Goal: Communication & Community: Answer question/provide support

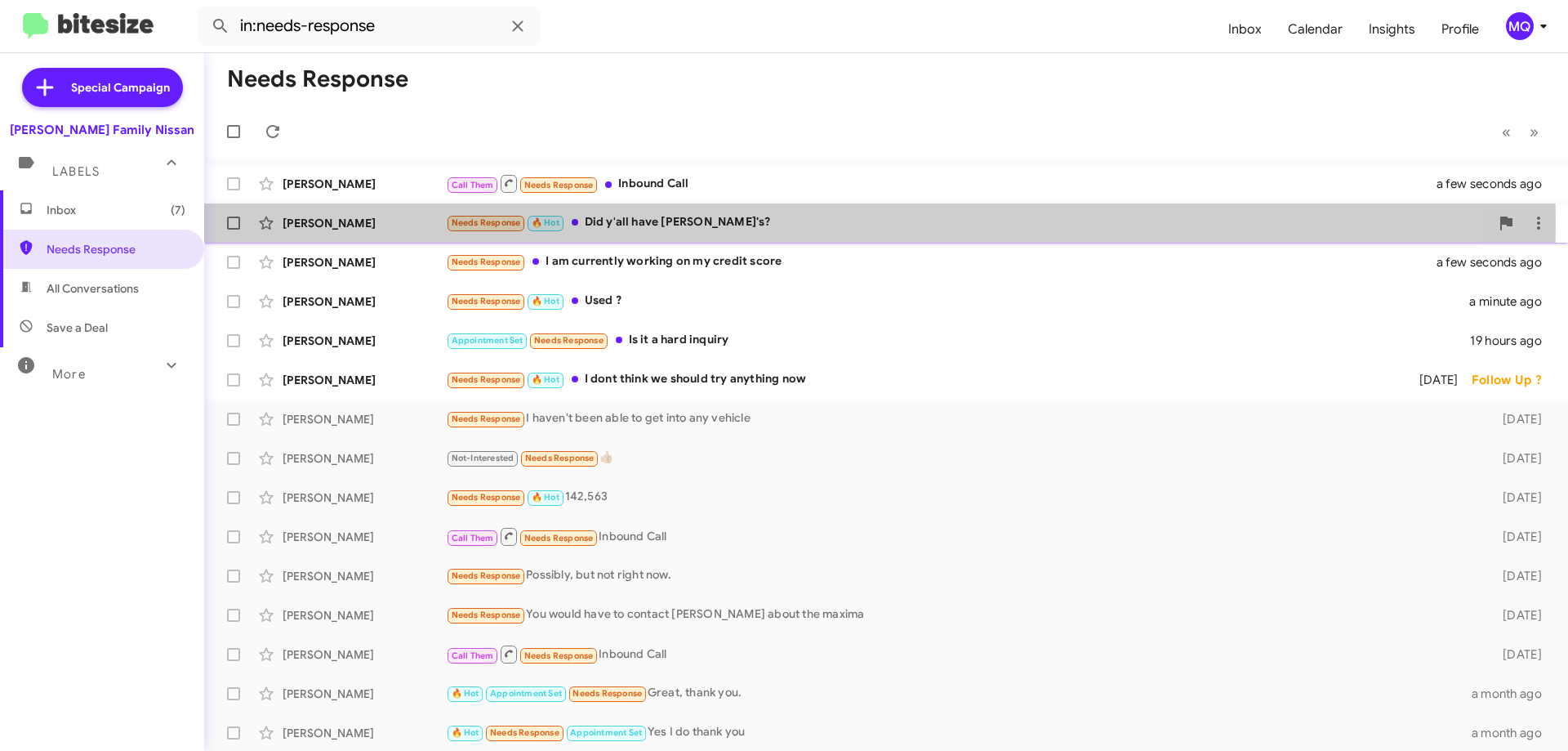
click at [689, 223] on div "Needs Response 🔥 Hot Did y'all have Camry's?" at bounding box center [968, 223] width 1044 height 19
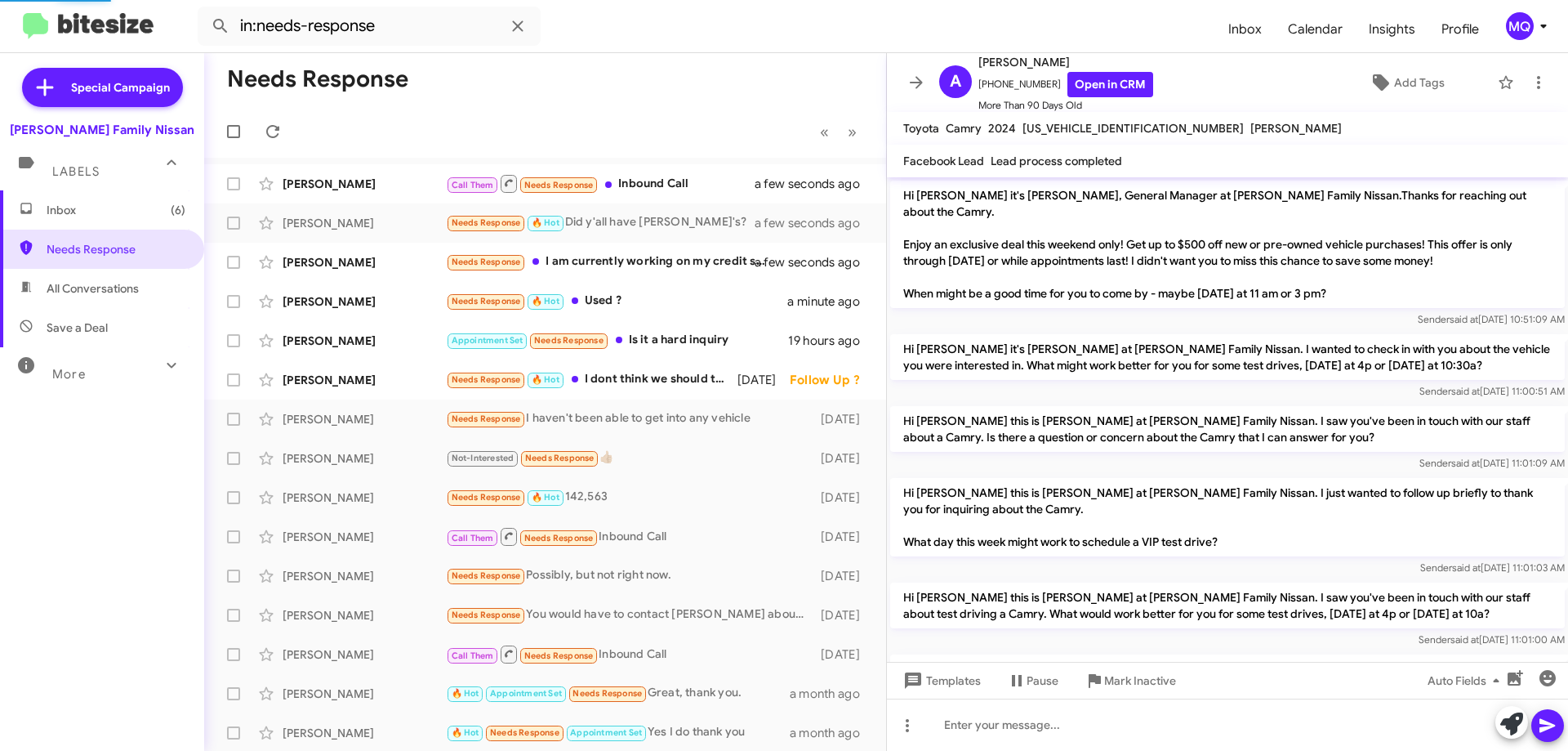
scroll to position [509, 0]
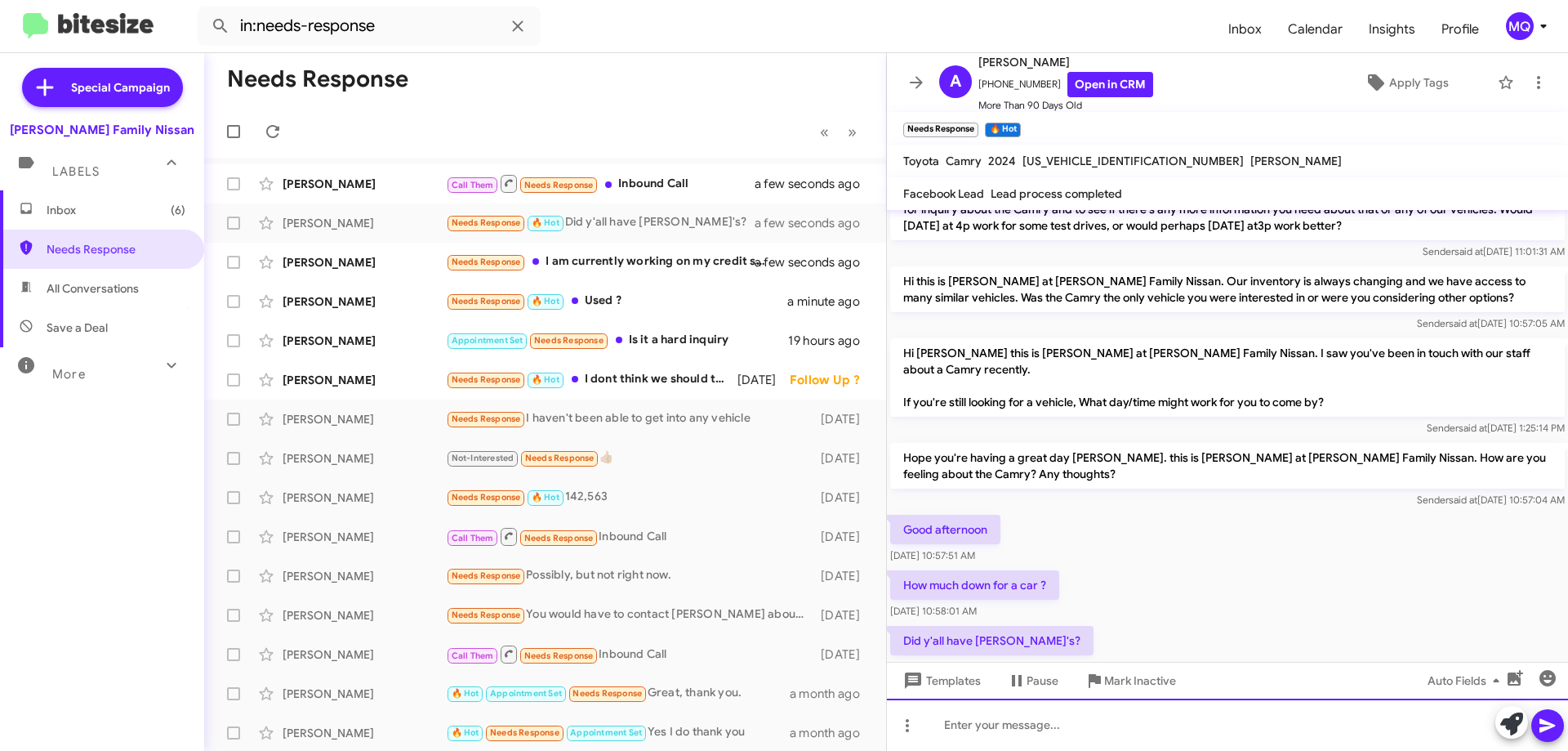
click at [1003, 721] on div at bounding box center [1227, 725] width 681 height 52
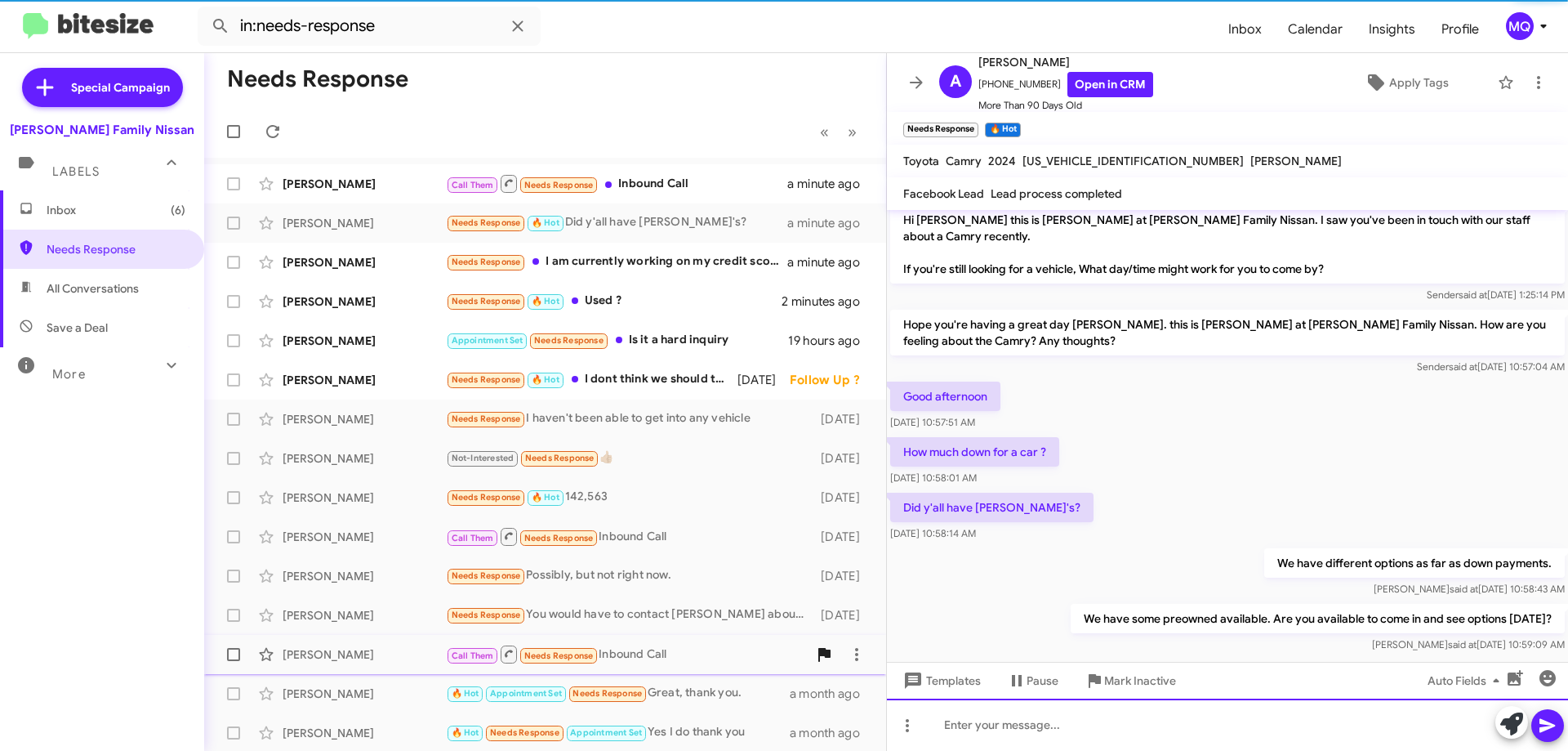
scroll to position [661, 0]
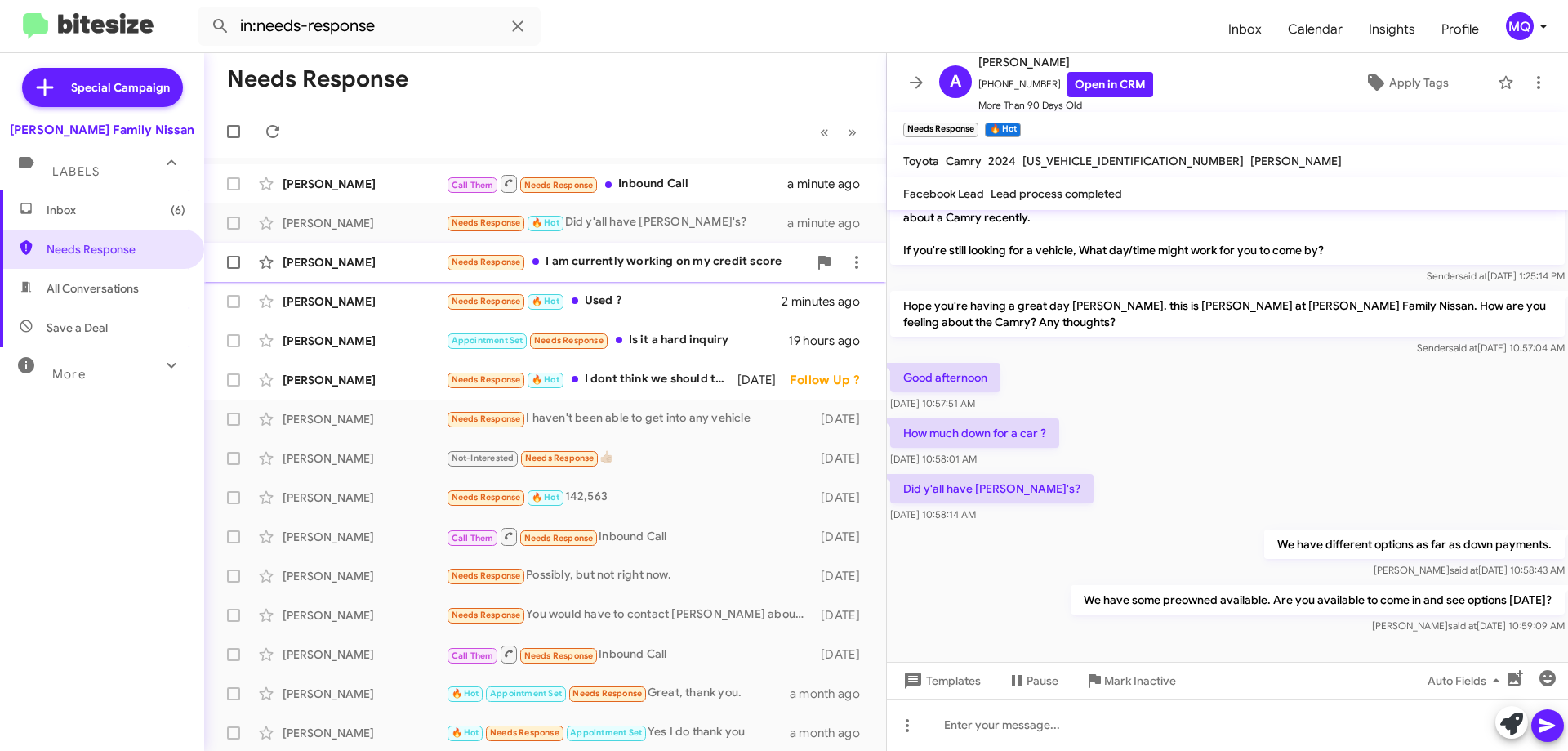
click at [640, 271] on div "Needs Response I am currently working on my credit score" at bounding box center [627, 261] width 362 height 19
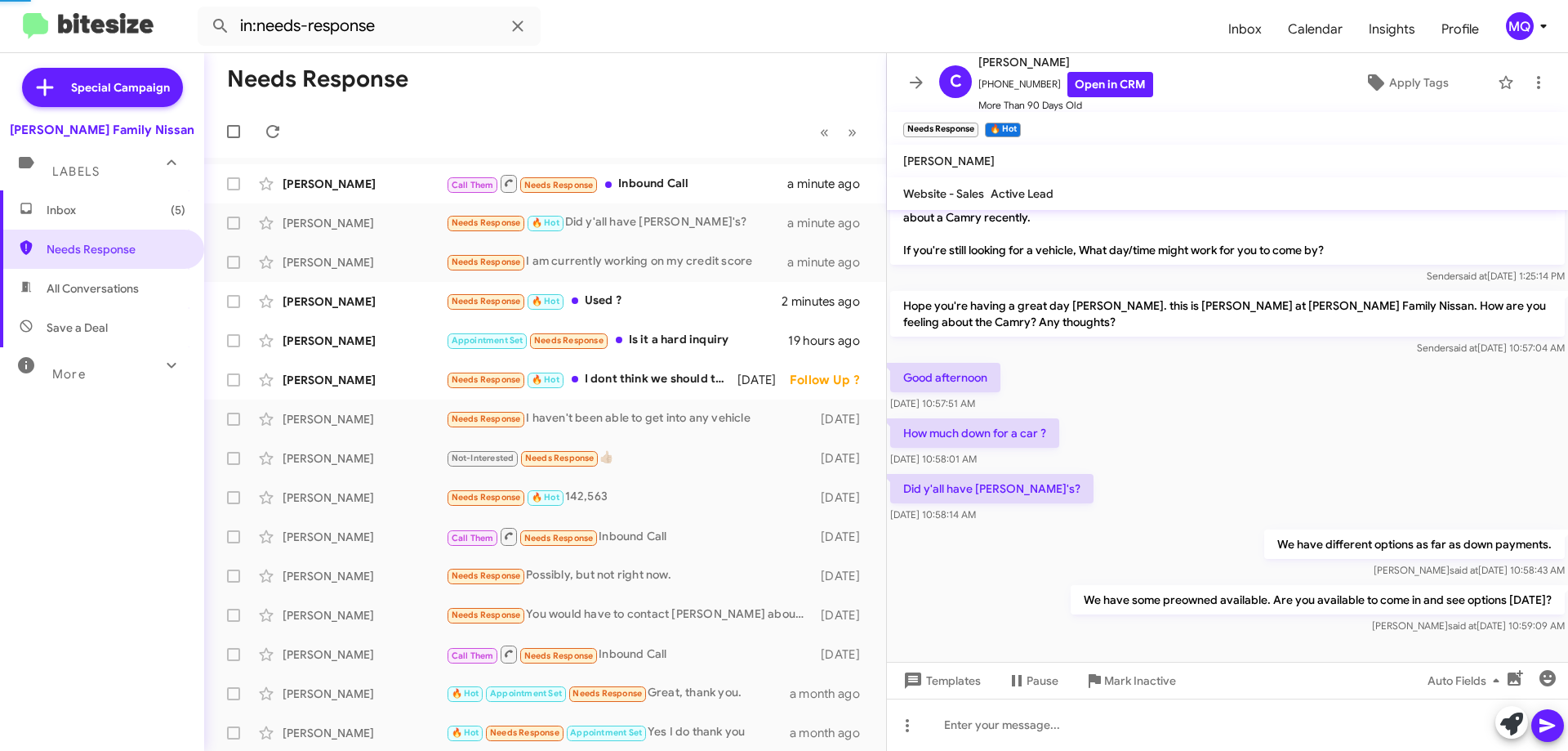
scroll to position [271, 0]
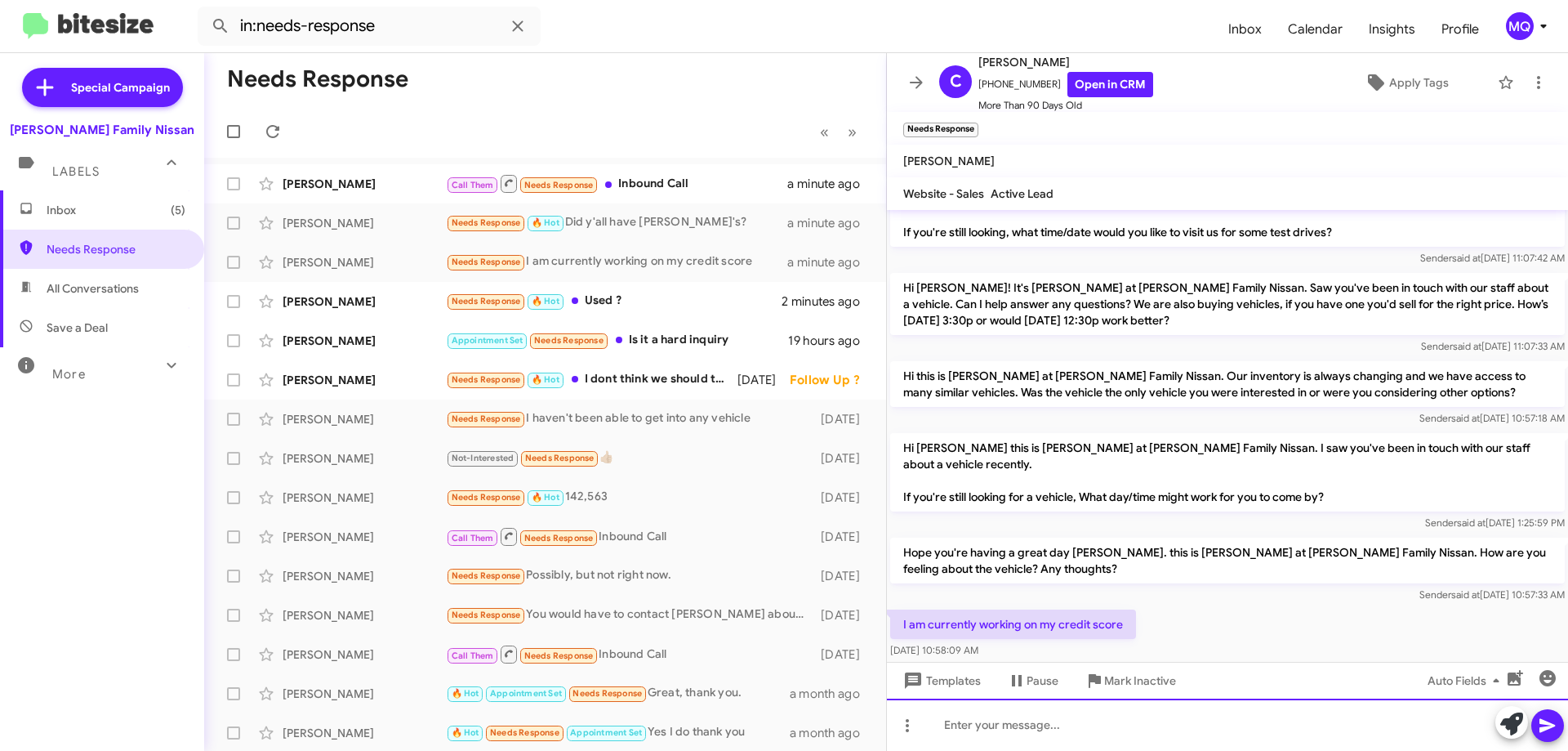
click at [1048, 735] on div at bounding box center [1227, 725] width 681 height 52
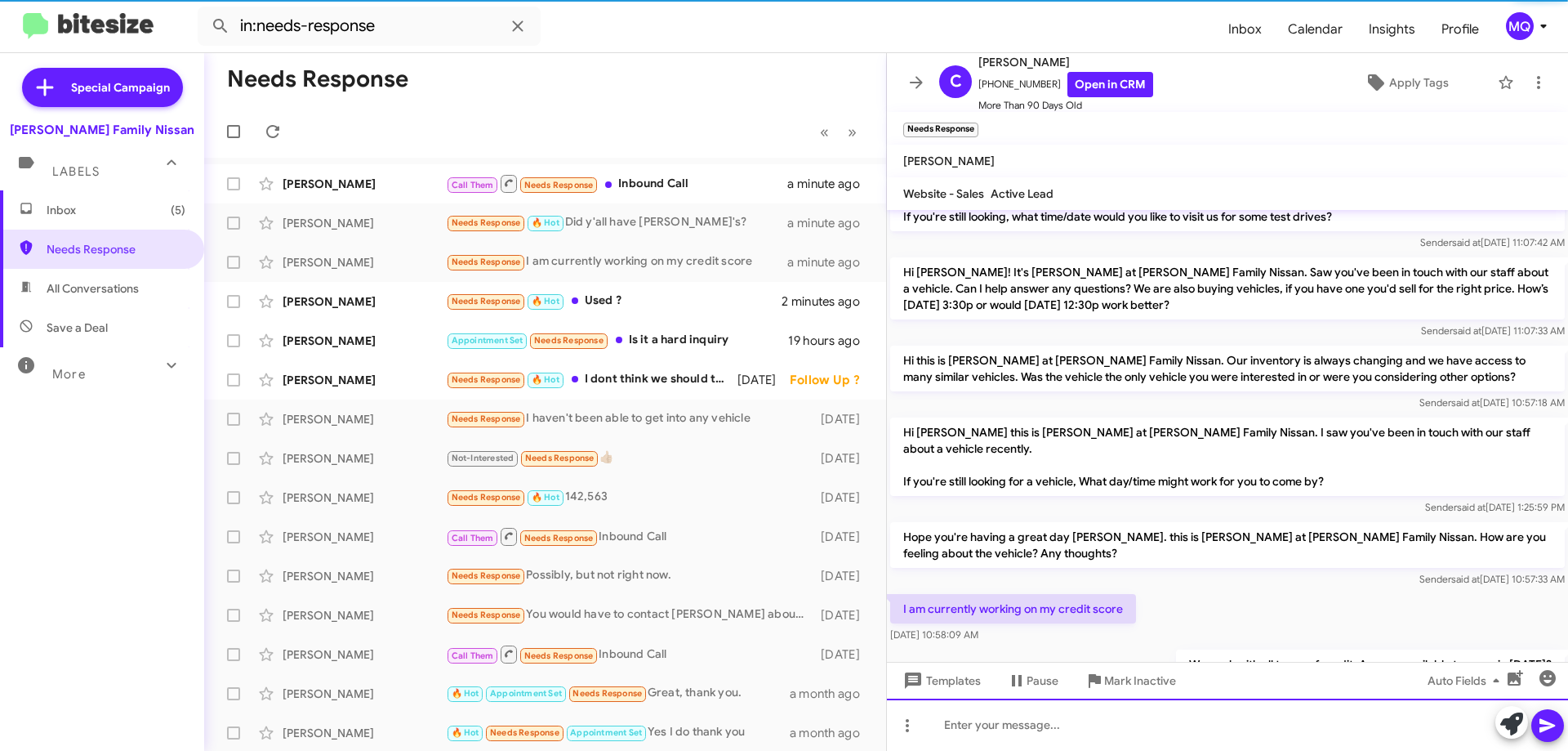
scroll to position [330, 0]
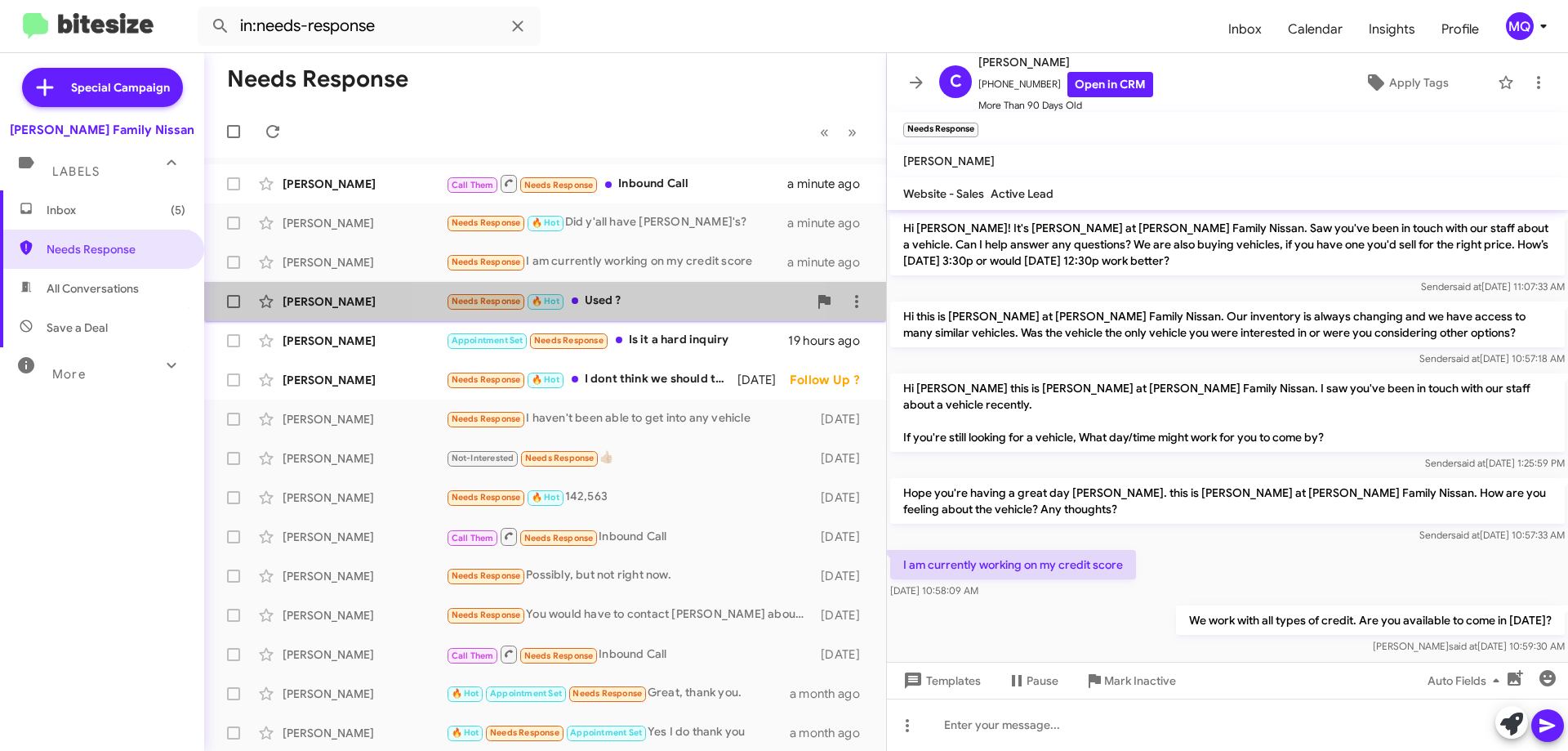
click at [631, 294] on div "Needs Response 🔥 Hot Used ?" at bounding box center [627, 300] width 362 height 19
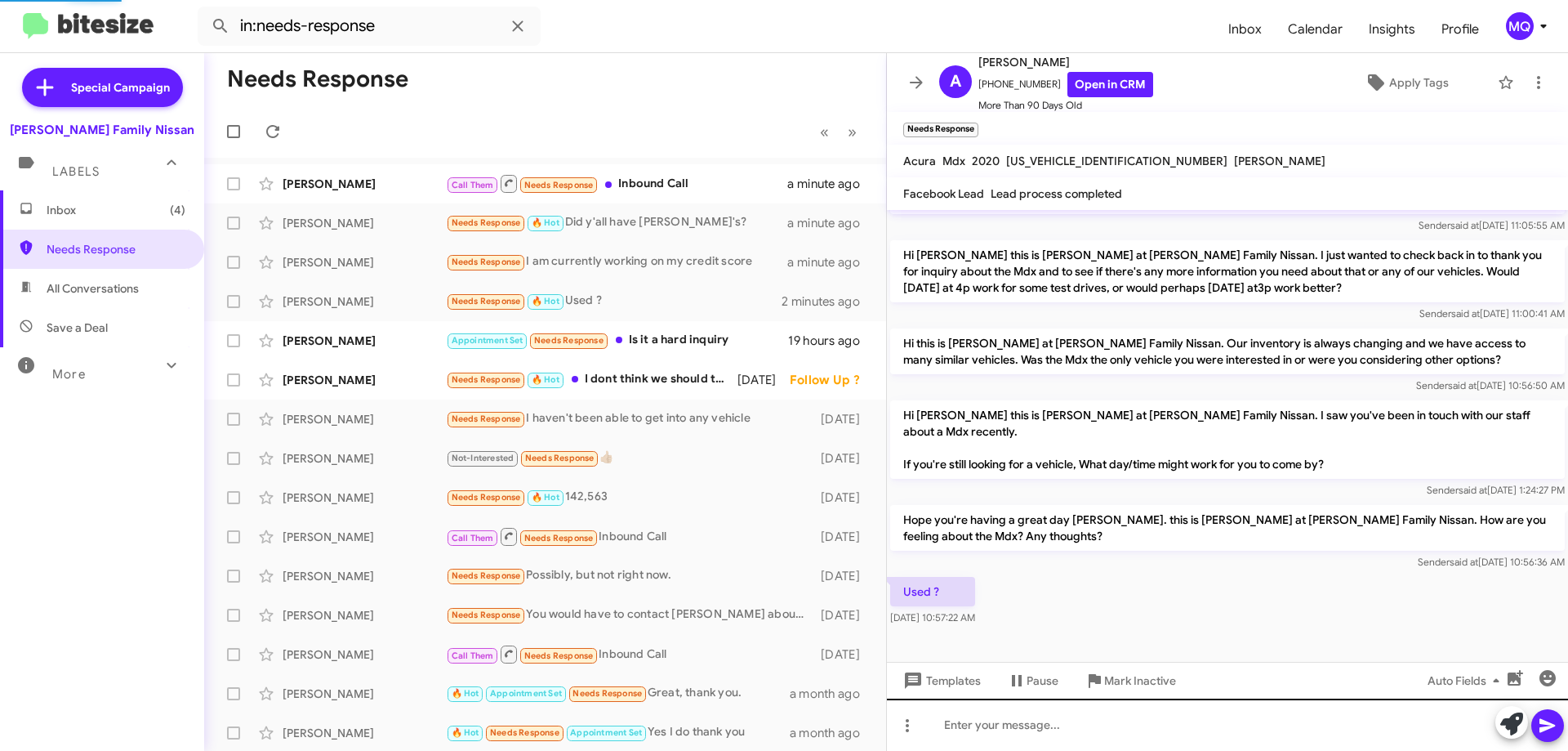
scroll to position [222, 0]
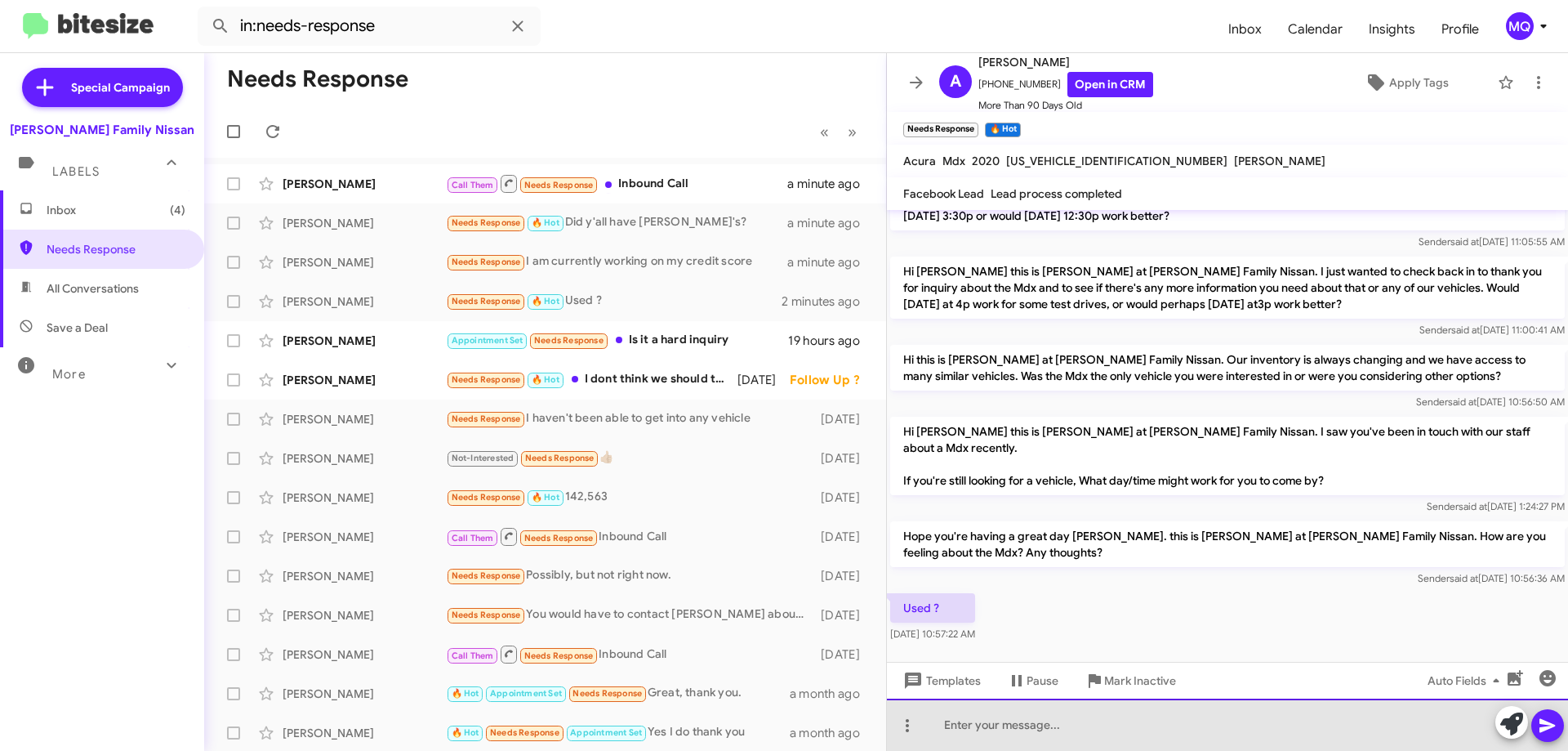
click at [1022, 725] on div at bounding box center [1227, 725] width 681 height 52
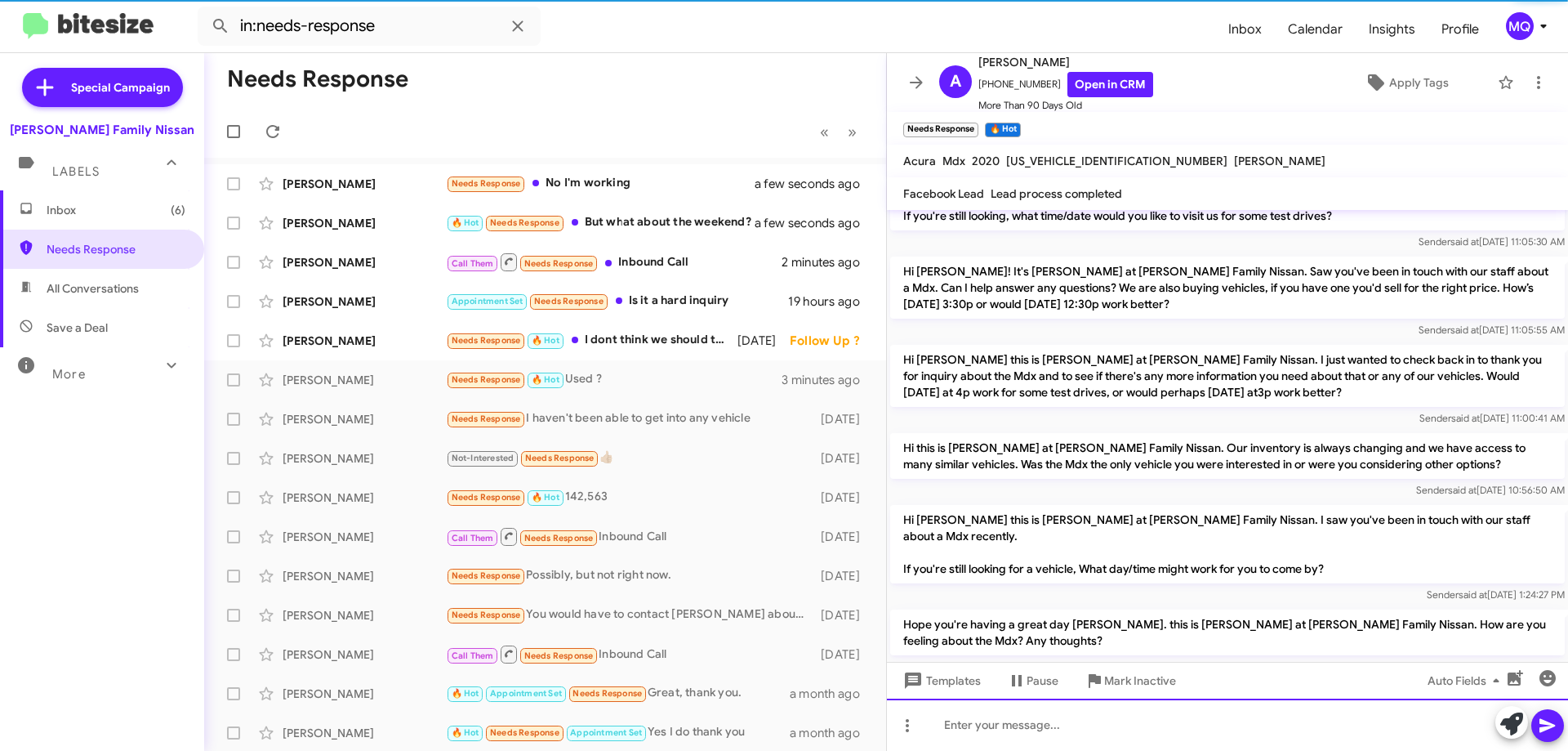
scroll to position [281, 0]
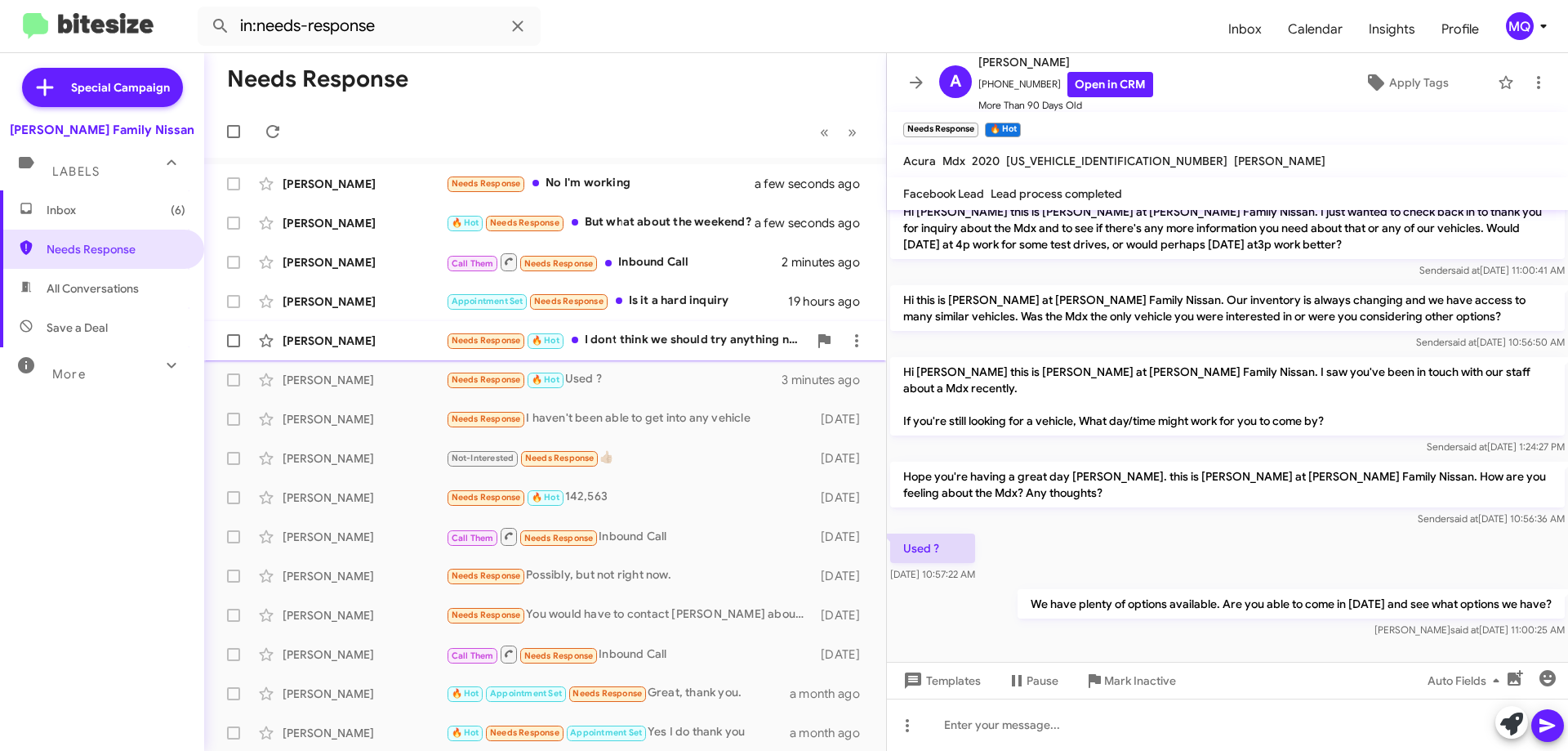
click at [643, 343] on div "Needs Response 🔥 Hot I dont think we should try anything now" at bounding box center [627, 340] width 362 height 19
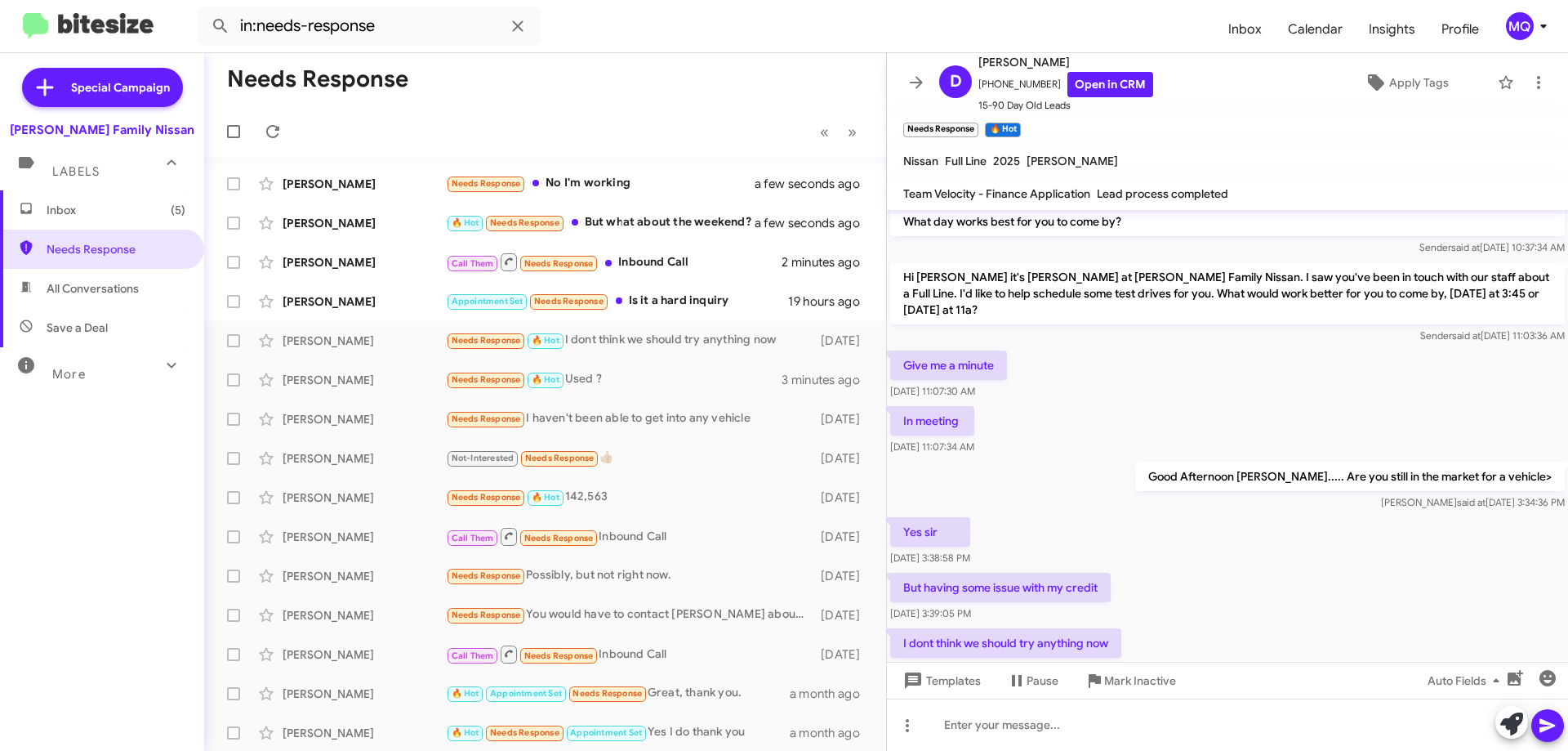
scroll to position [575, 0]
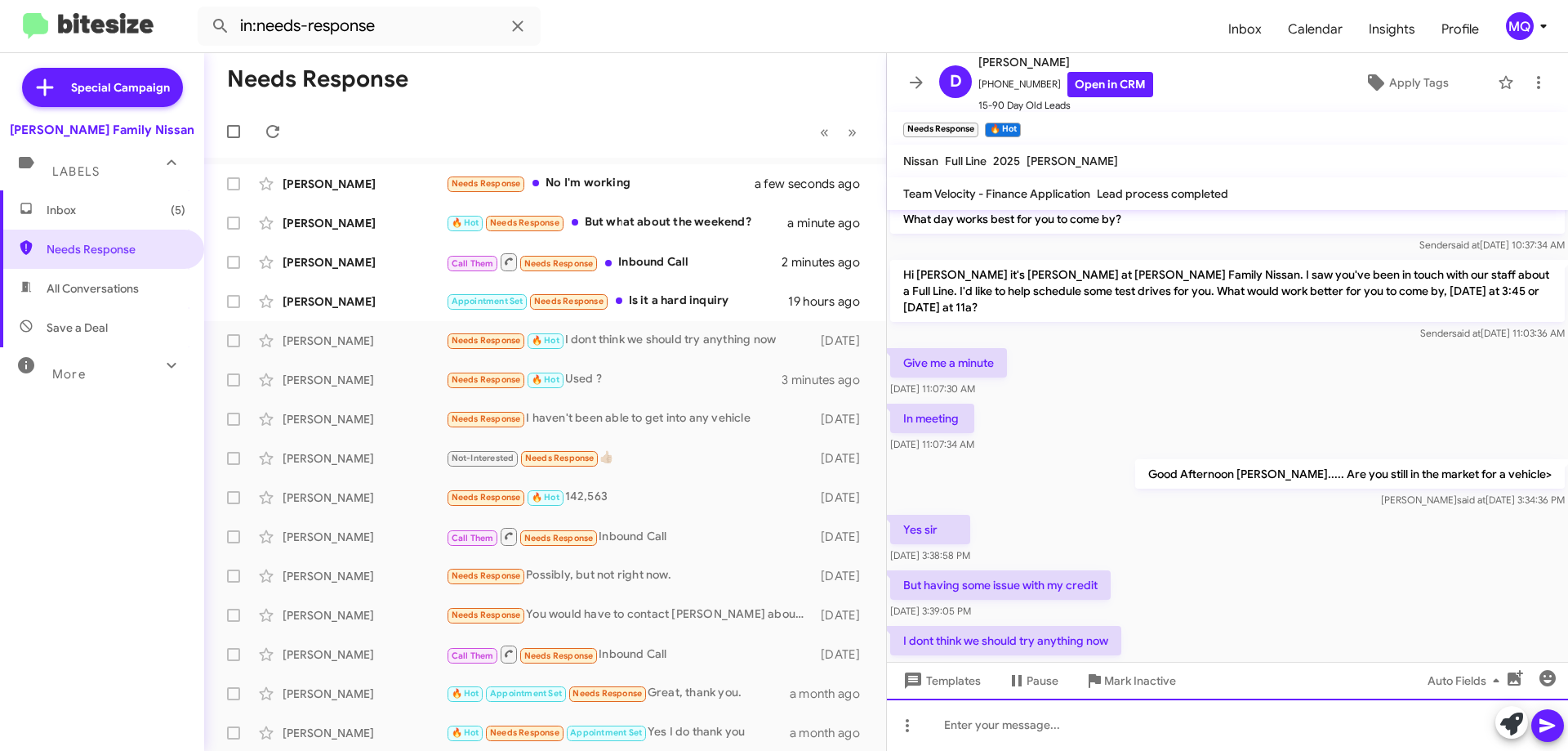
click at [967, 730] on div at bounding box center [1227, 725] width 681 height 52
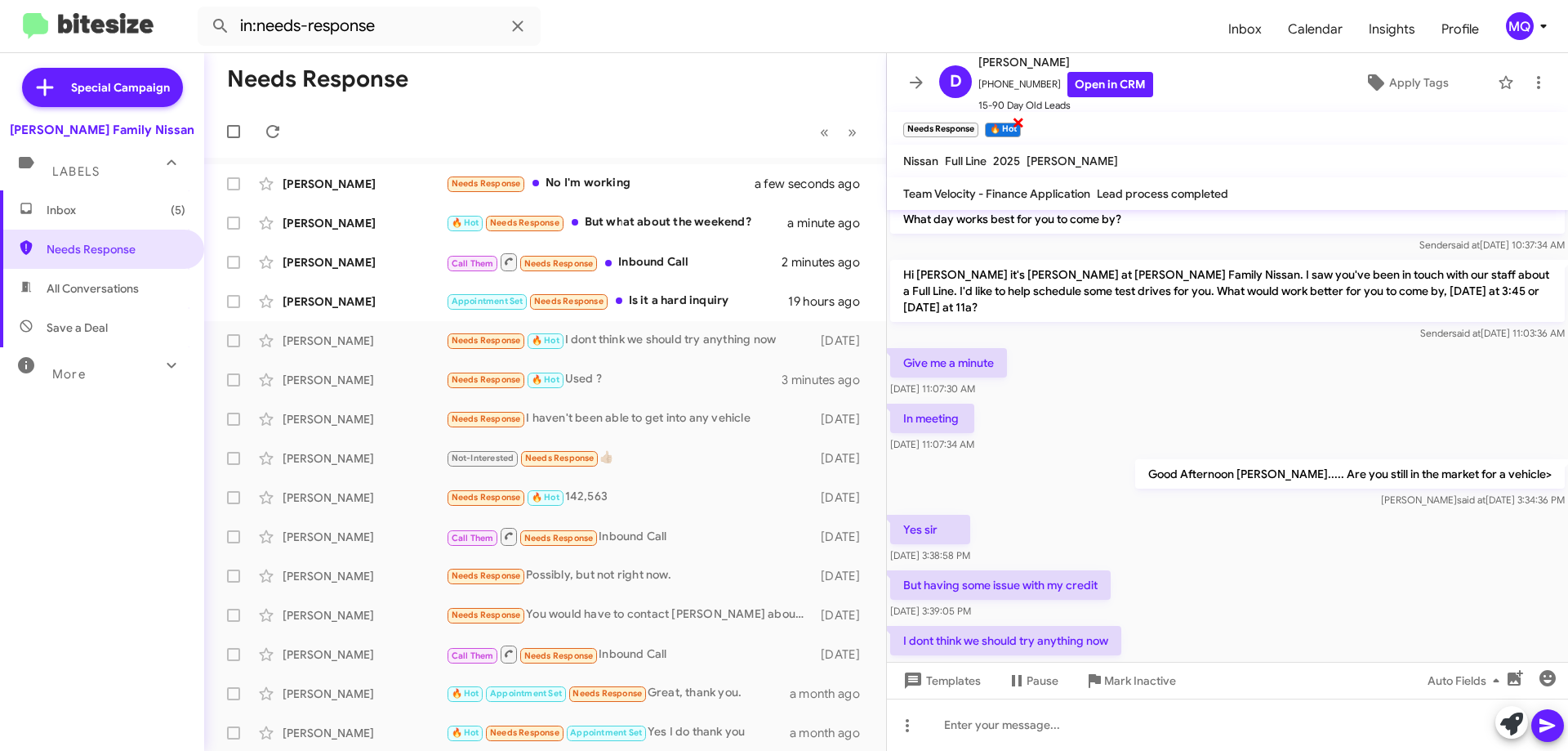
click at [1021, 122] on span "×" at bounding box center [1019, 122] width 13 height 20
click at [974, 122] on span "×" at bounding box center [976, 122] width 13 height 20
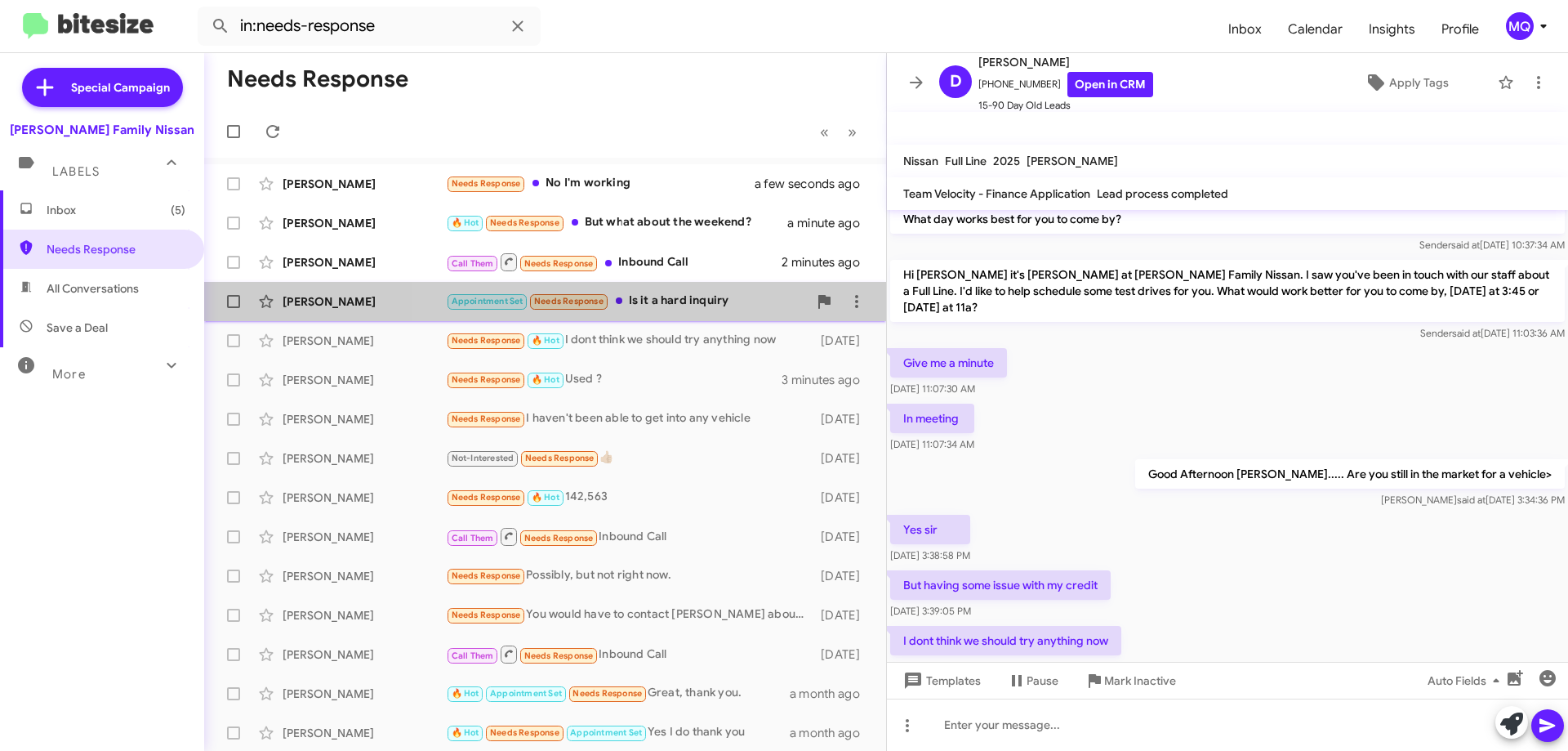
click at [674, 304] on div "Appointment Set Needs Response Is it a hard inquiry" at bounding box center [627, 300] width 362 height 19
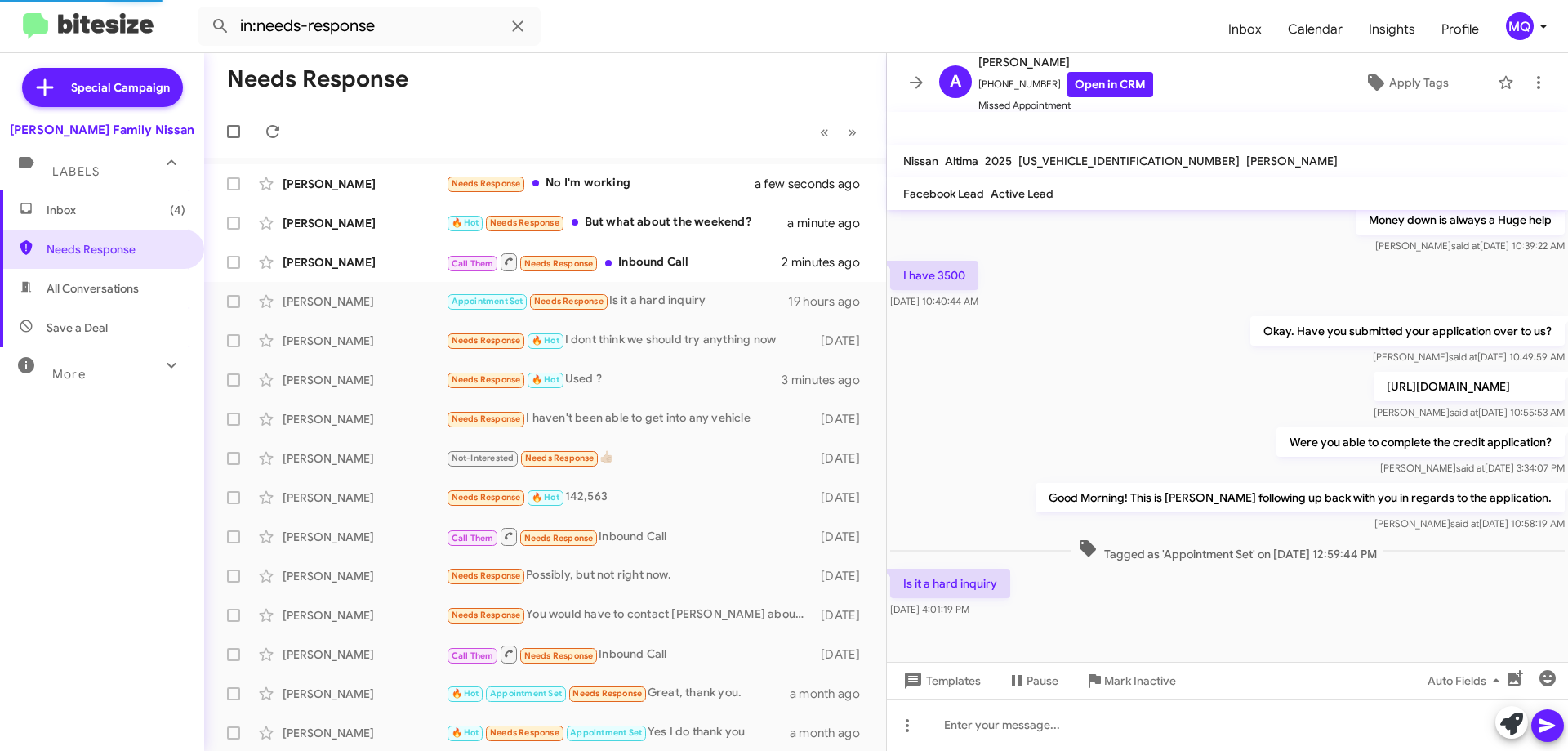
scroll to position [168, 0]
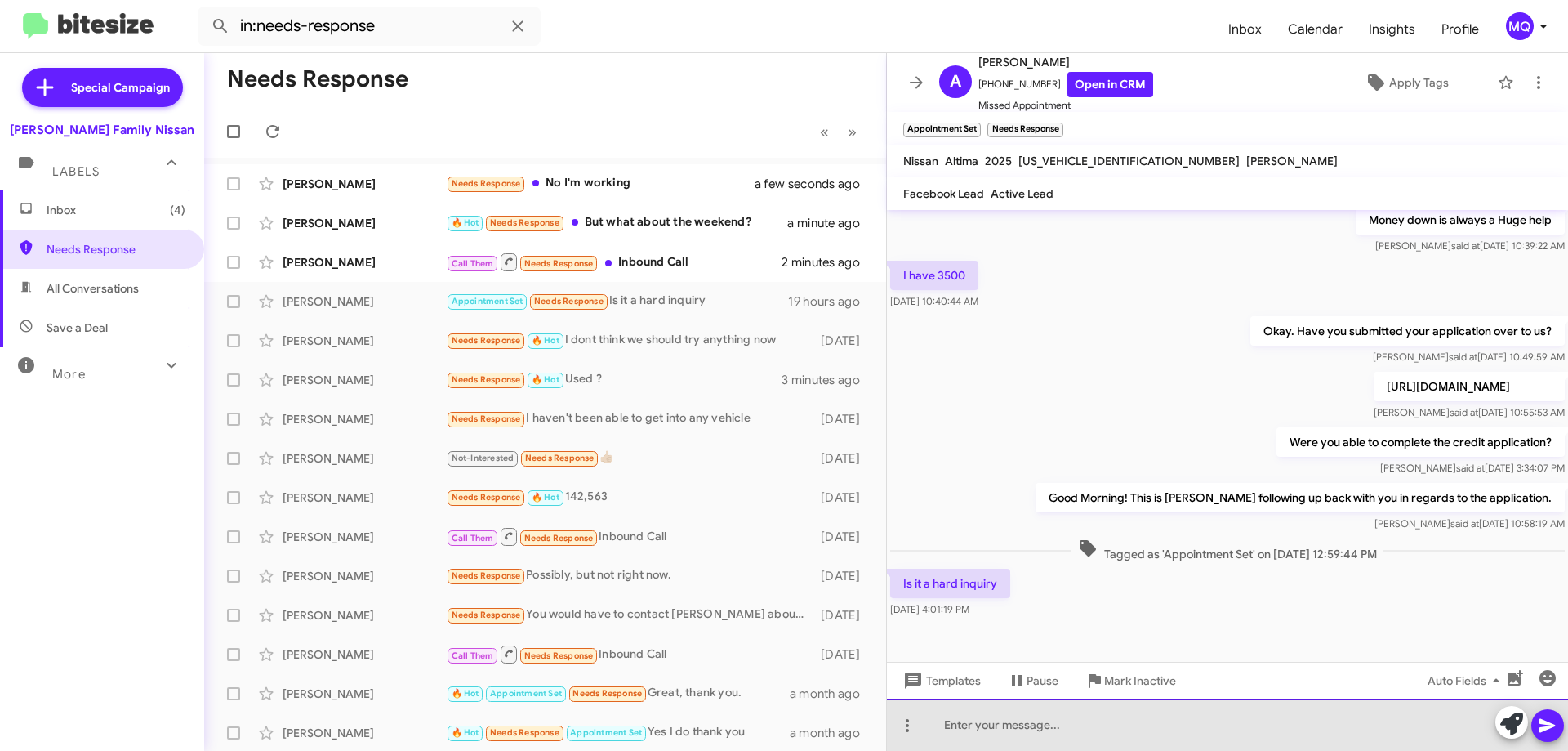
click at [1024, 721] on div at bounding box center [1227, 725] width 681 height 52
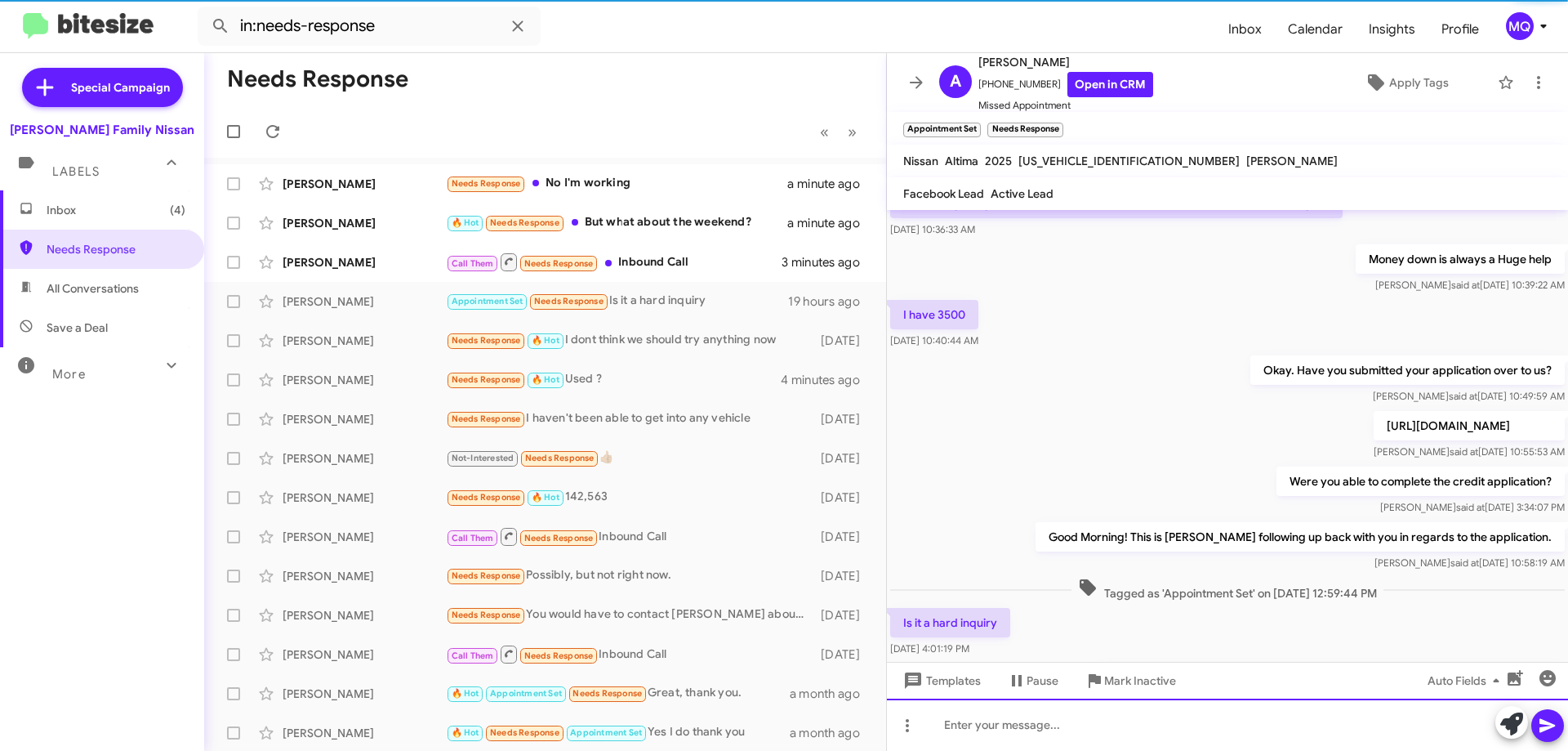
scroll to position [228, 0]
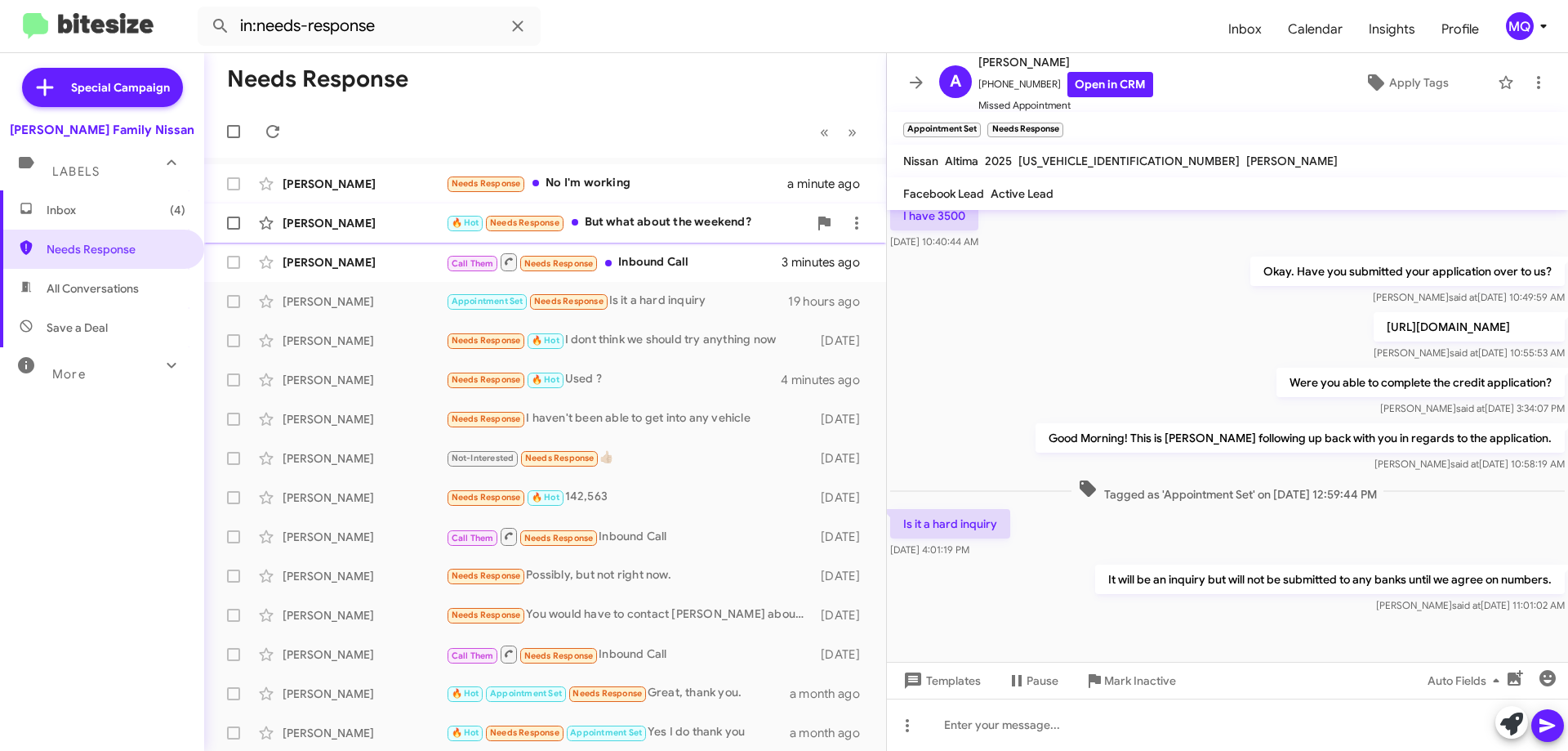
click at [687, 233] on div "[PERSON_NAME] 🔥 Hot Needs Response But what about the weekend? a minute ago" at bounding box center [545, 223] width 656 height 33
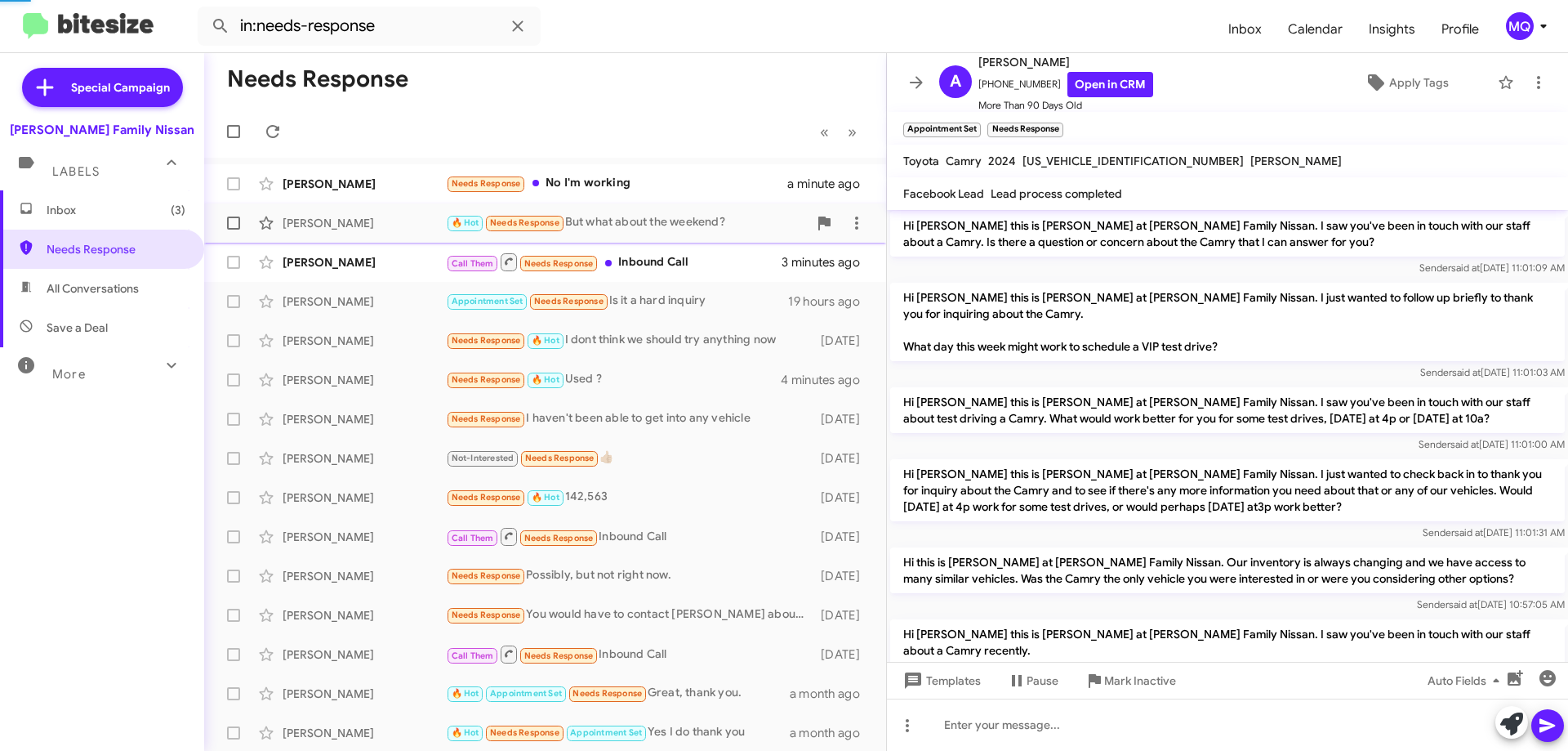
scroll to position [780, 0]
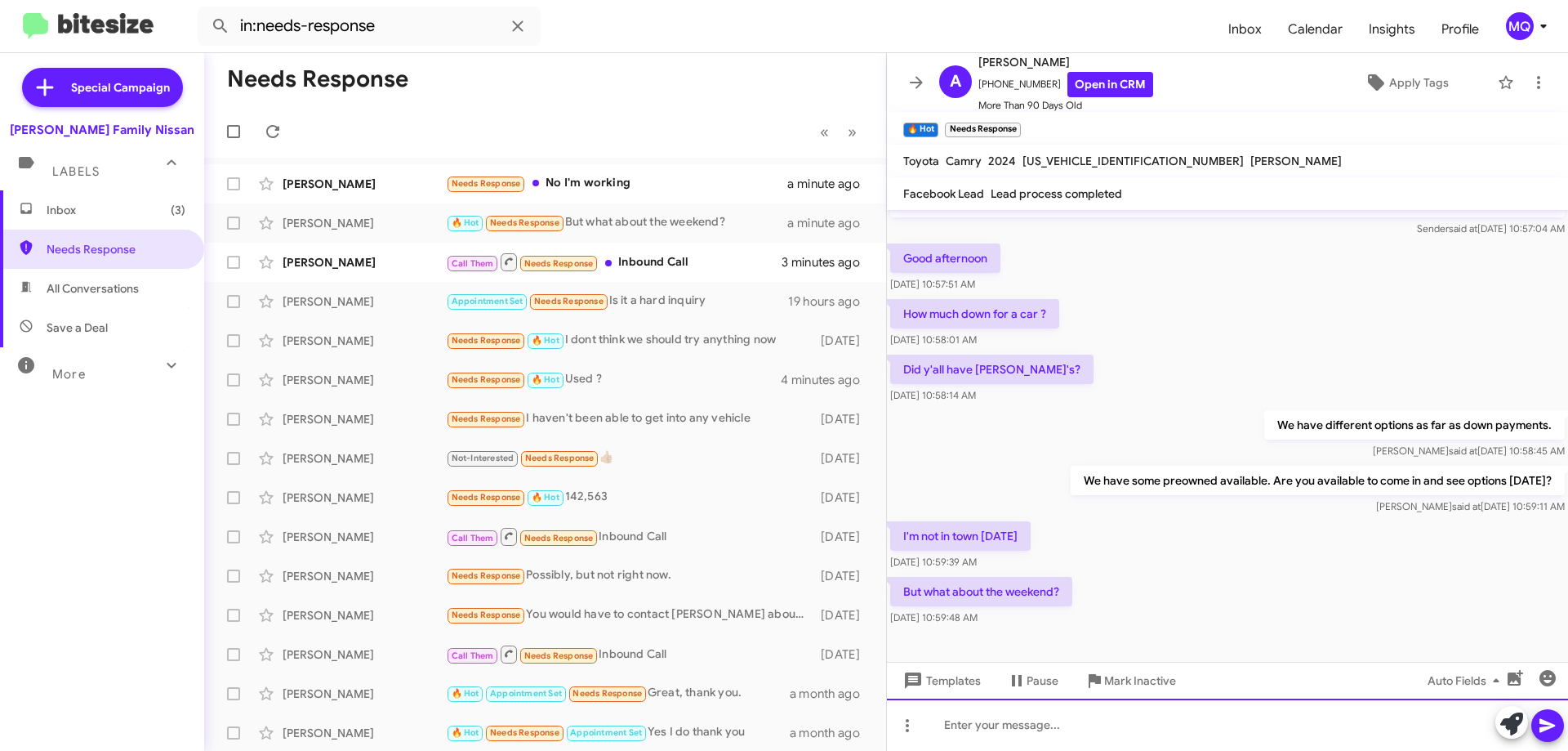
click at [1021, 724] on div at bounding box center [1227, 725] width 681 height 52
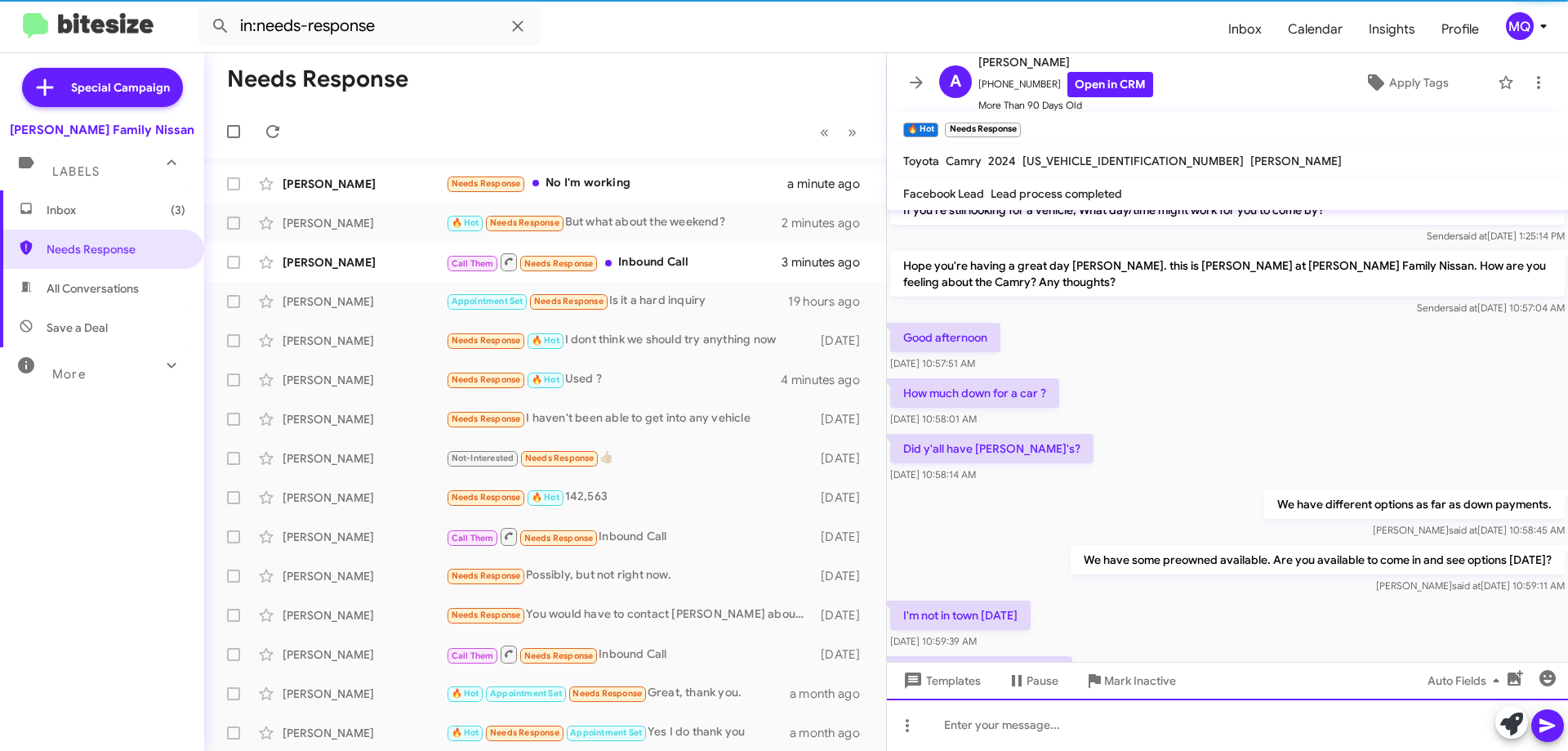
scroll to position [840, 0]
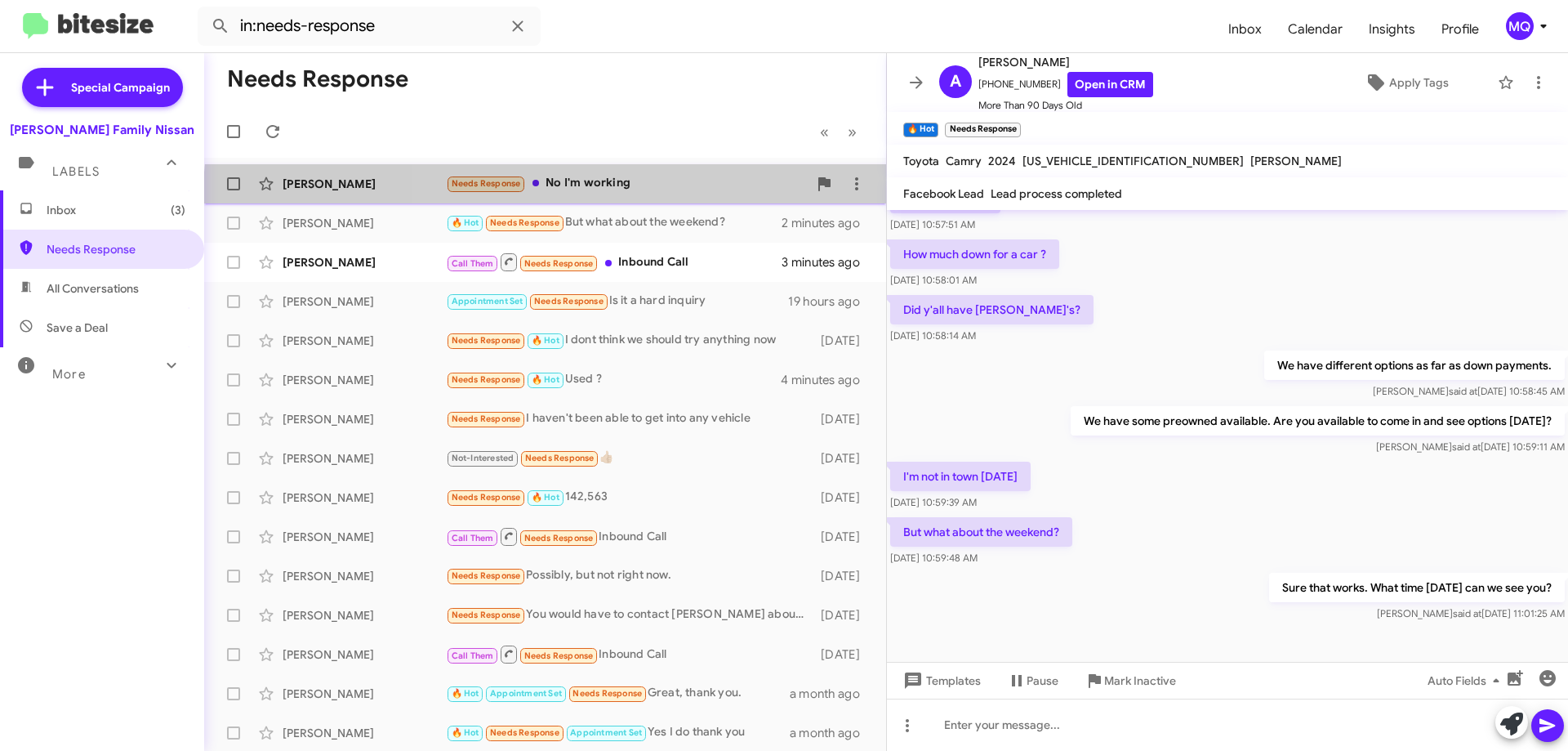
click at [663, 197] on div "[PERSON_NAME] Needs Response No I'm working 2 minutes ago" at bounding box center [545, 184] width 656 height 33
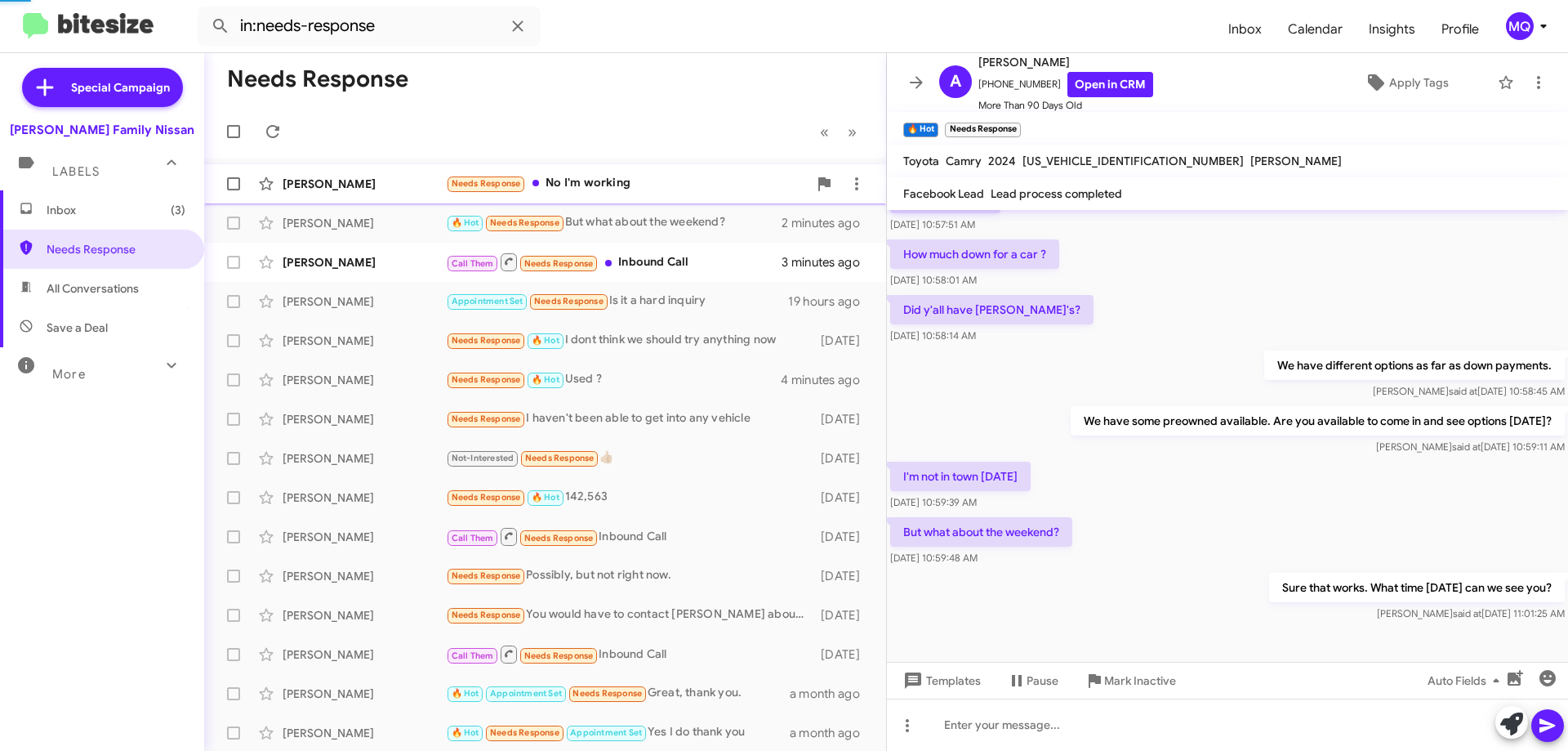
scroll to position [390, 0]
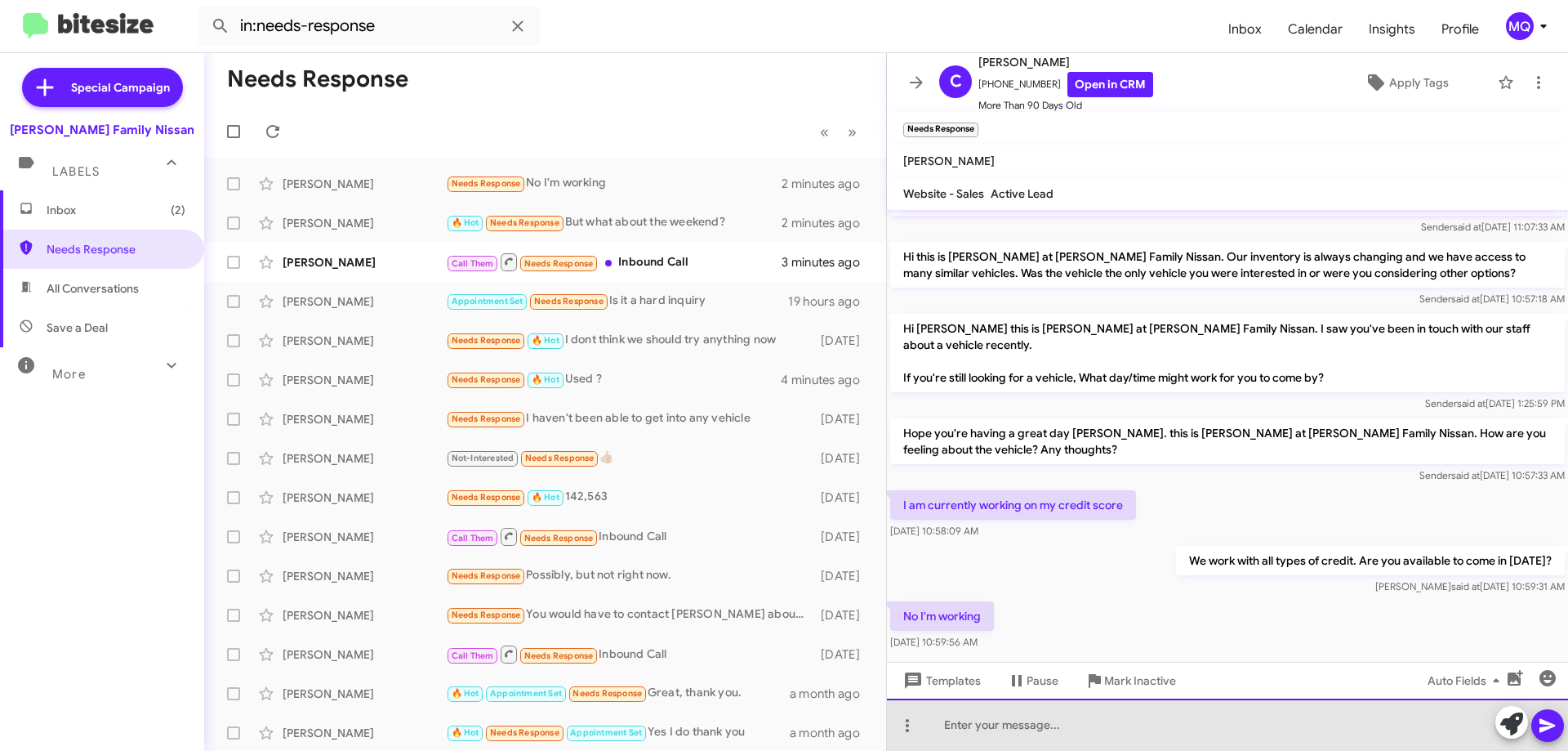
click at [1013, 724] on div at bounding box center [1227, 725] width 681 height 52
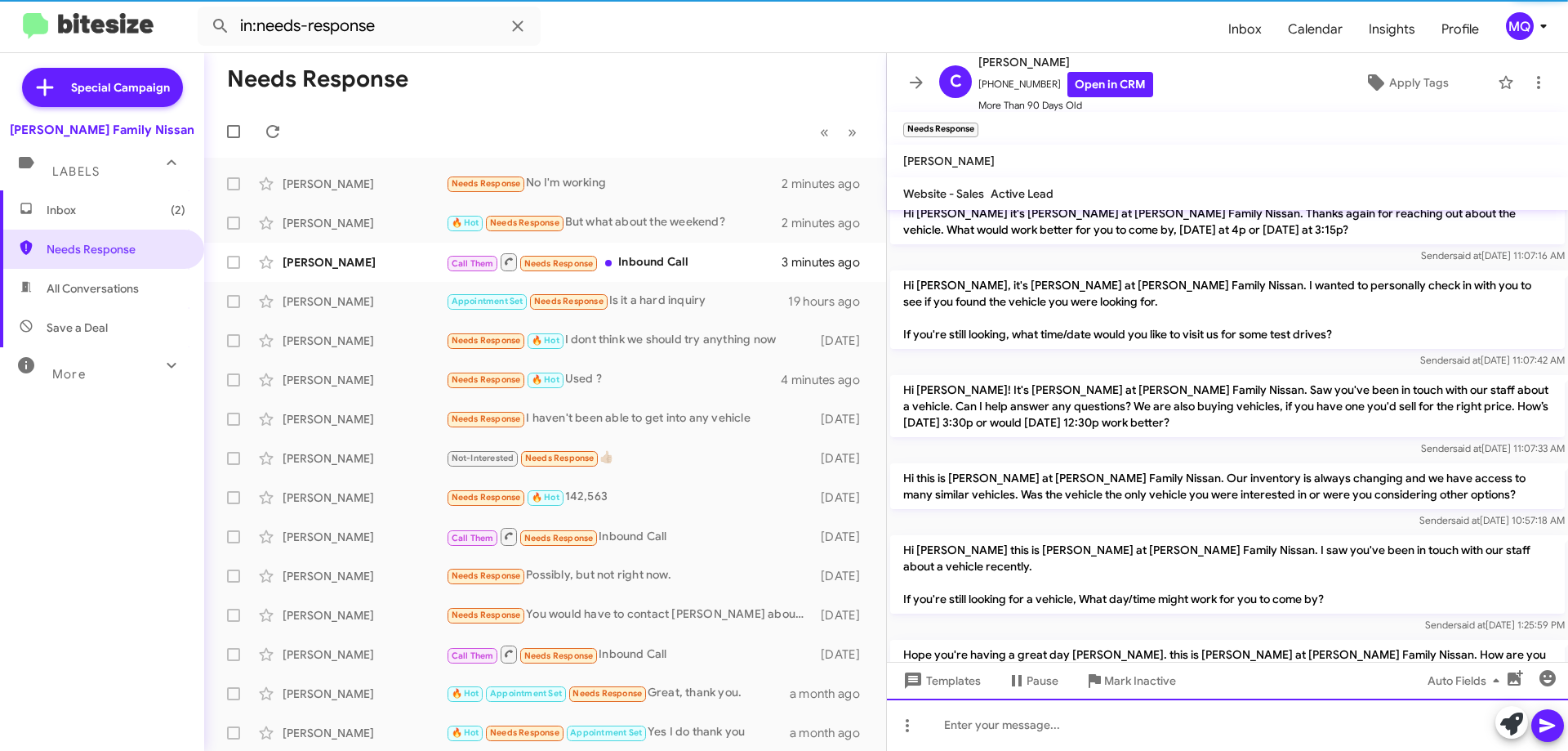
scroll to position [450, 0]
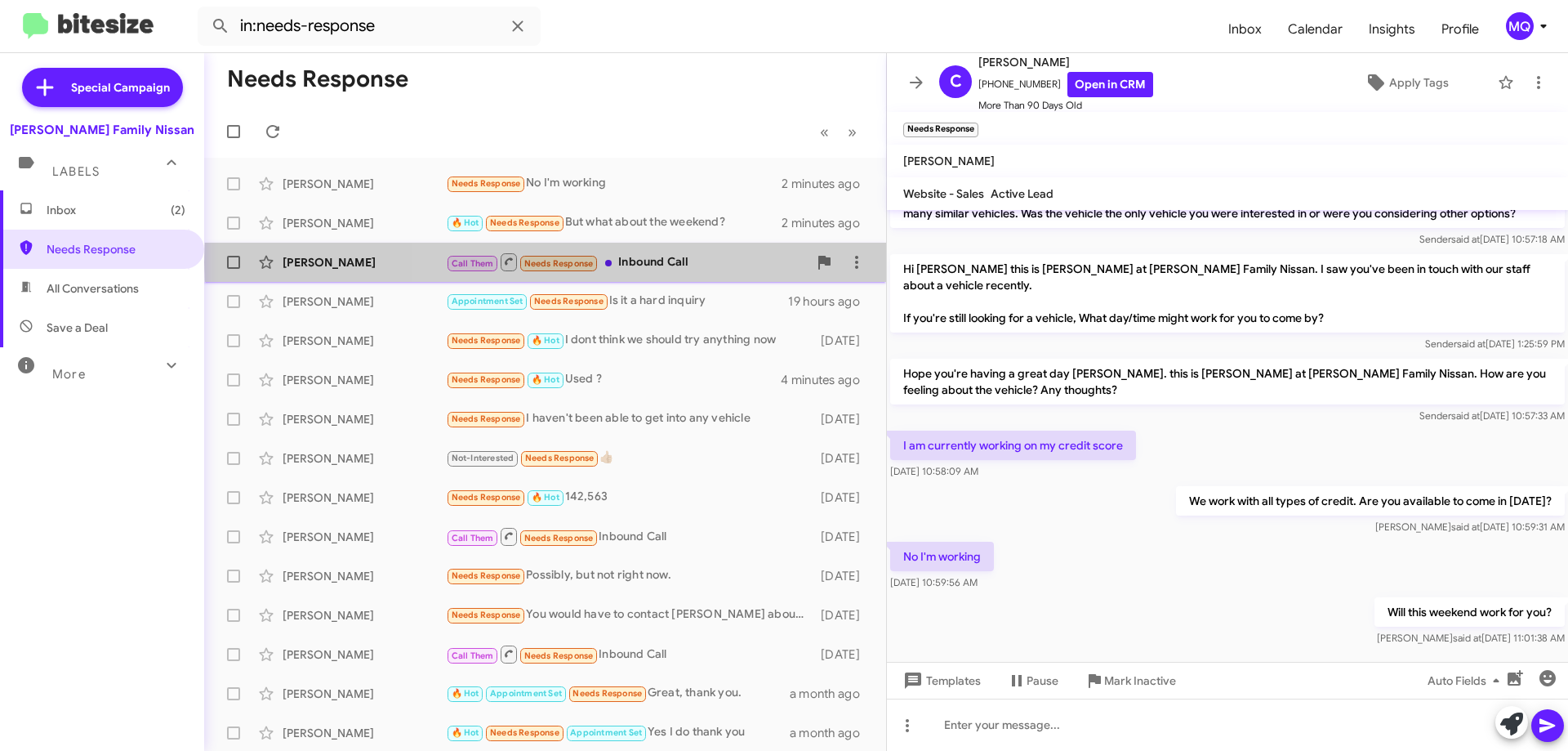
click at [678, 262] on div "Call Them Needs Response Inbound Call" at bounding box center [627, 261] width 362 height 21
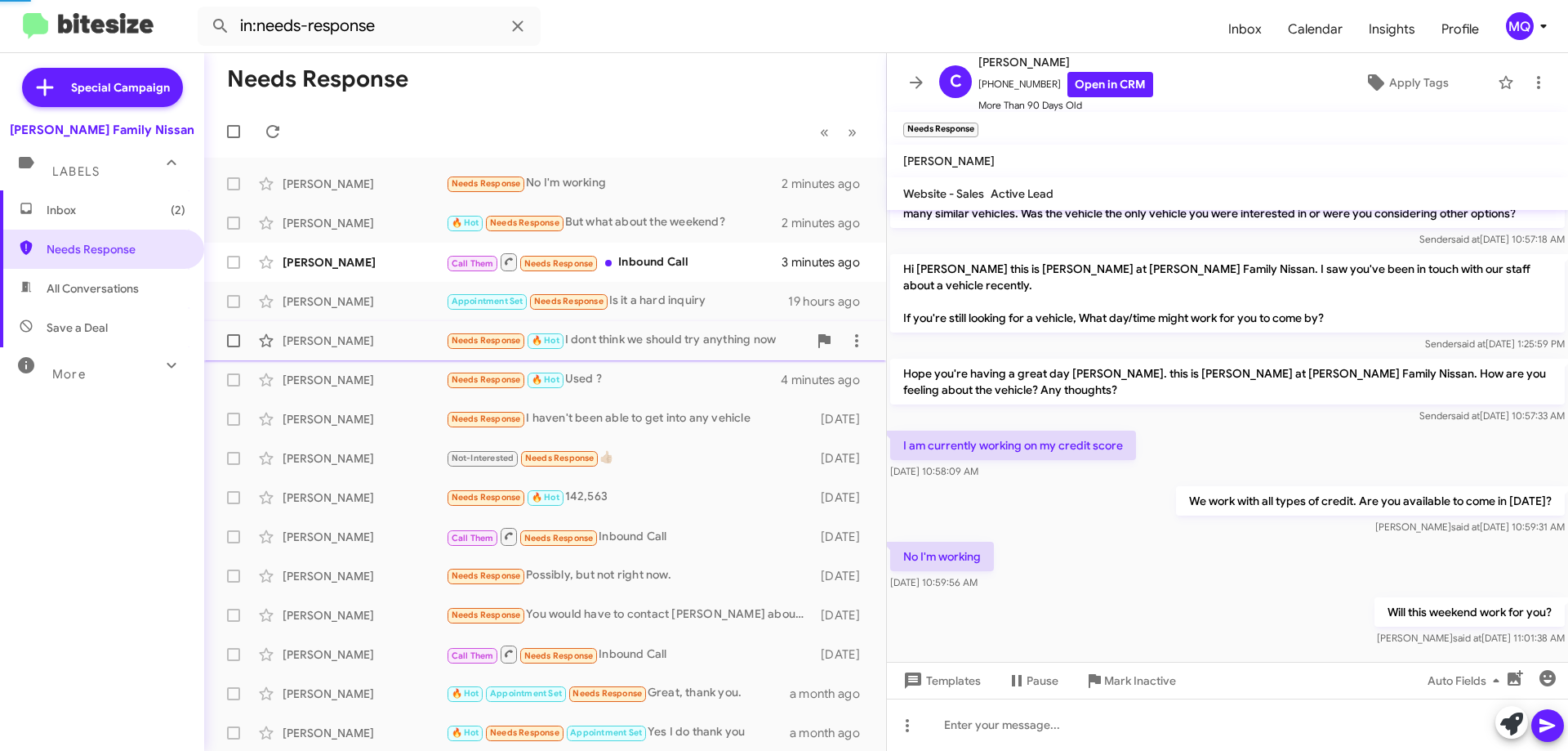
scroll to position [321, 0]
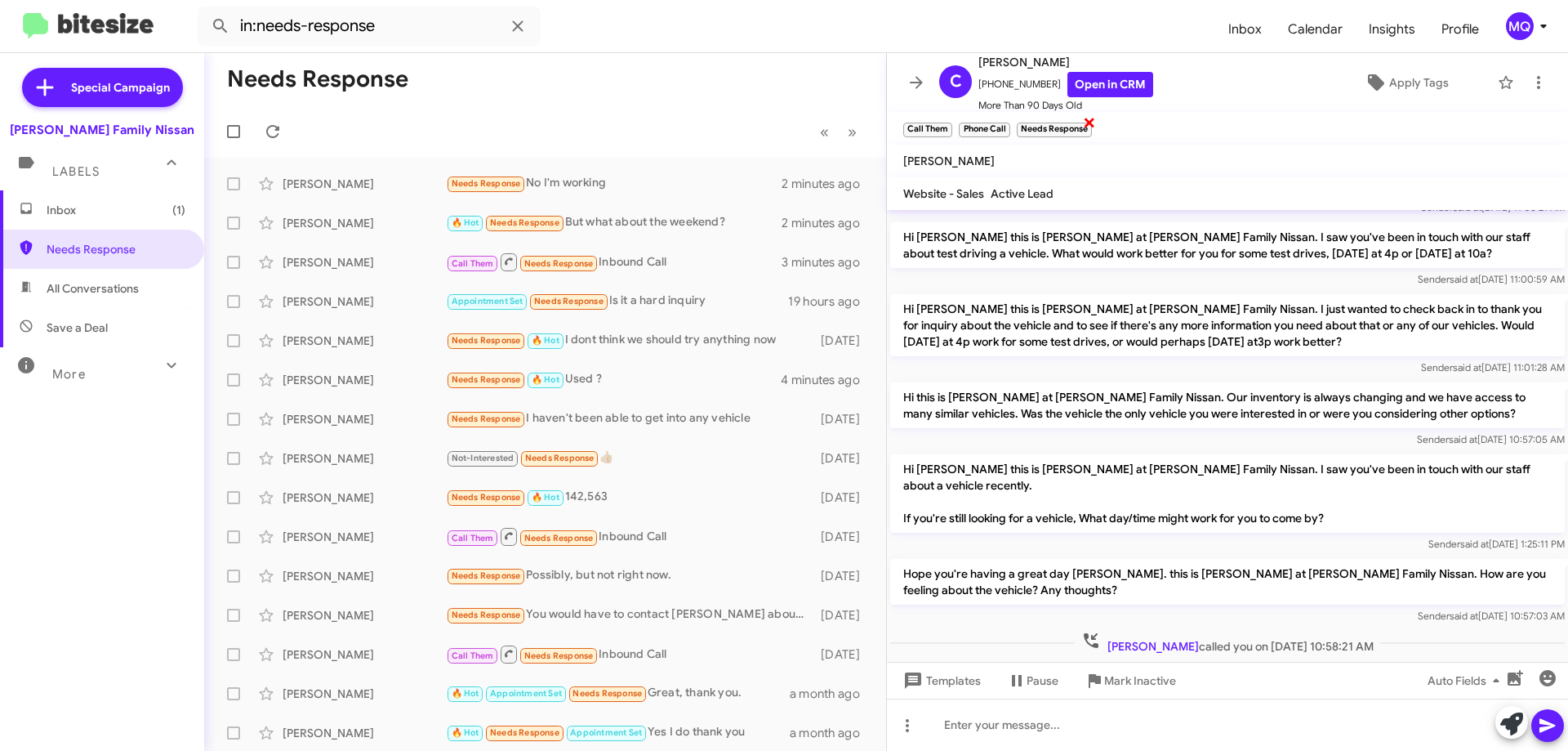
click at [1088, 122] on span "×" at bounding box center [1089, 122] width 13 height 20
click at [1005, 123] on span "×" at bounding box center [1008, 122] width 13 height 20
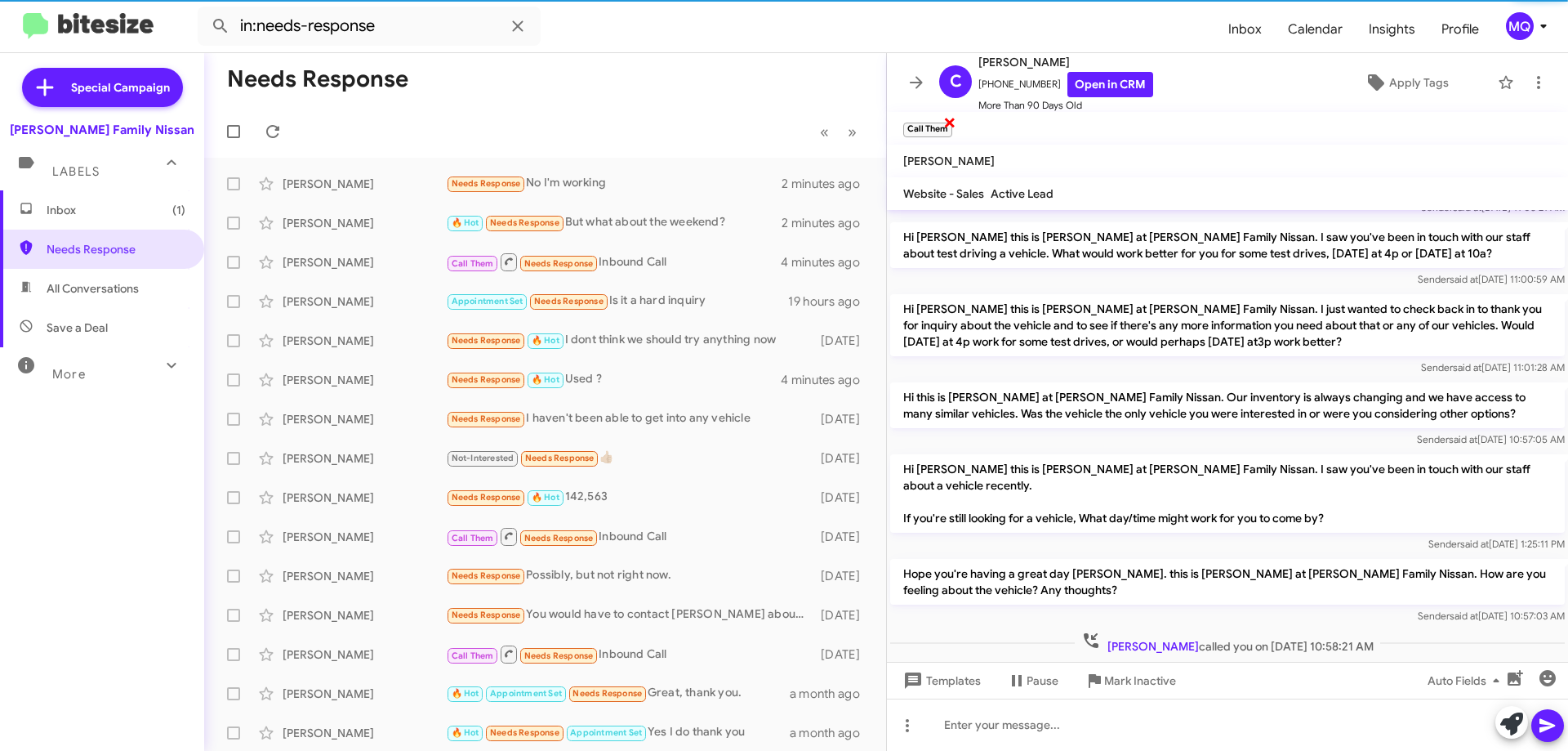
click at [947, 126] on span "×" at bounding box center [950, 122] width 13 height 20
click at [1402, 77] on span "Apply Tags" at bounding box center [1420, 82] width 60 height 29
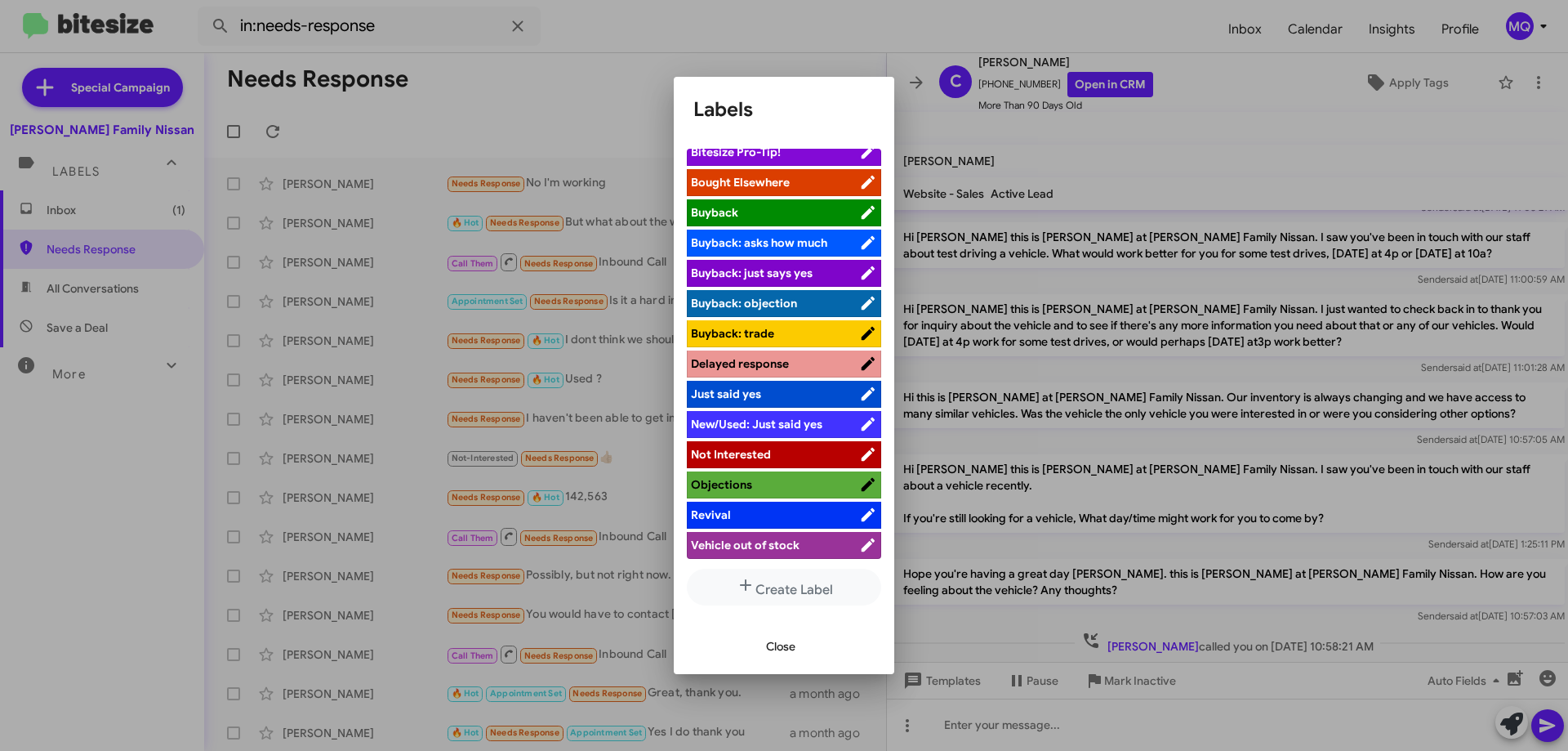
scroll to position [0, 0]
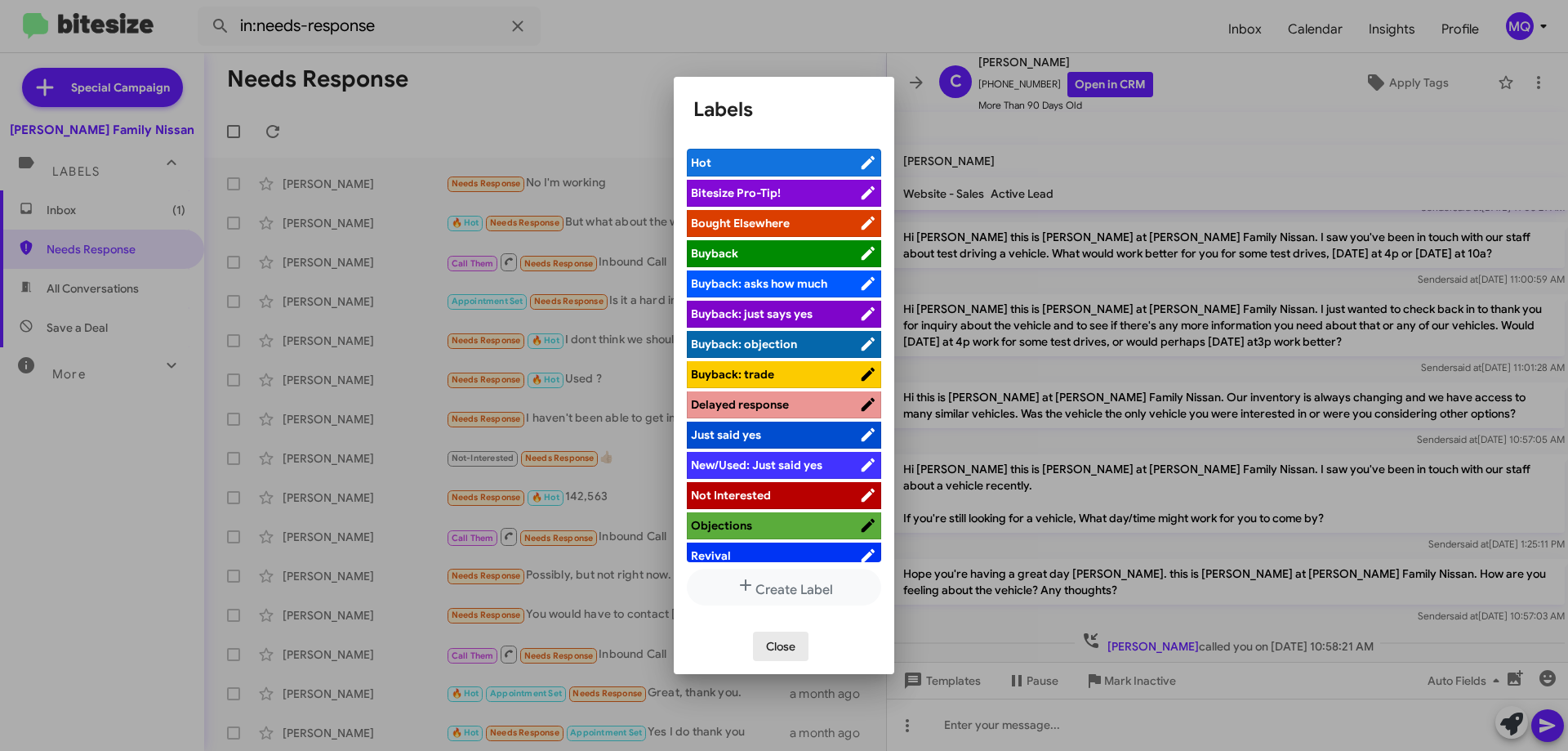
click at [778, 634] on span "Close" at bounding box center [781, 646] width 29 height 29
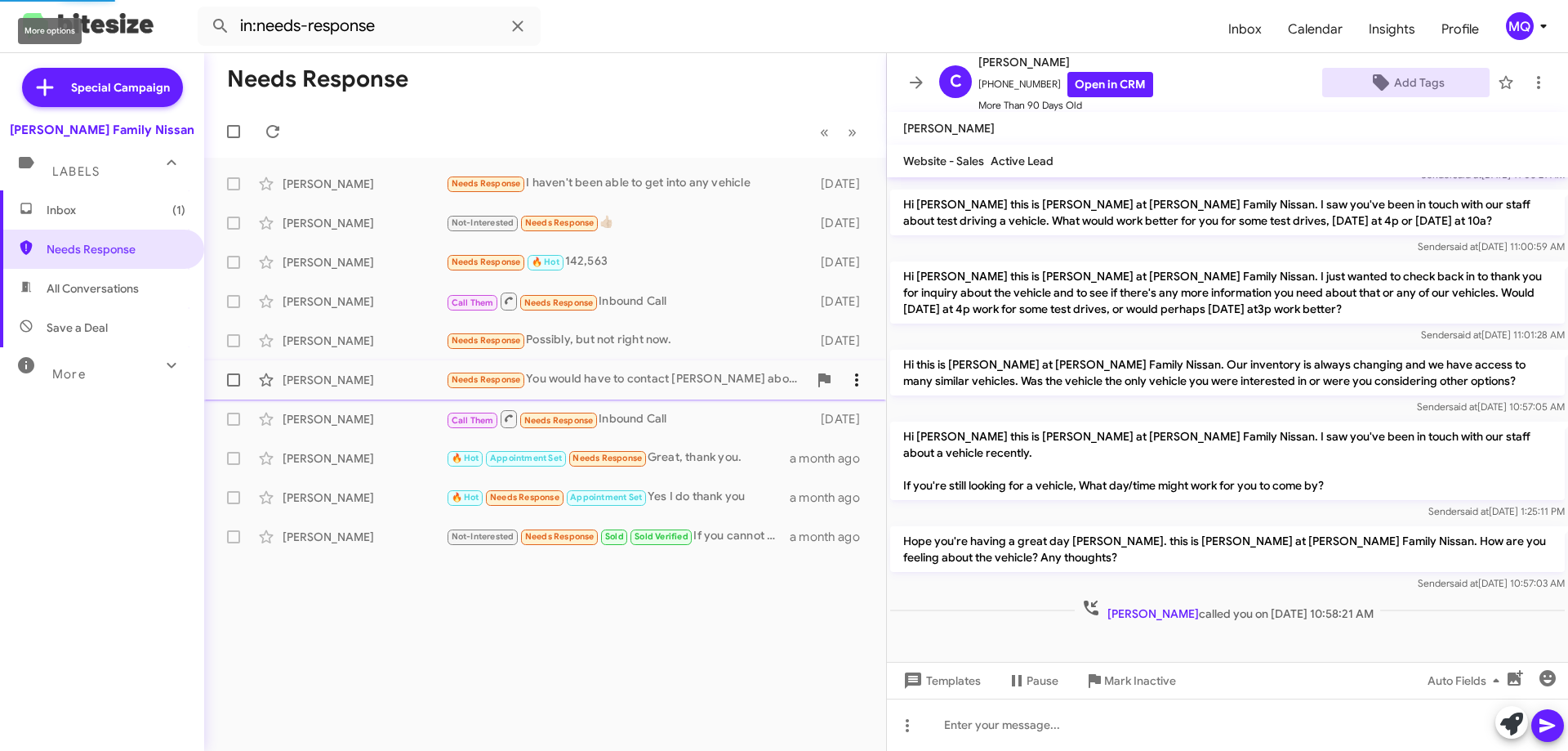
scroll to position [289, 0]
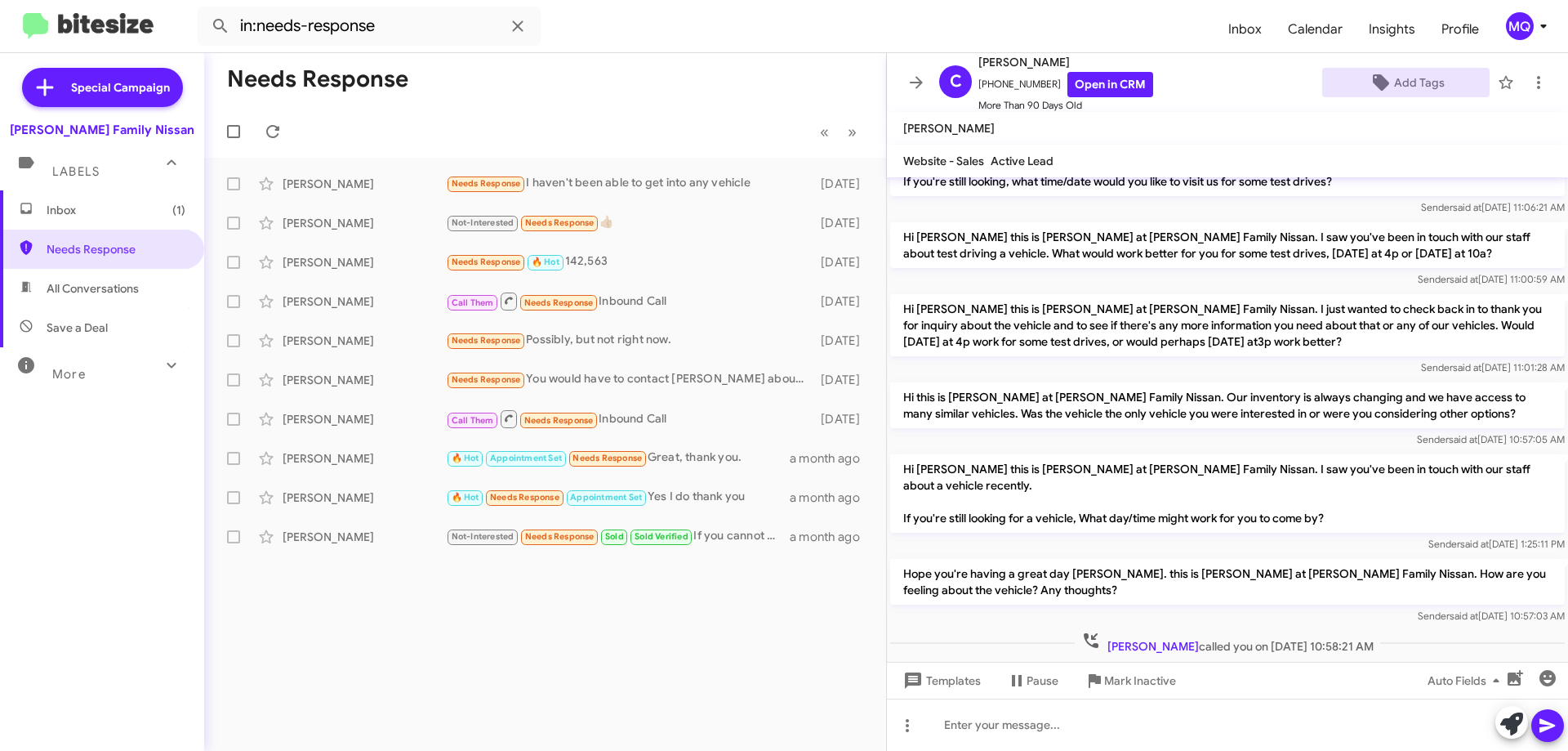
click at [94, 214] on span "Inbox (1)" at bounding box center [115, 210] width 138 height 16
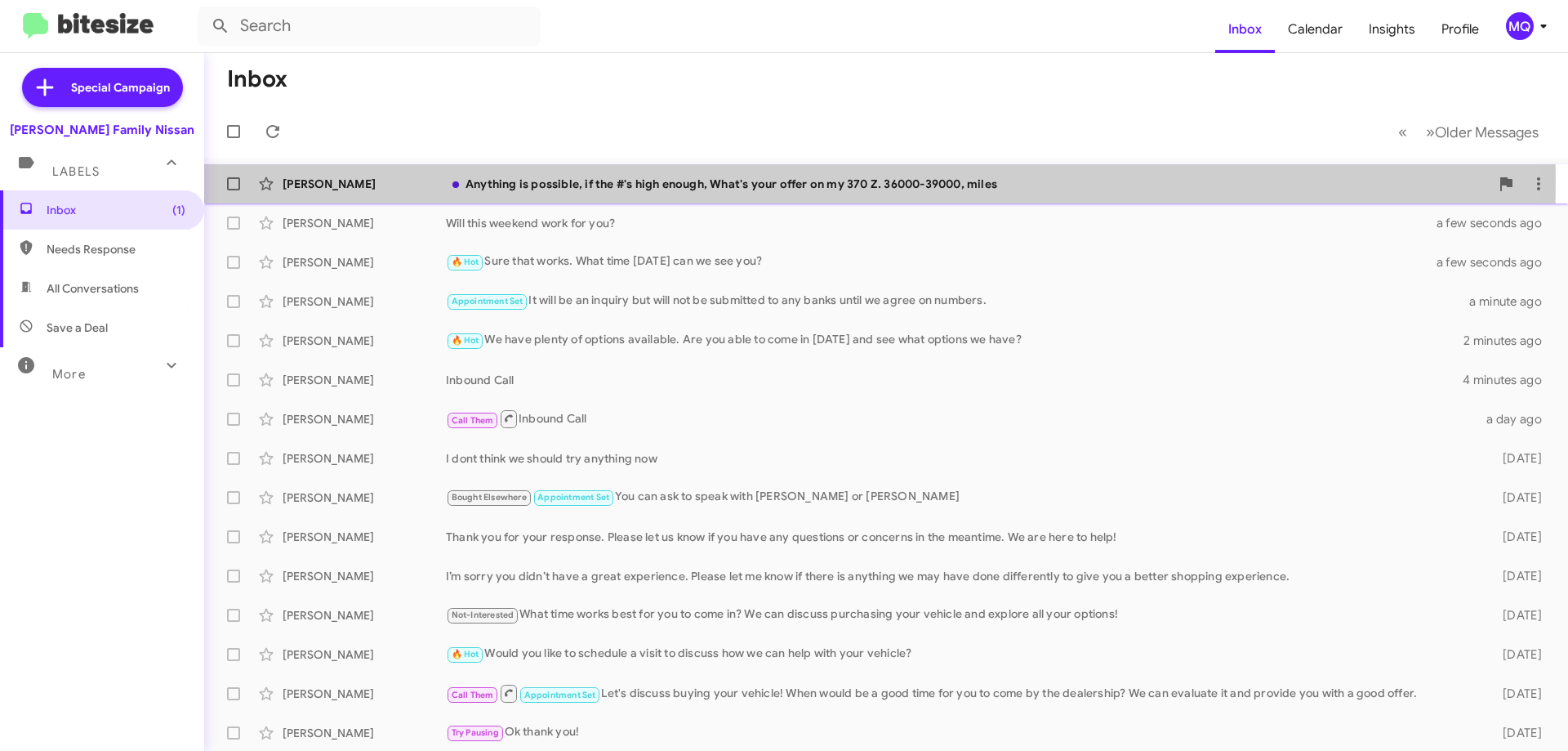
click at [613, 181] on div "Anything is possible, if the #'s high enough, What's your offer on my 370 Z. 36…" at bounding box center [968, 184] width 1044 height 16
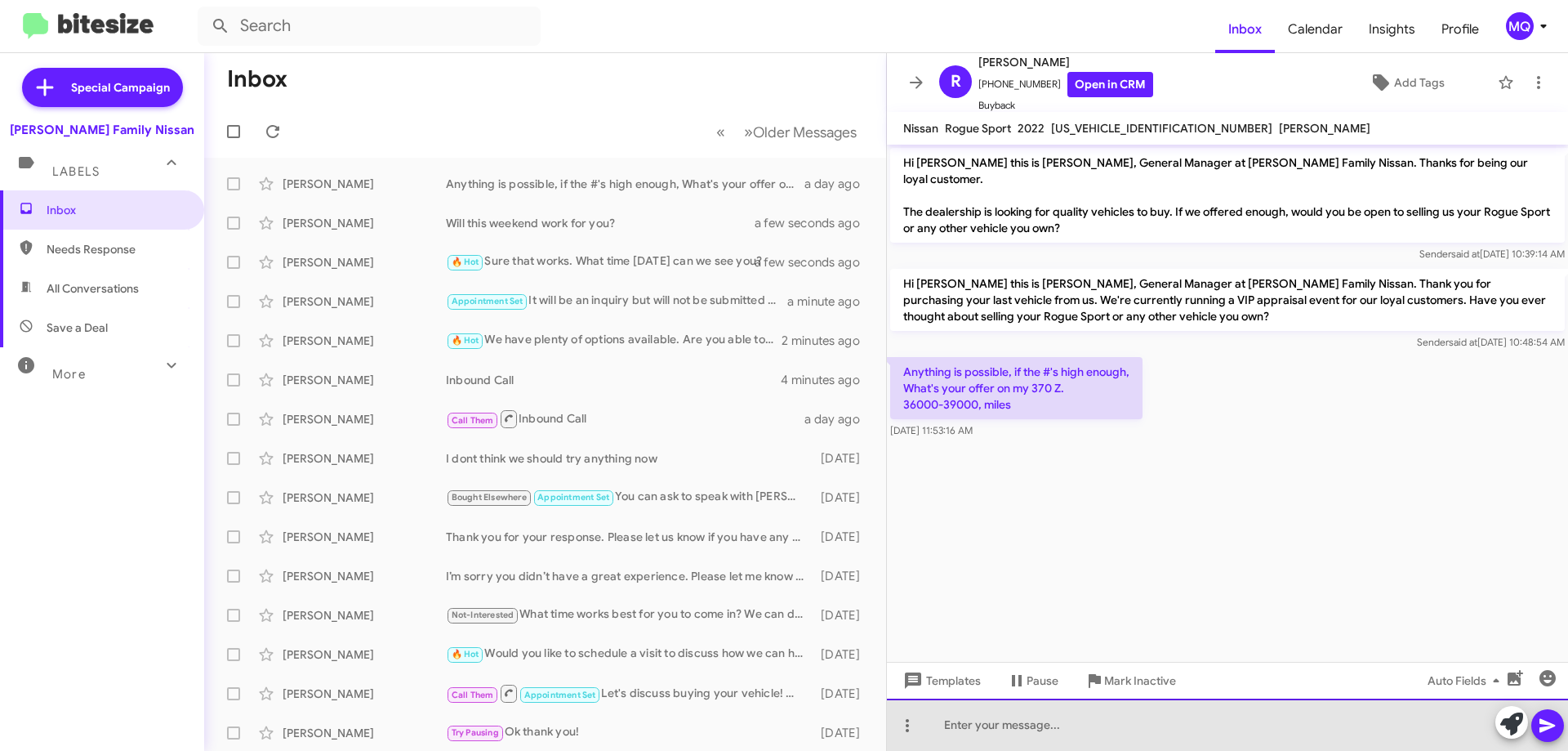
click at [976, 719] on div at bounding box center [1227, 725] width 681 height 52
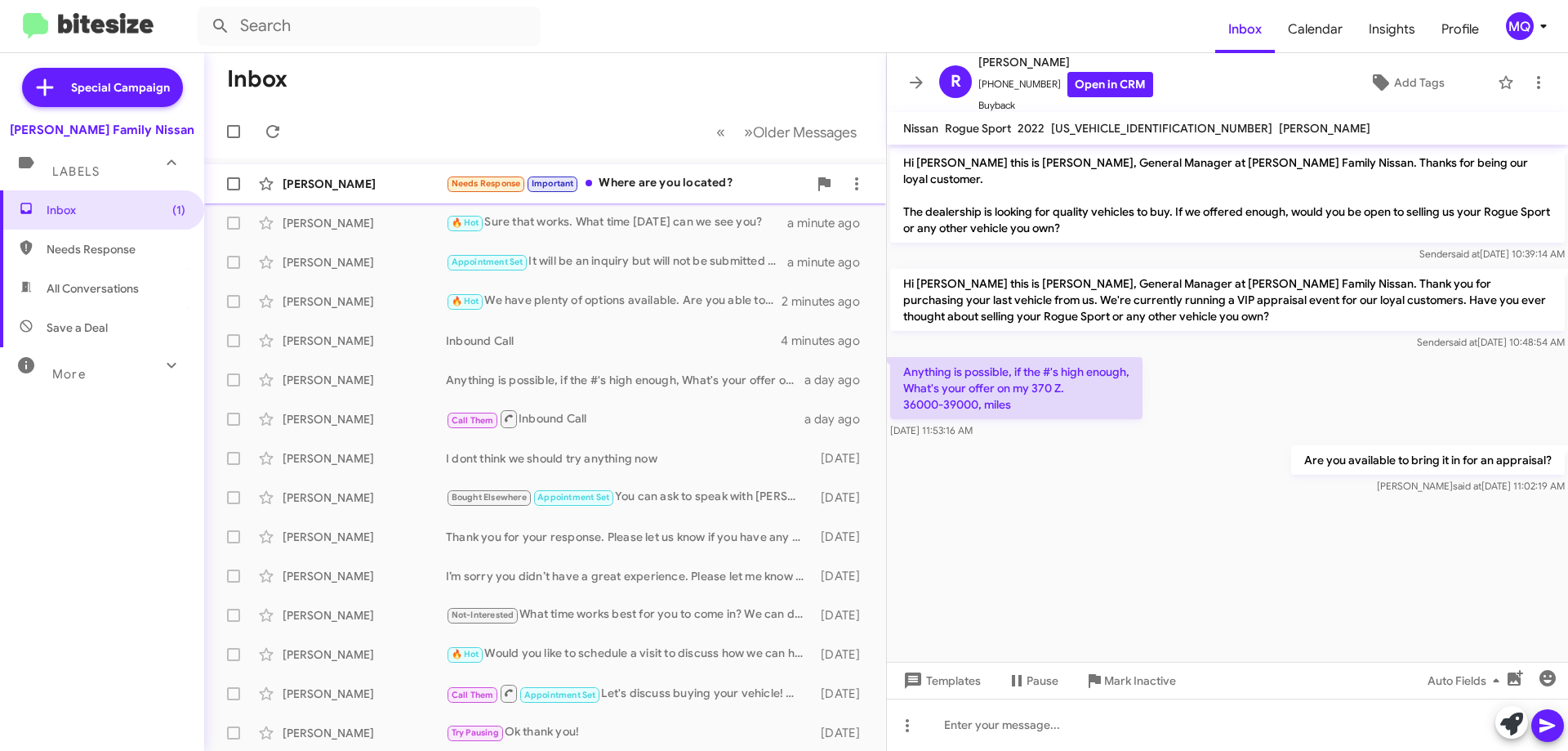
click at [648, 176] on div "Needs Response Important Where are you located?" at bounding box center [627, 183] width 362 height 19
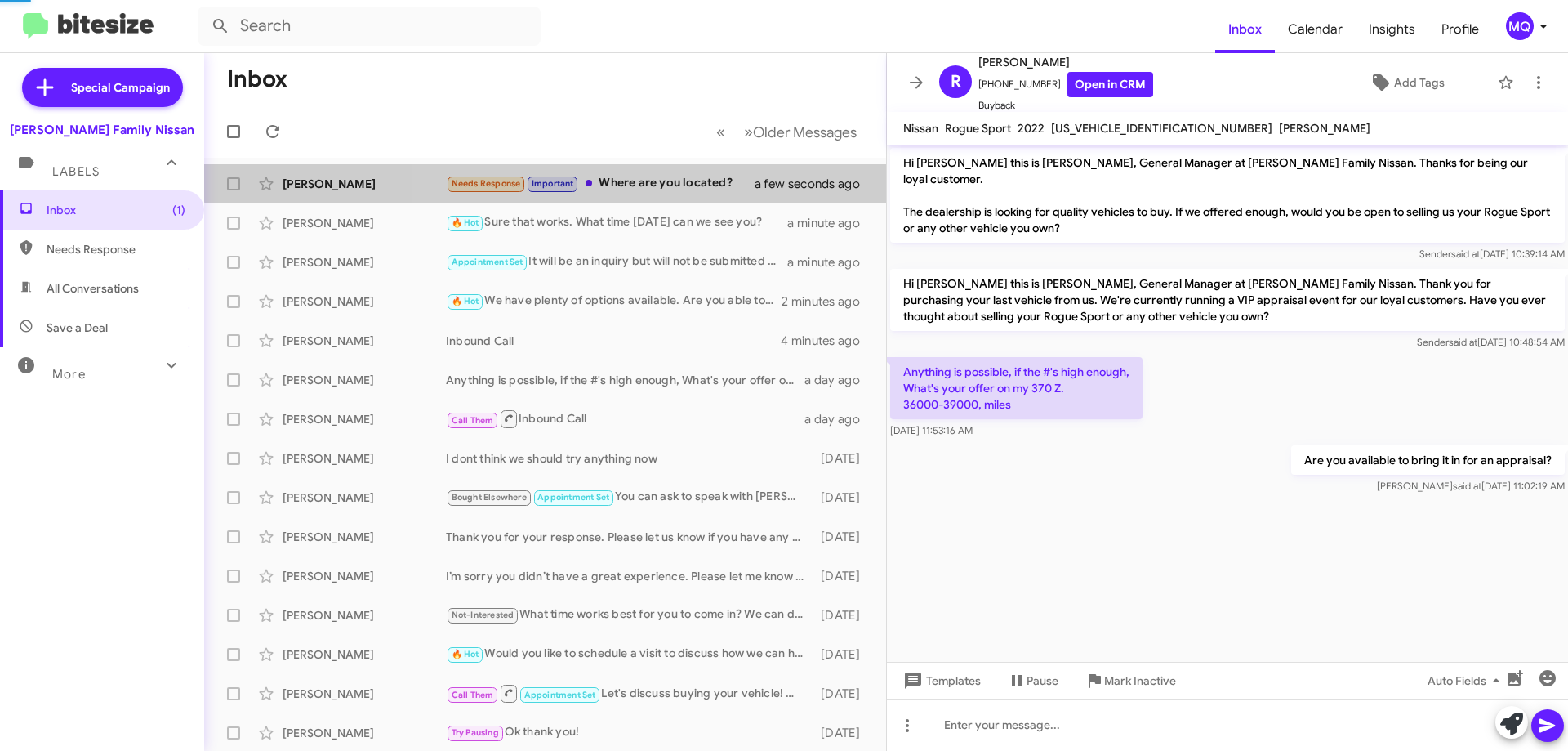
scroll to position [443, 0]
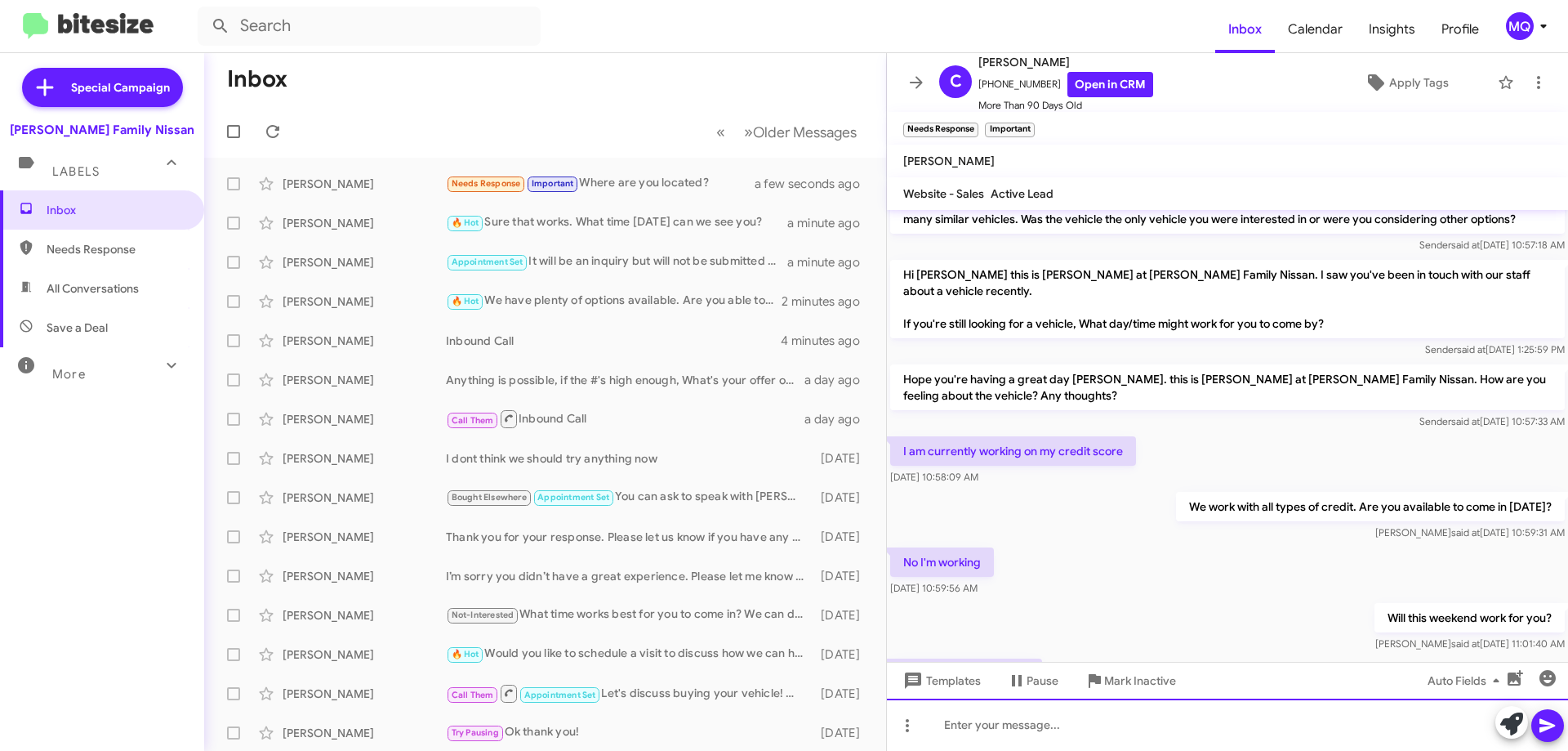
click at [1028, 726] on div at bounding box center [1227, 725] width 681 height 52
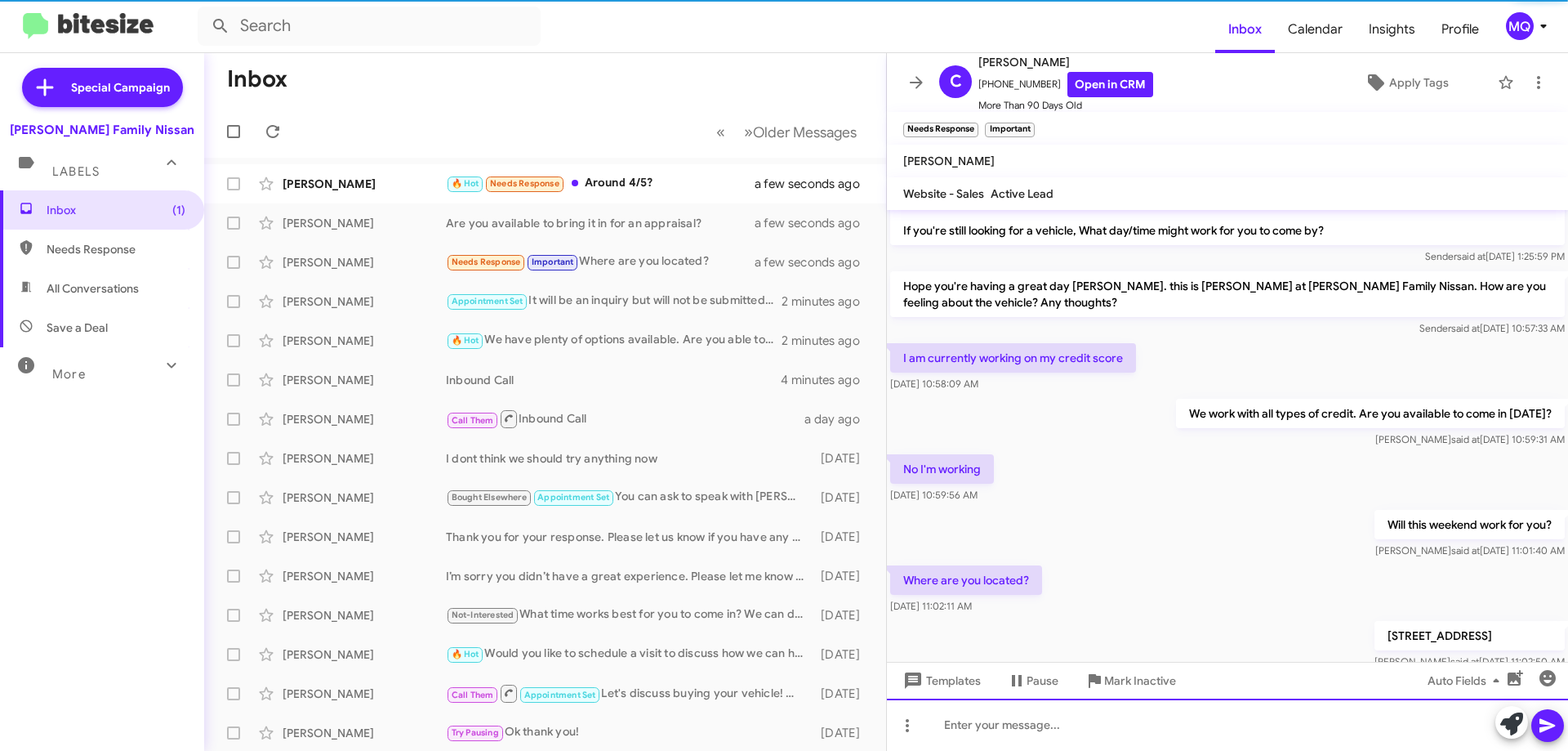
scroll to position [568, 0]
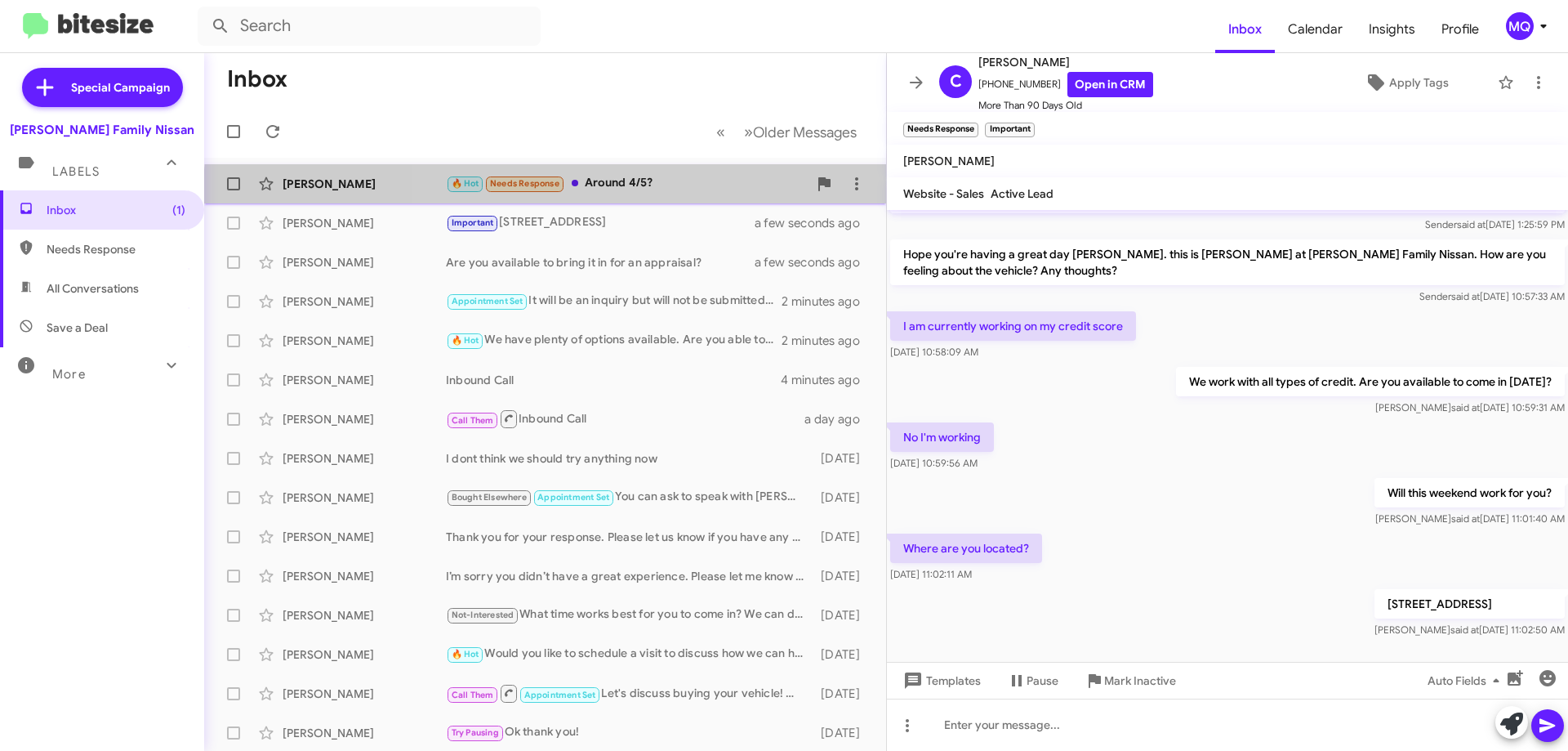
click at [666, 195] on div "[PERSON_NAME] 🔥 Hot Needs Response Around 4/5? a few seconds ago" at bounding box center [545, 184] width 656 height 33
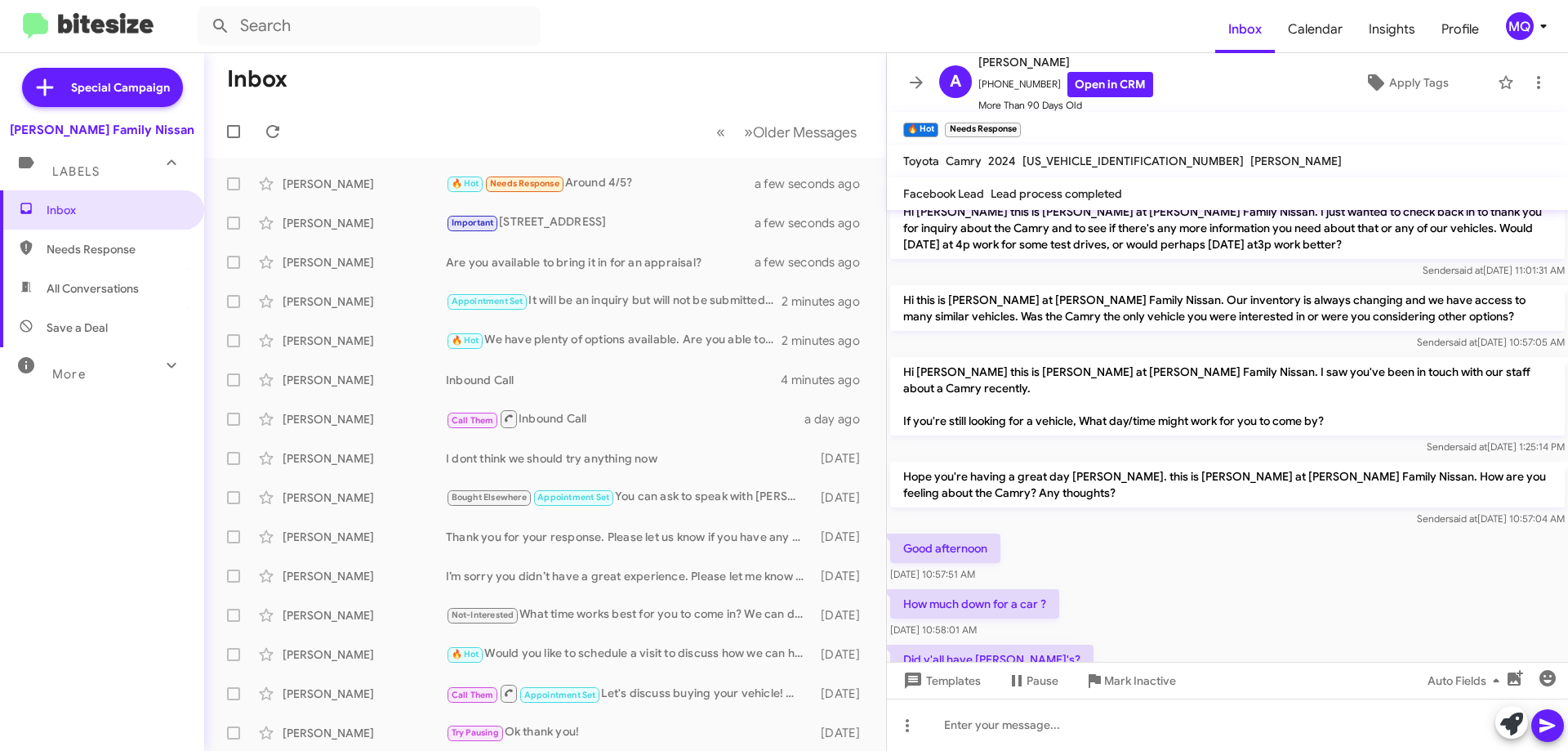
scroll to position [899, 0]
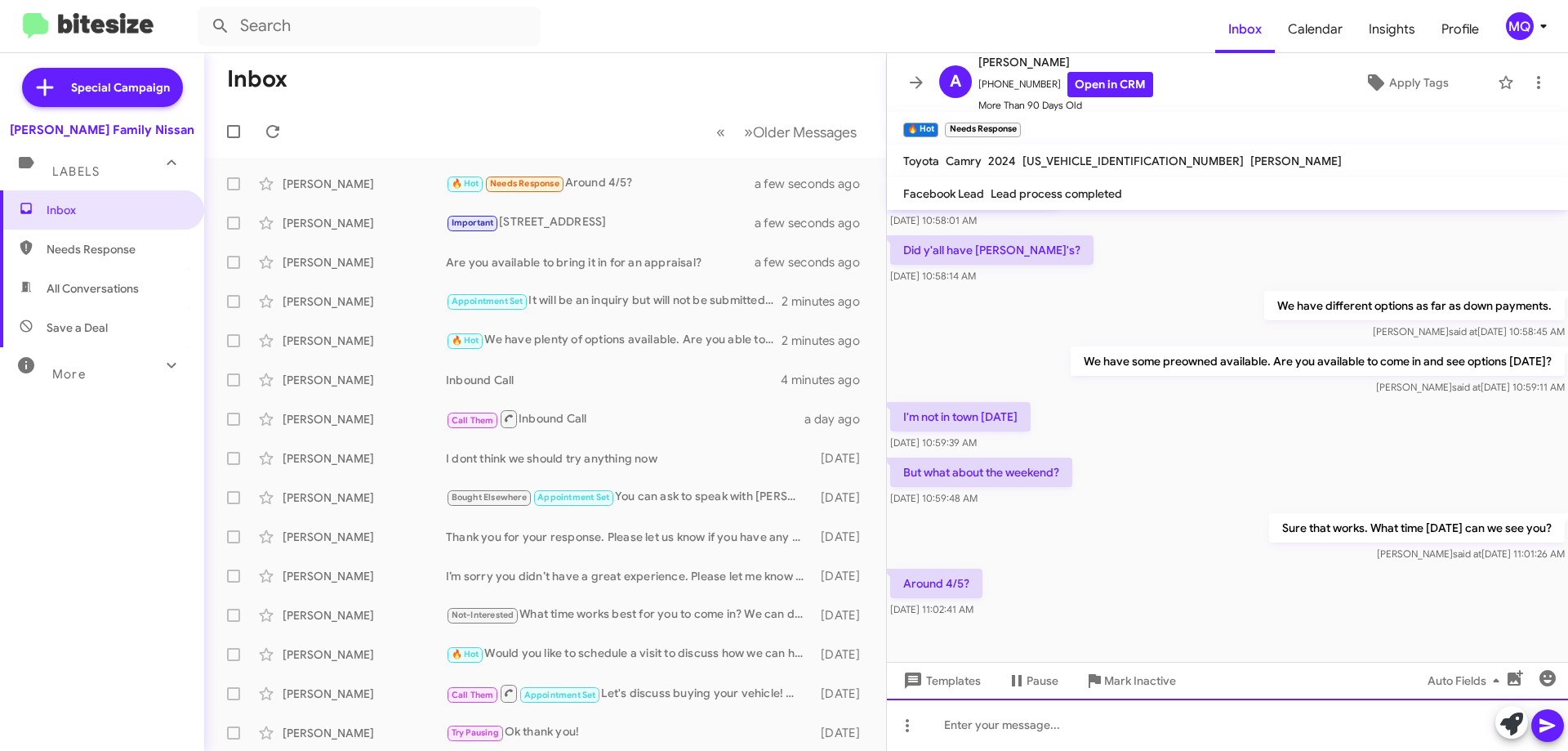
click at [1050, 743] on div at bounding box center [1227, 725] width 681 height 52
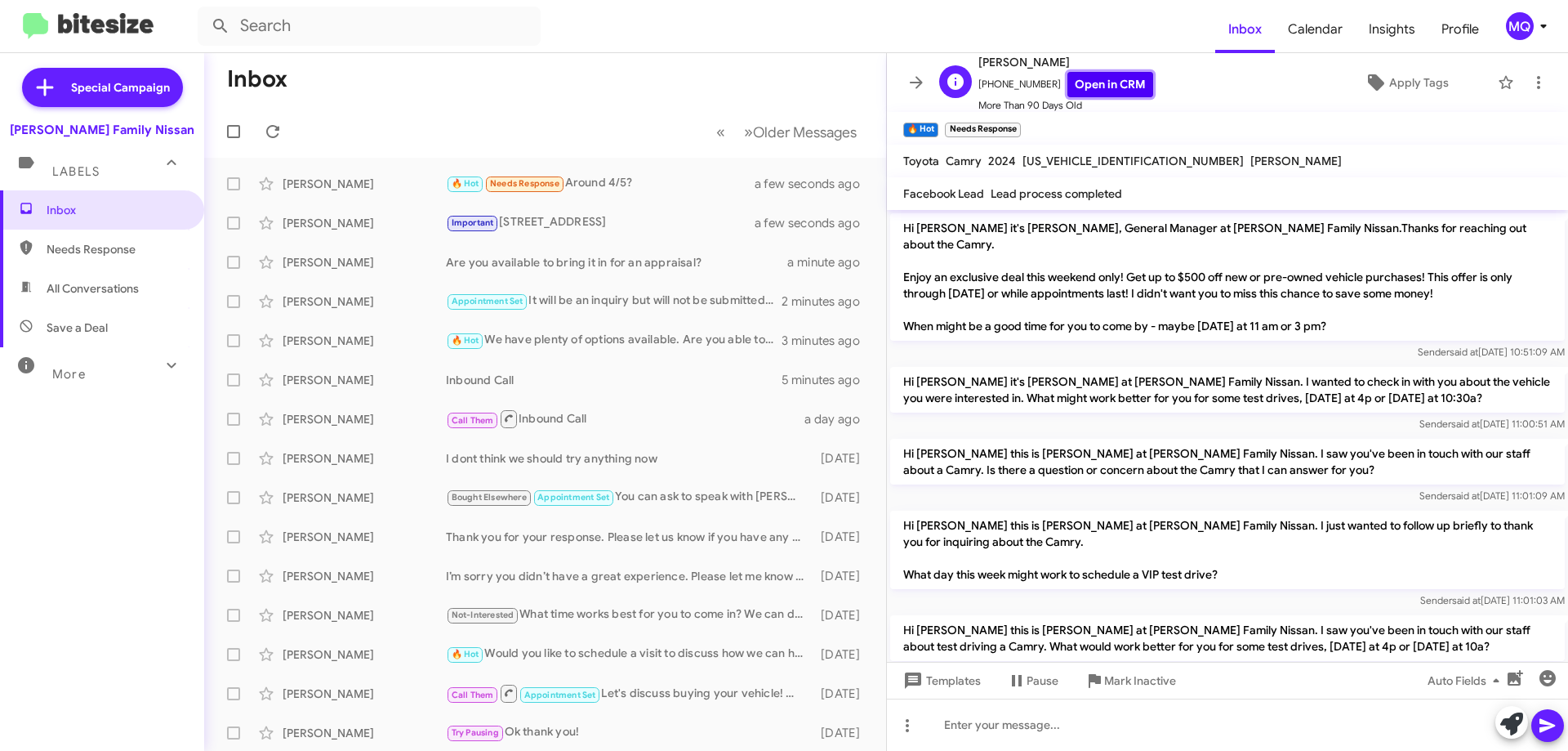
click at [1077, 88] on link "Open in CRM" at bounding box center [1110, 84] width 86 height 25
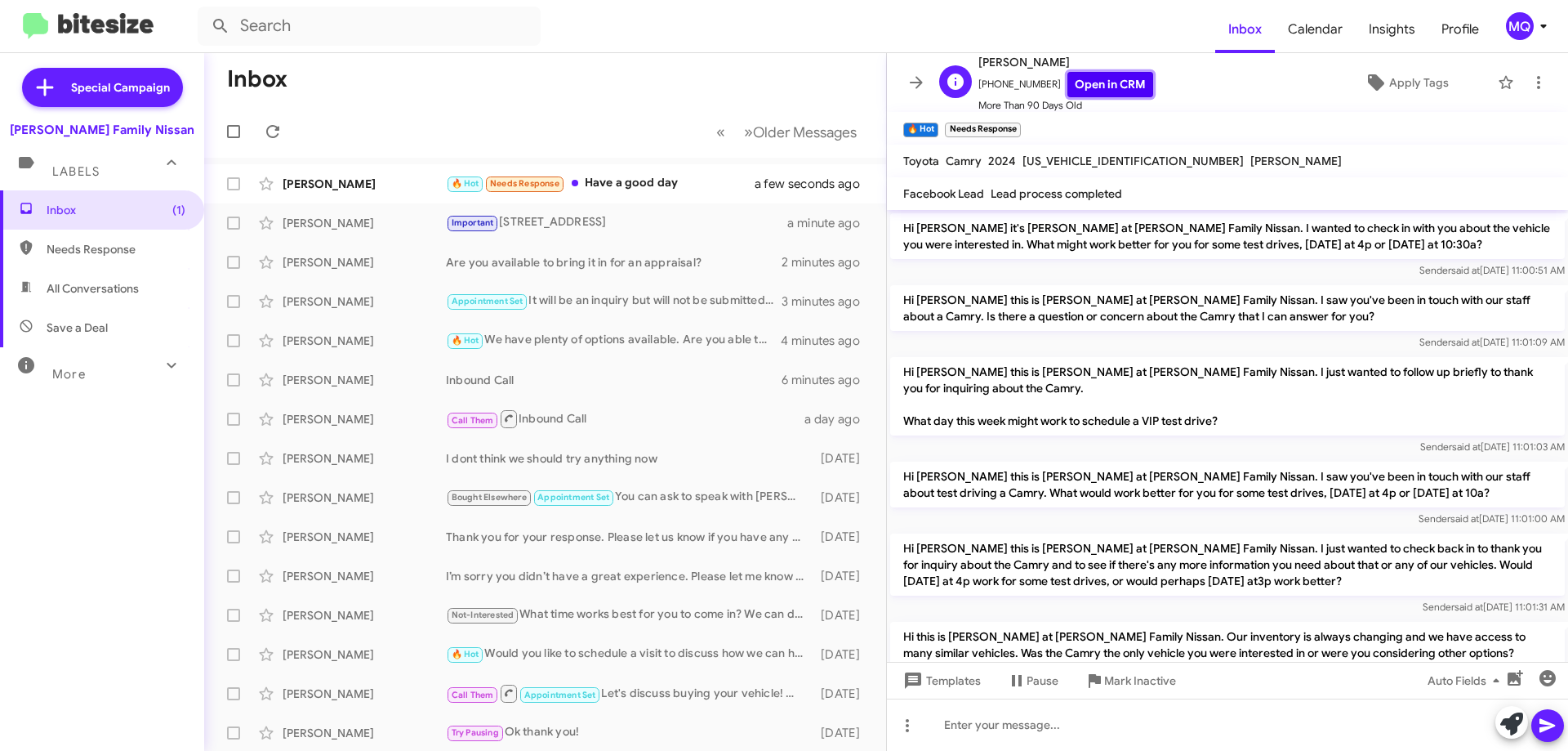
scroll to position [936, 0]
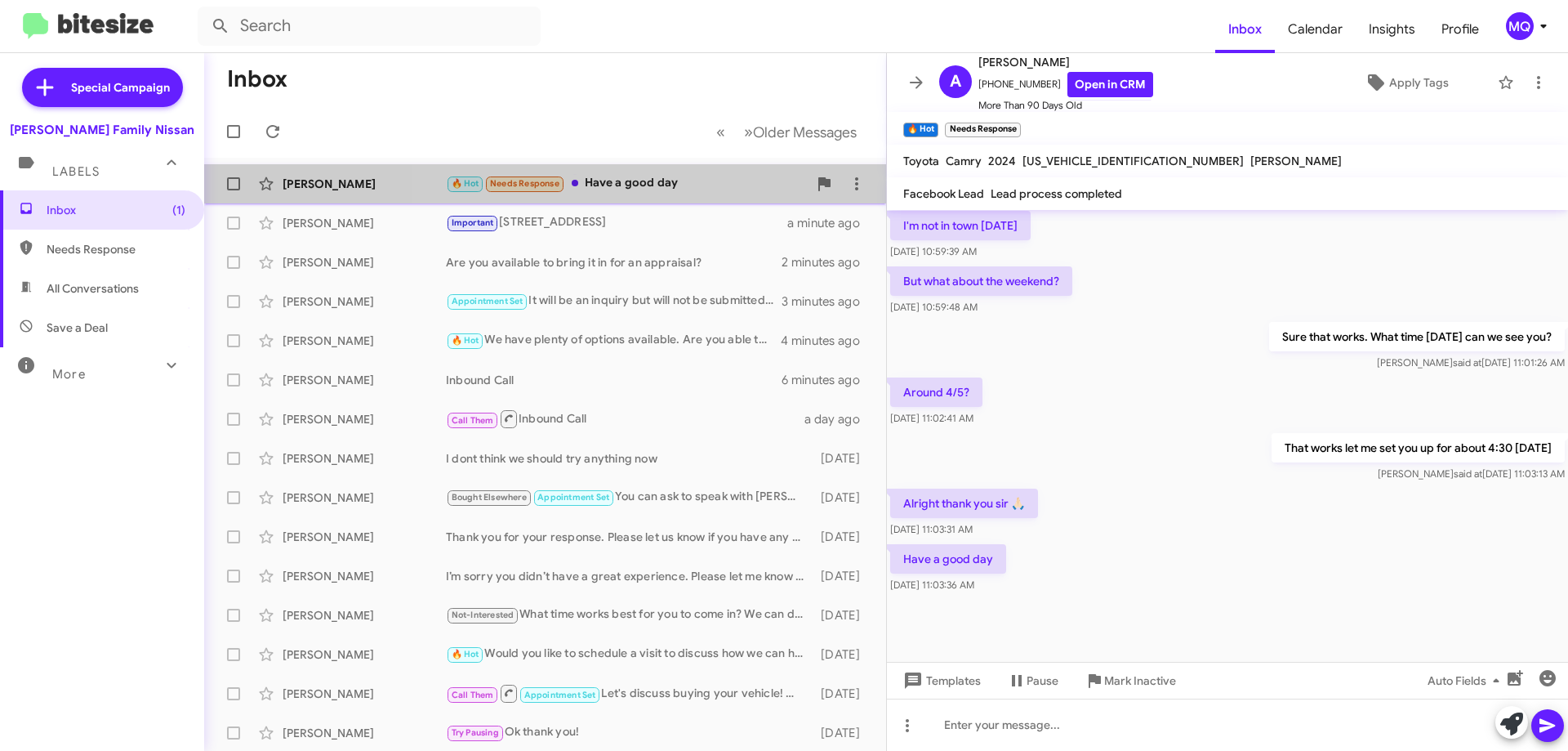
click at [659, 185] on div "🔥 Hot Needs Response Have a good day" at bounding box center [627, 183] width 362 height 19
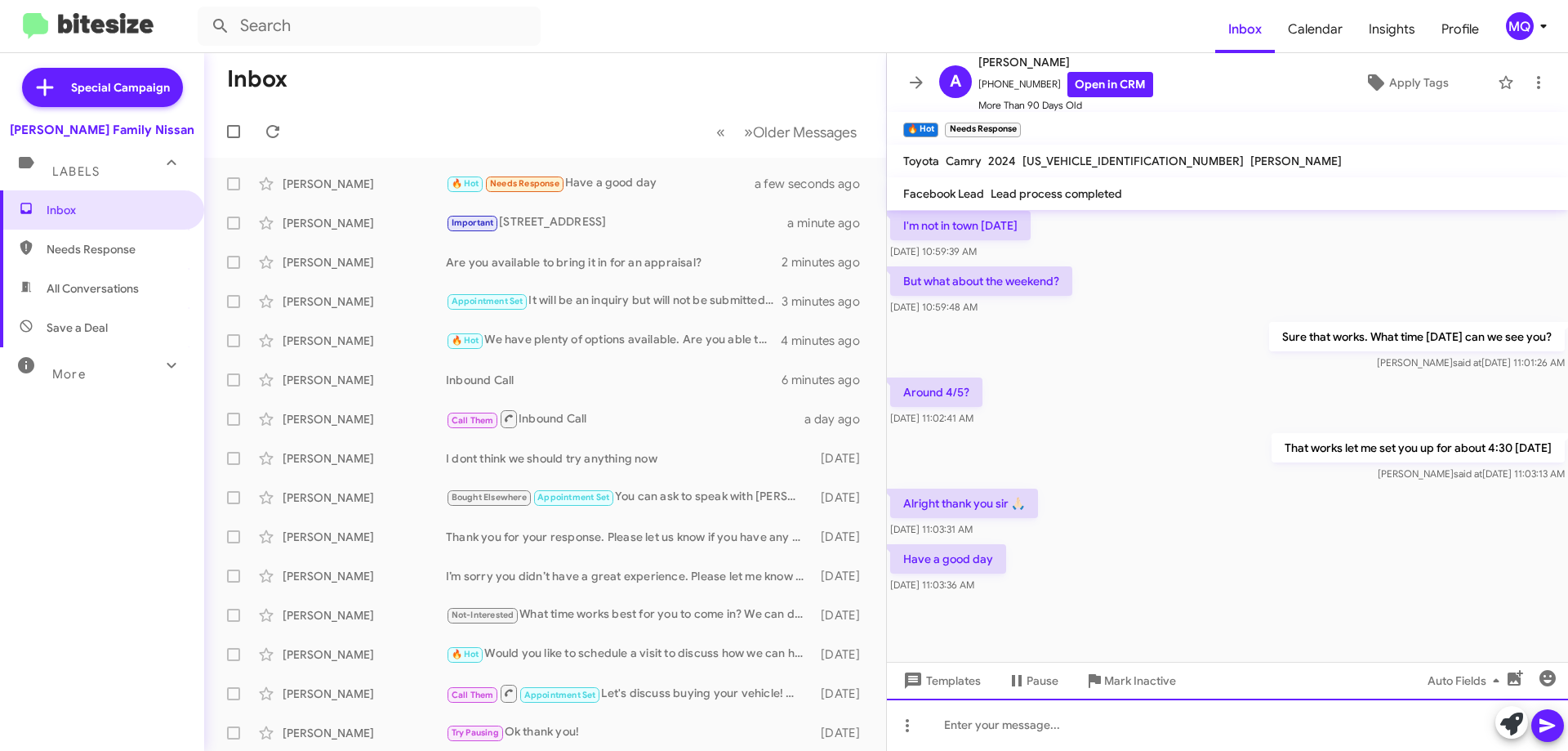
click at [966, 725] on div at bounding box center [1227, 725] width 681 height 52
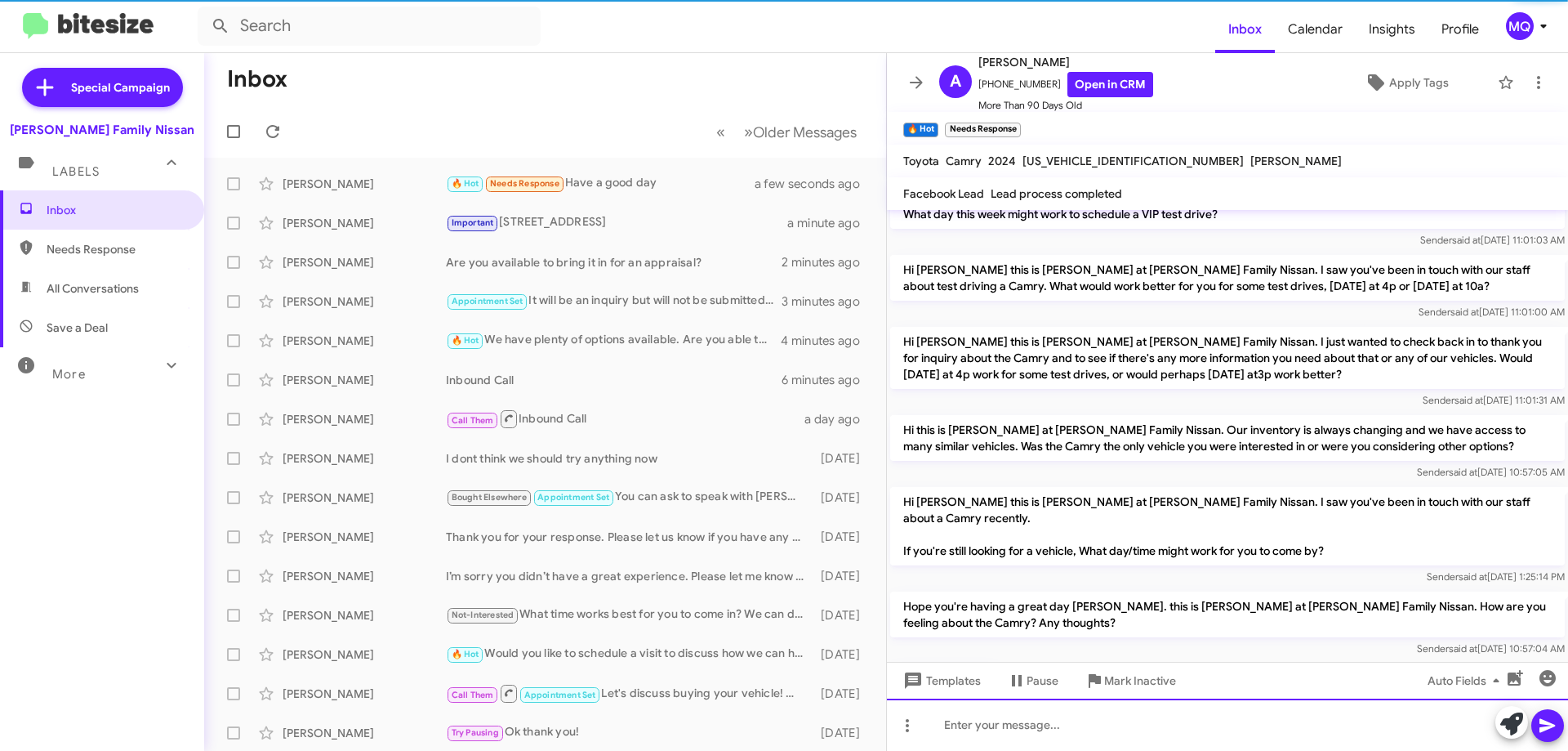
scroll to position [0, 0]
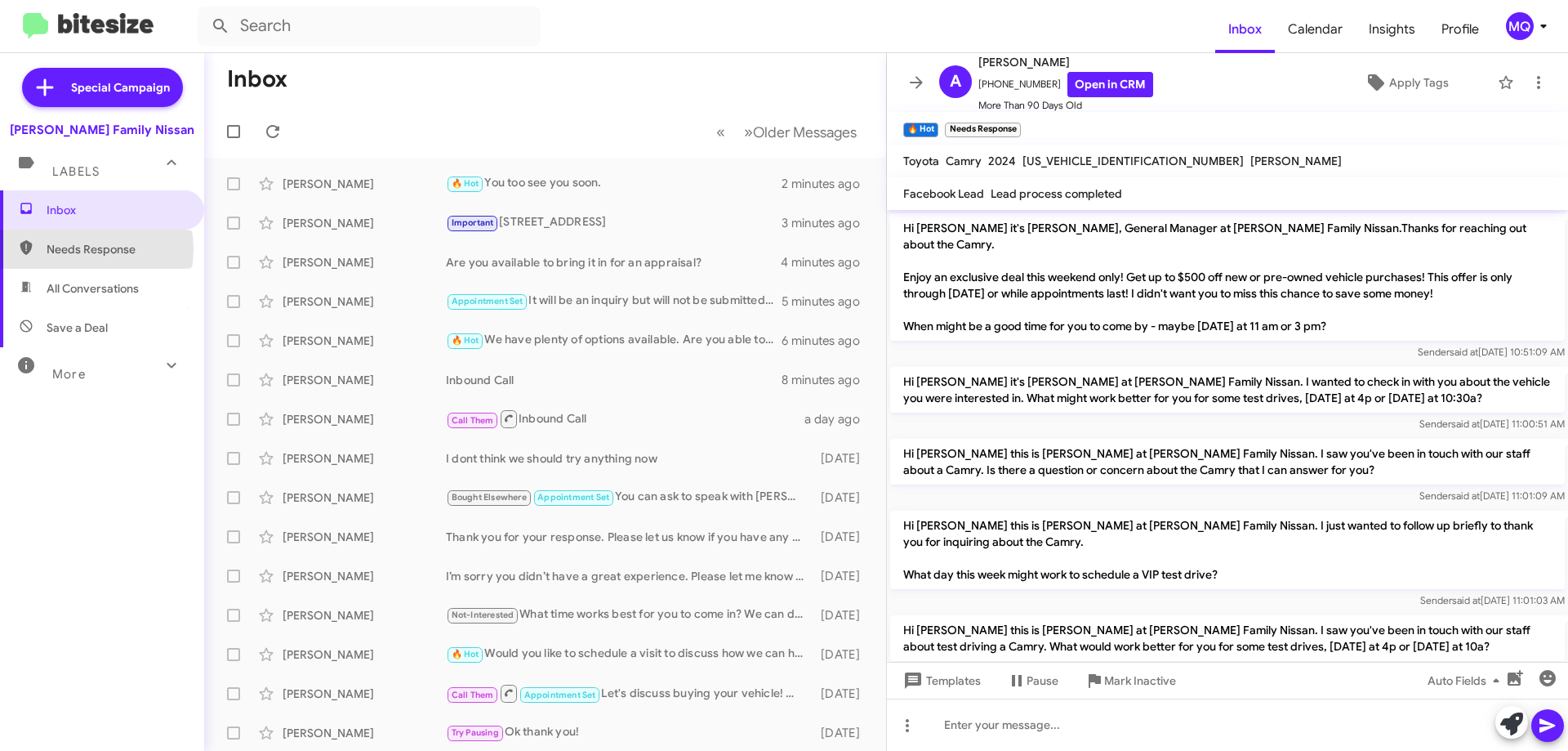
click at [79, 249] on span "Needs Response" at bounding box center [115, 249] width 138 height 16
type input "in:needs-response"
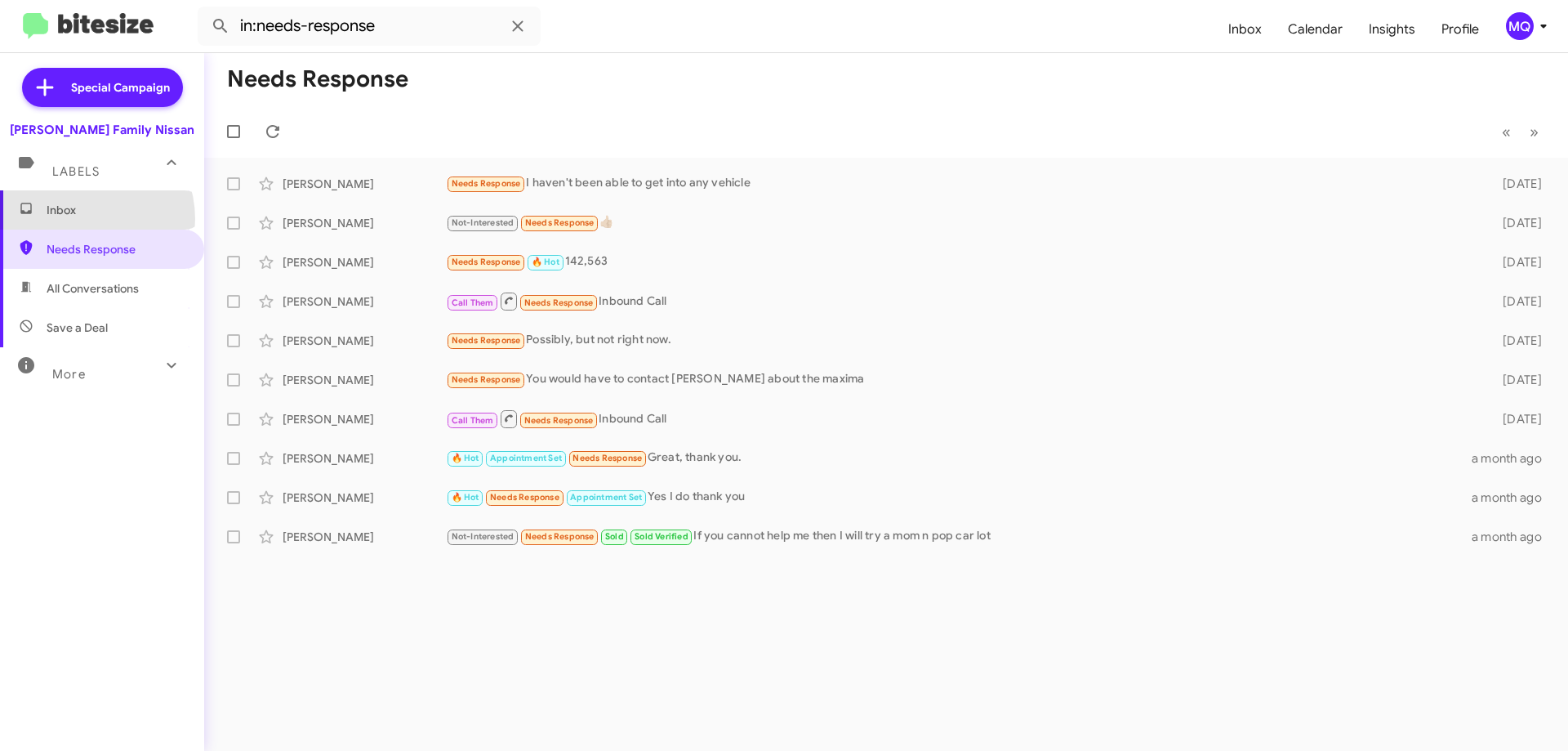
click at [80, 219] on span "Inbox" at bounding box center [102, 209] width 204 height 39
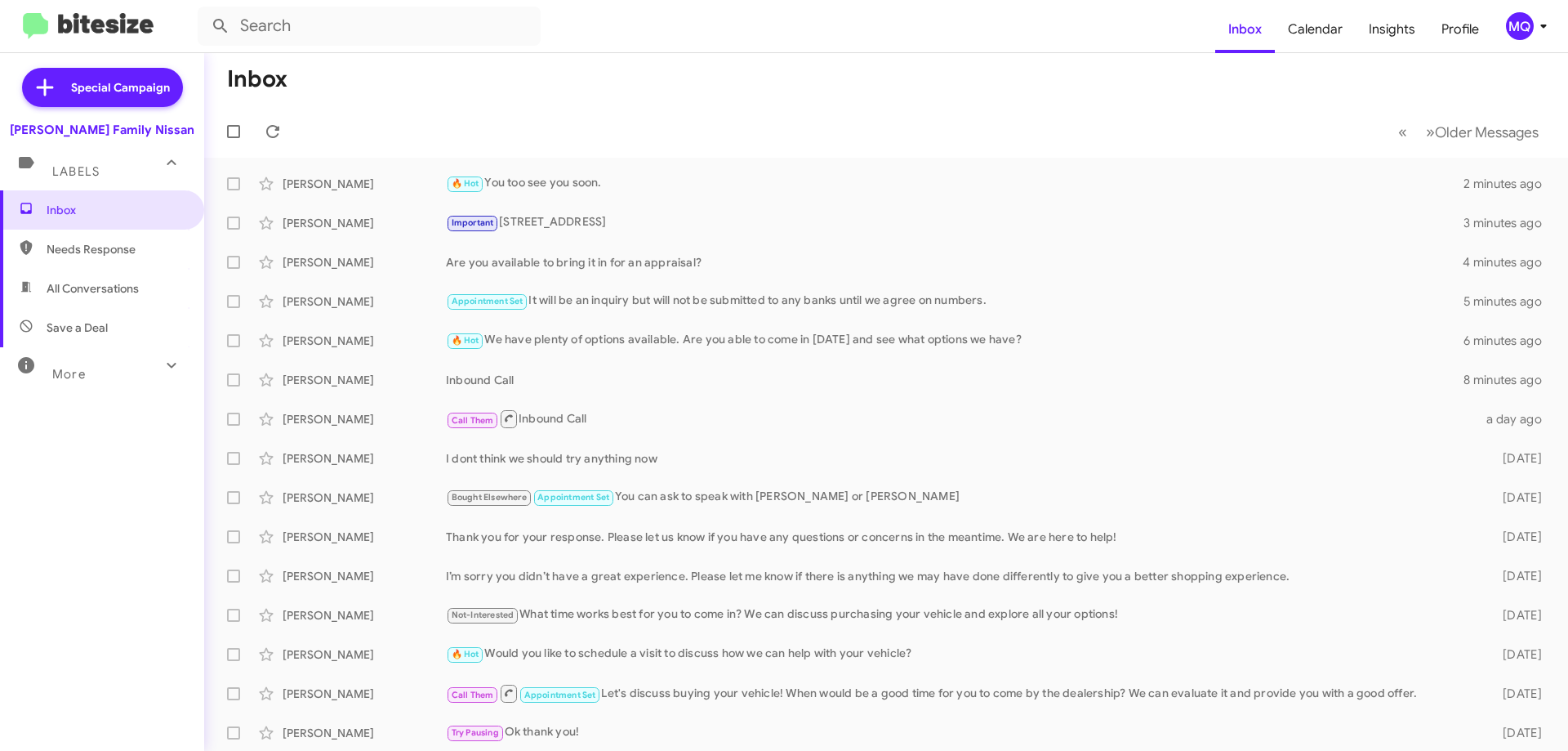
click at [101, 304] on span "All Conversations" at bounding box center [102, 288] width 204 height 39
type input "in:all-conversations"
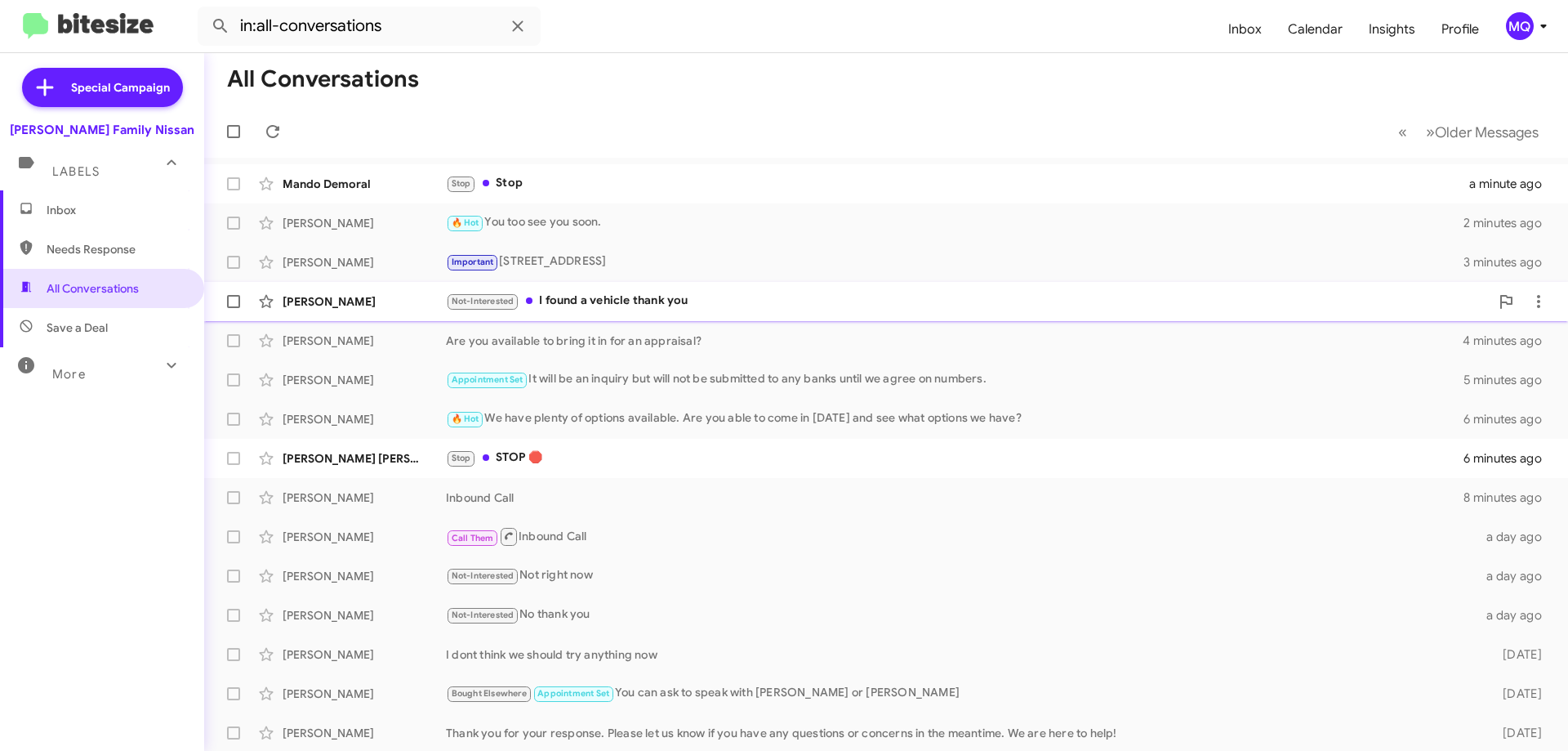
click at [642, 299] on div "Not-Interested I found a vehicle thank you" at bounding box center [968, 300] width 1044 height 19
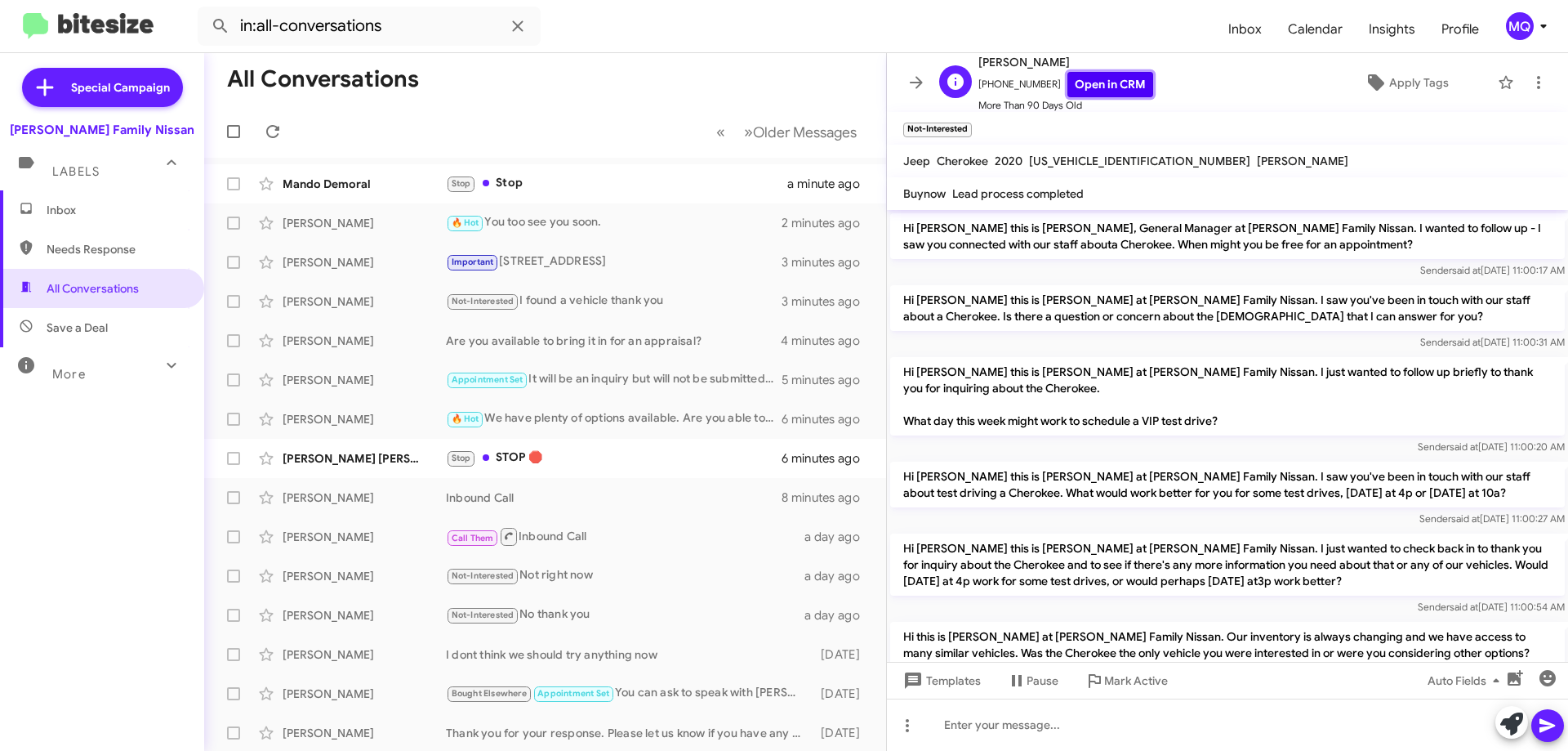
click at [1117, 90] on link "Open in CRM" at bounding box center [1110, 84] width 86 height 25
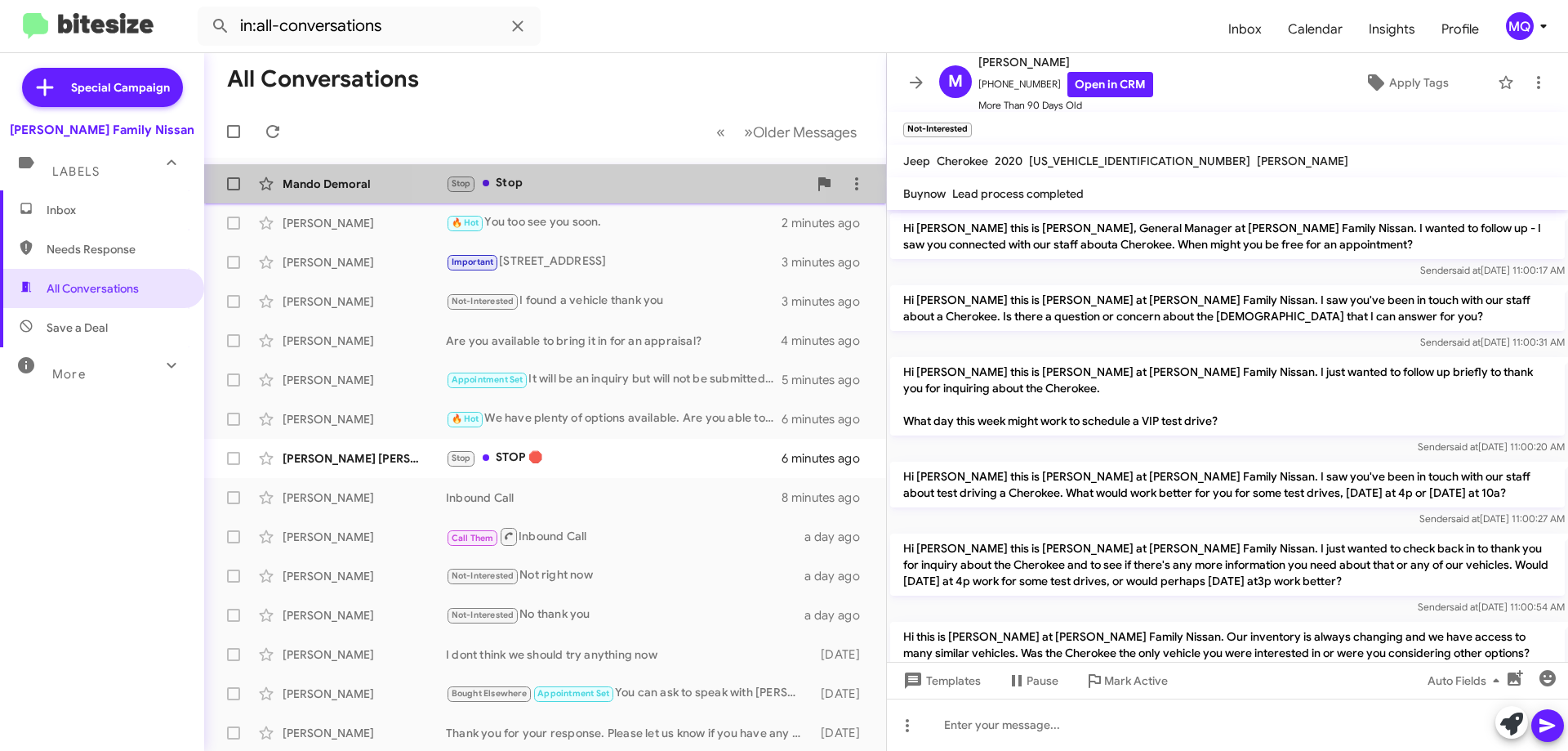
click at [576, 183] on div "Stop Stop" at bounding box center [627, 183] width 362 height 19
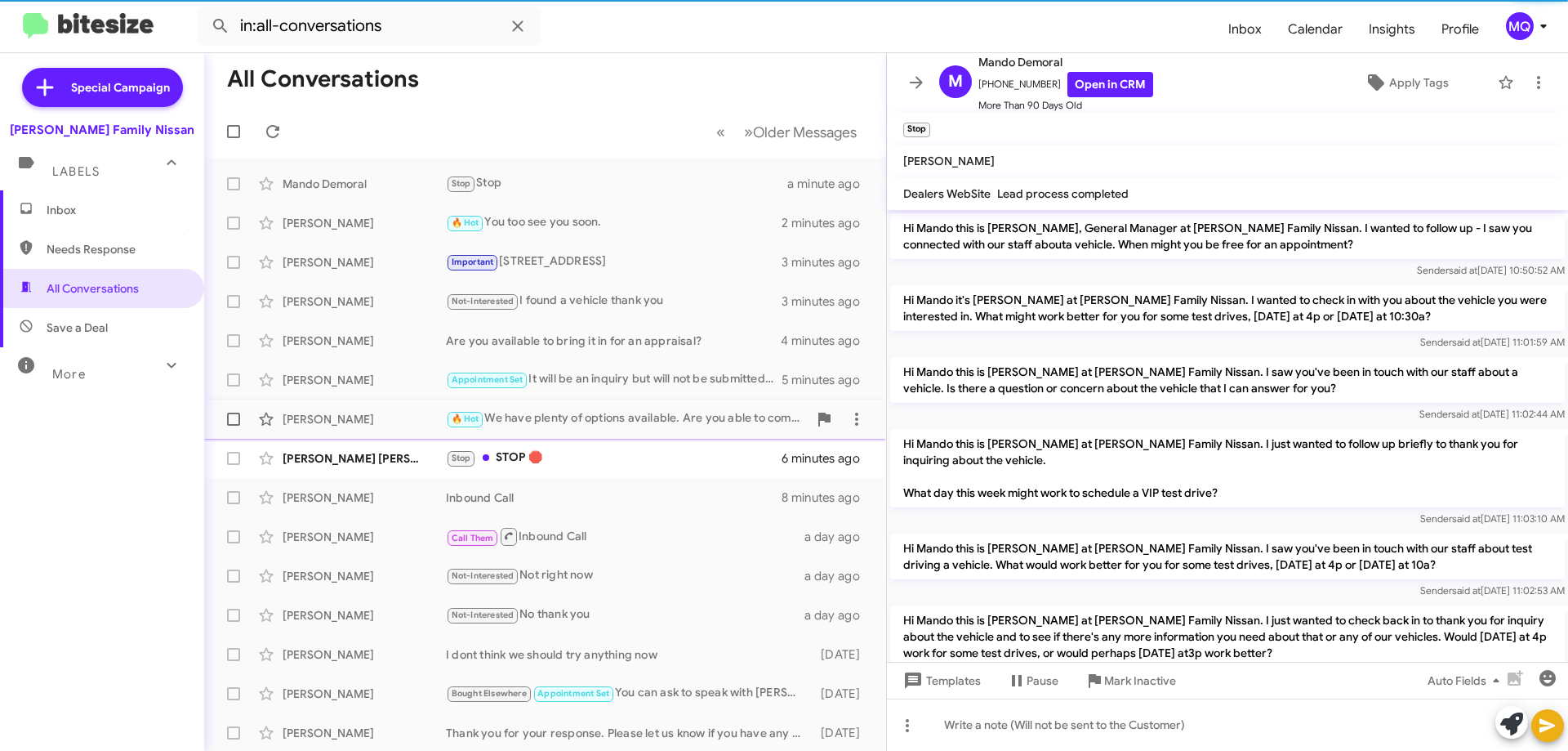
scroll to position [356, 0]
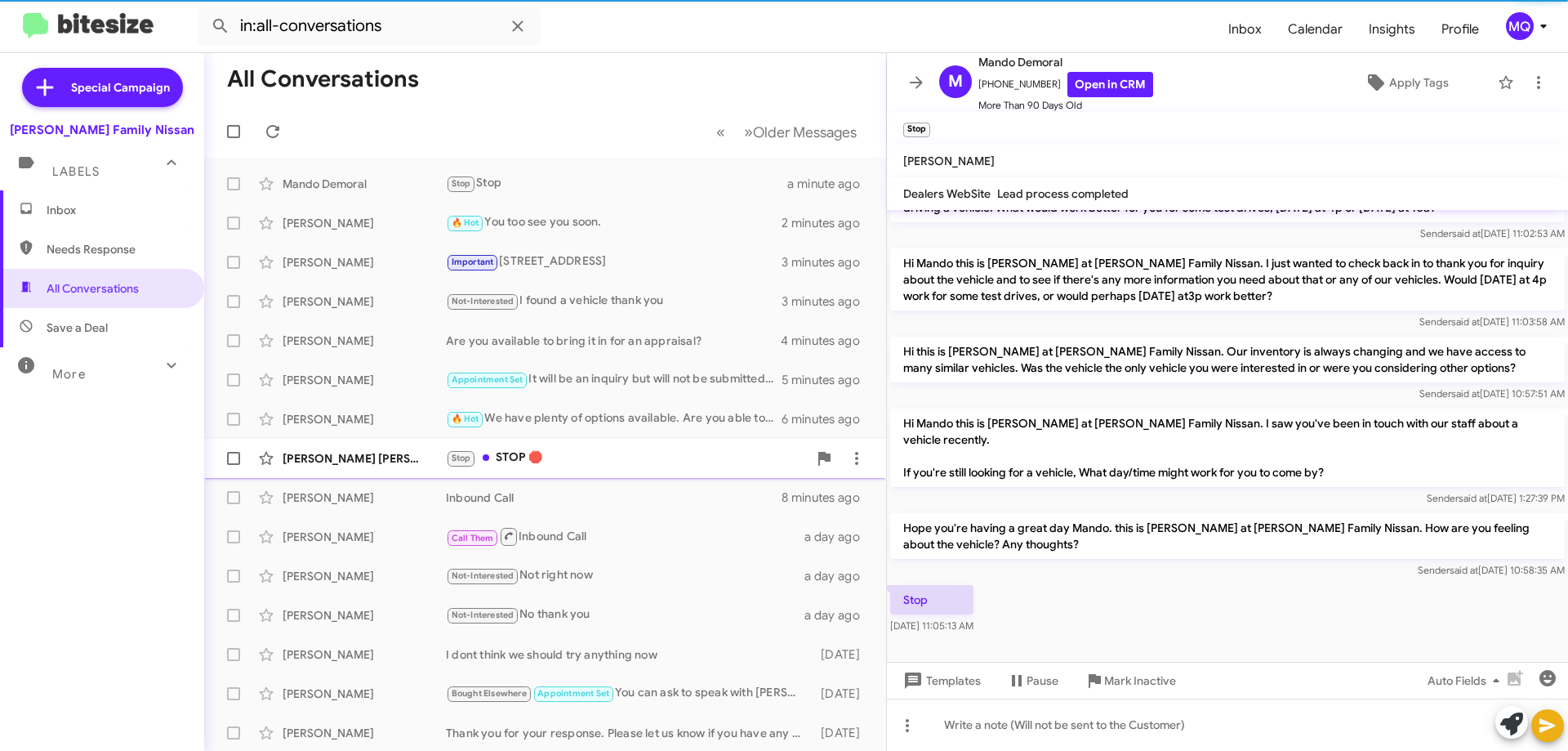
click at [607, 461] on div "Stop STOP 🛑" at bounding box center [627, 458] width 362 height 19
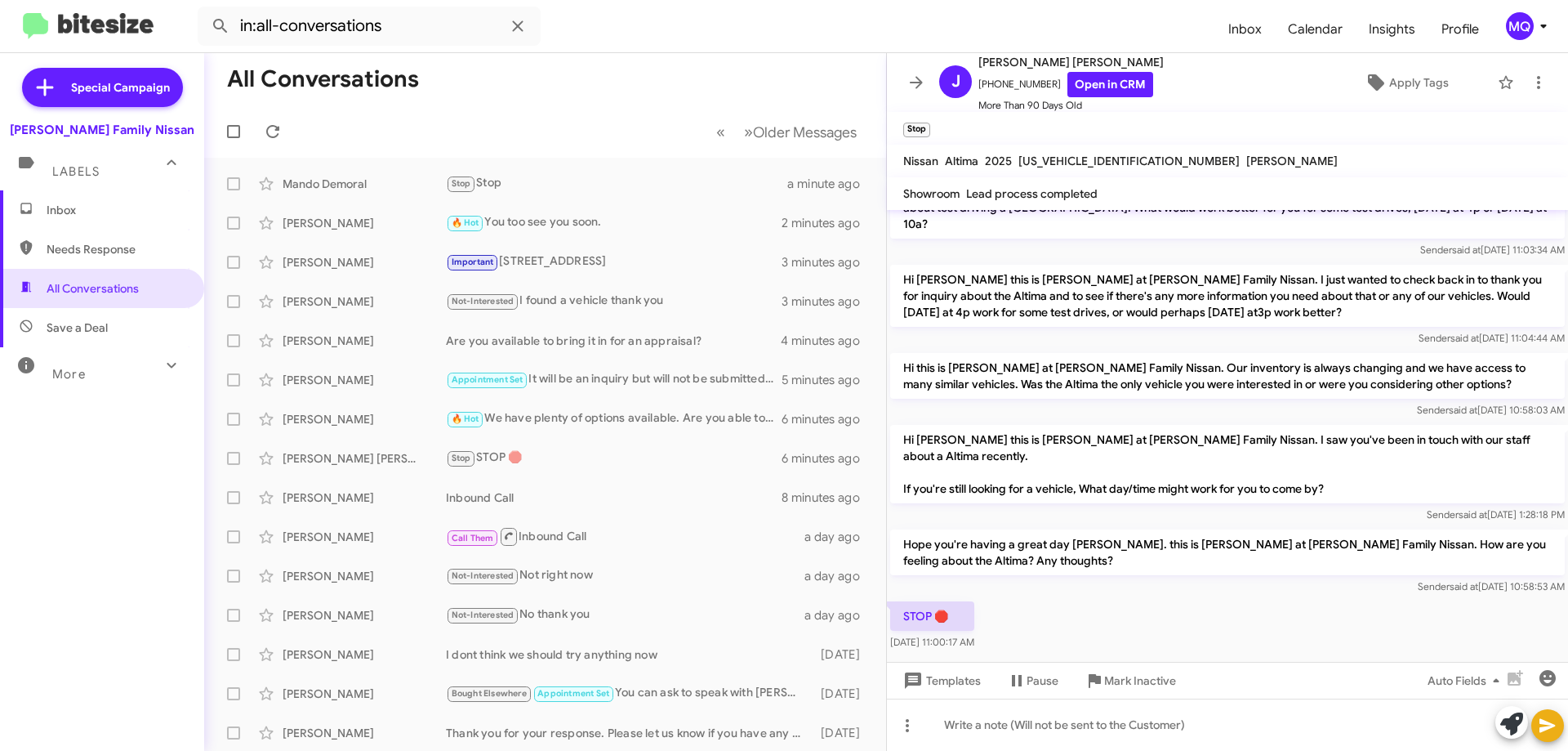
click at [115, 214] on span "Inbox" at bounding box center [115, 210] width 138 height 16
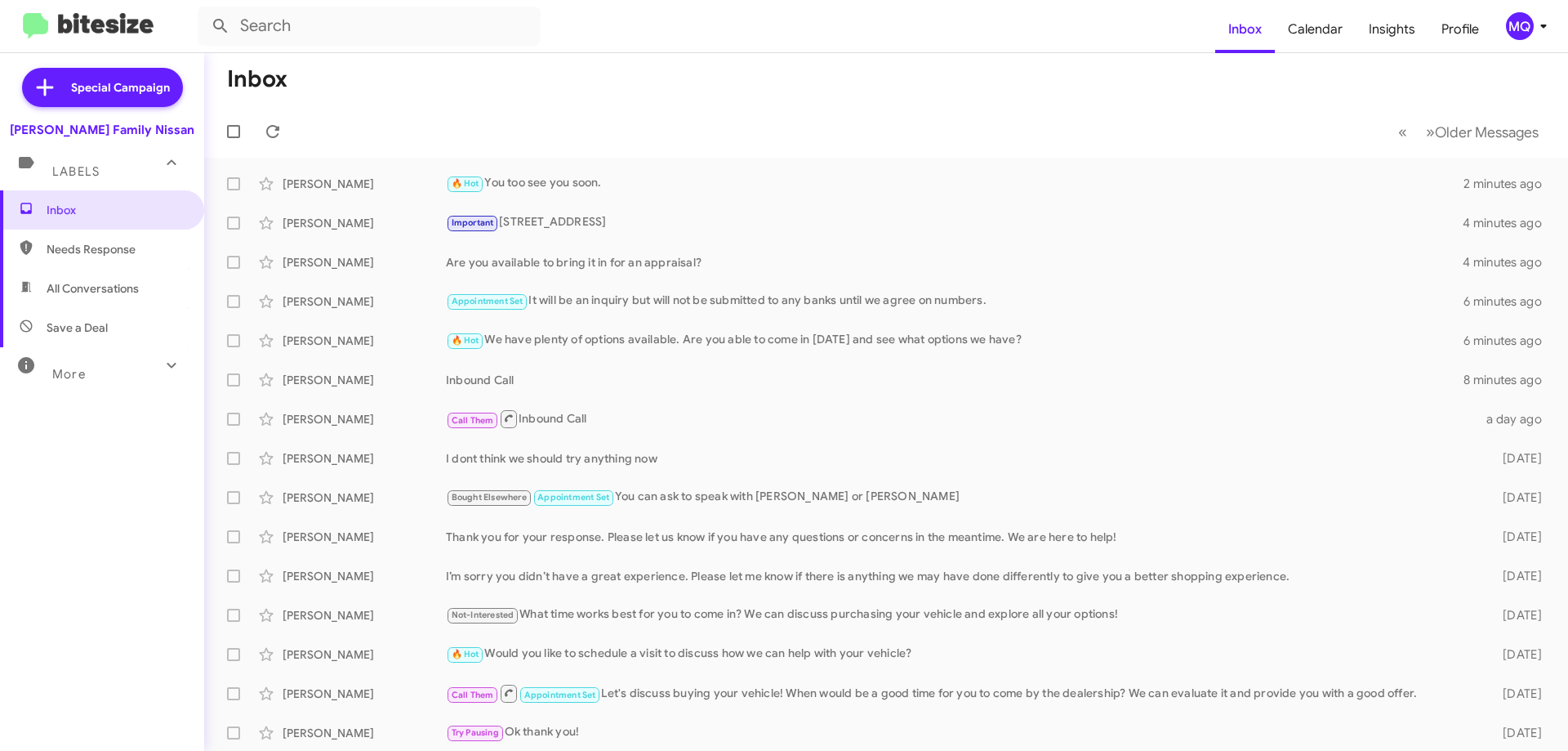
click at [81, 328] on span "Save a Deal" at bounding box center [77, 328] width 62 height 16
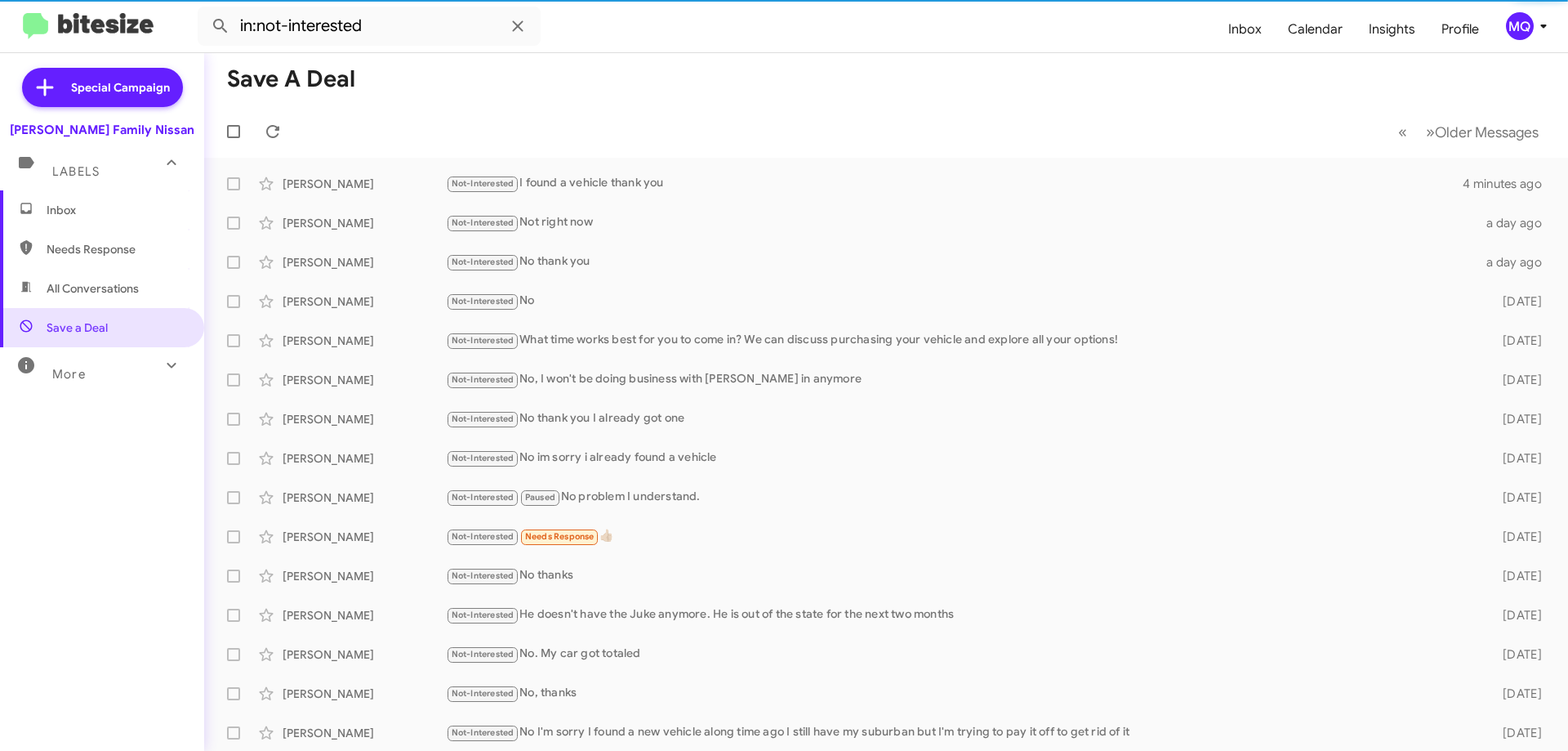
click at [113, 288] on span "All Conversations" at bounding box center [92, 289] width 92 height 16
type input "in:all-conversations"
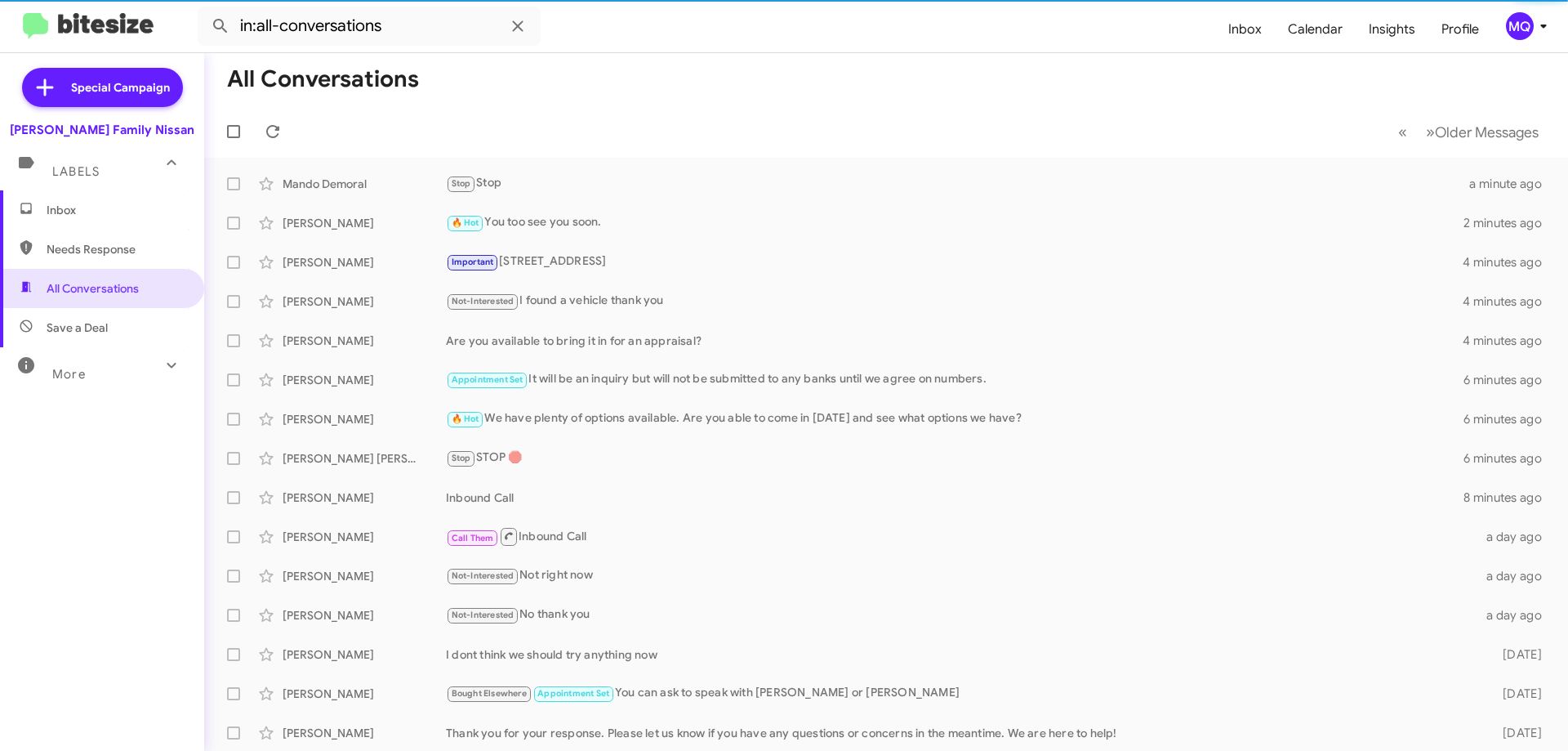
click at [107, 213] on span "Inbox" at bounding box center [115, 210] width 138 height 16
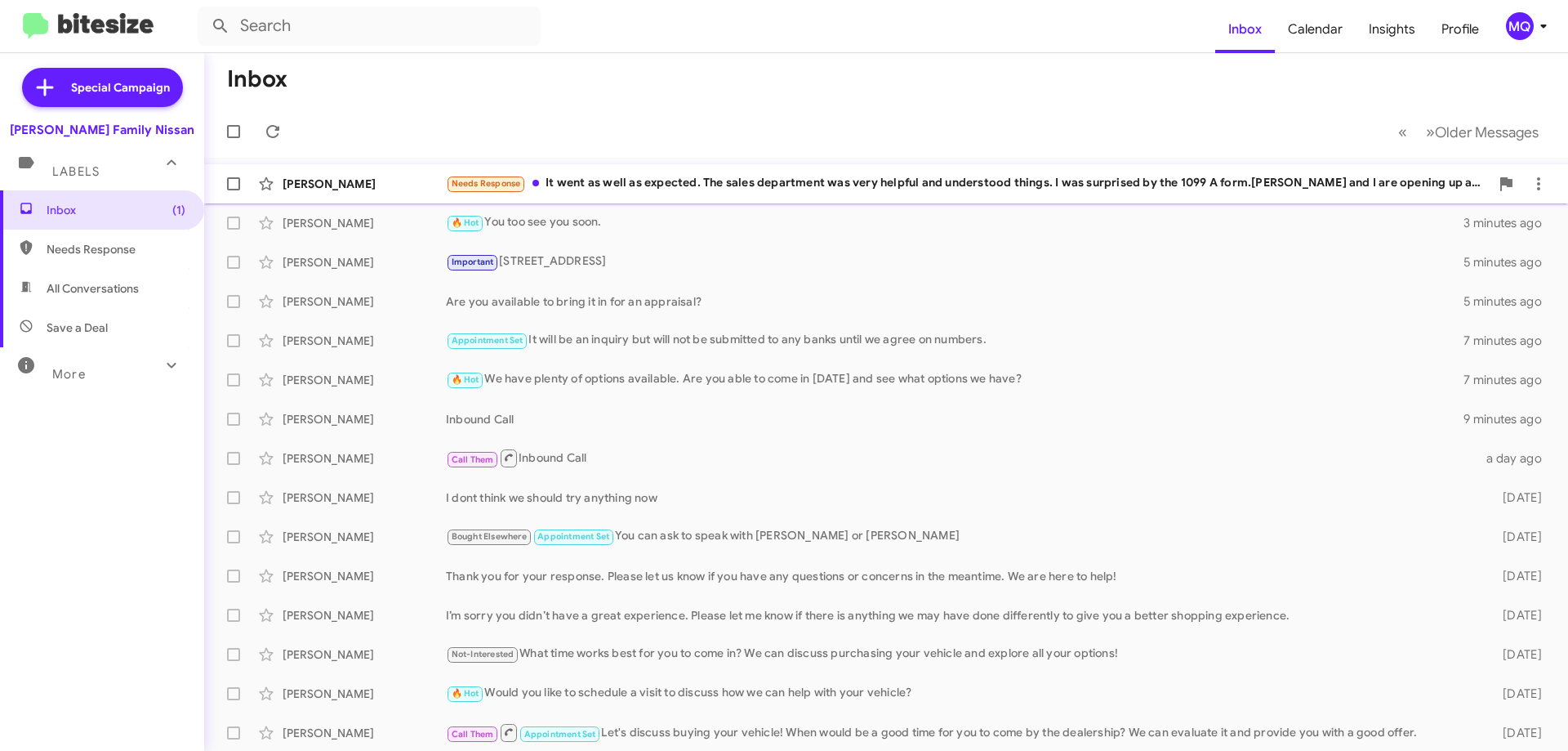
click at [679, 188] on div "Needs Response It went as well as expected. The sales department was very helpf…" at bounding box center [968, 183] width 1044 height 19
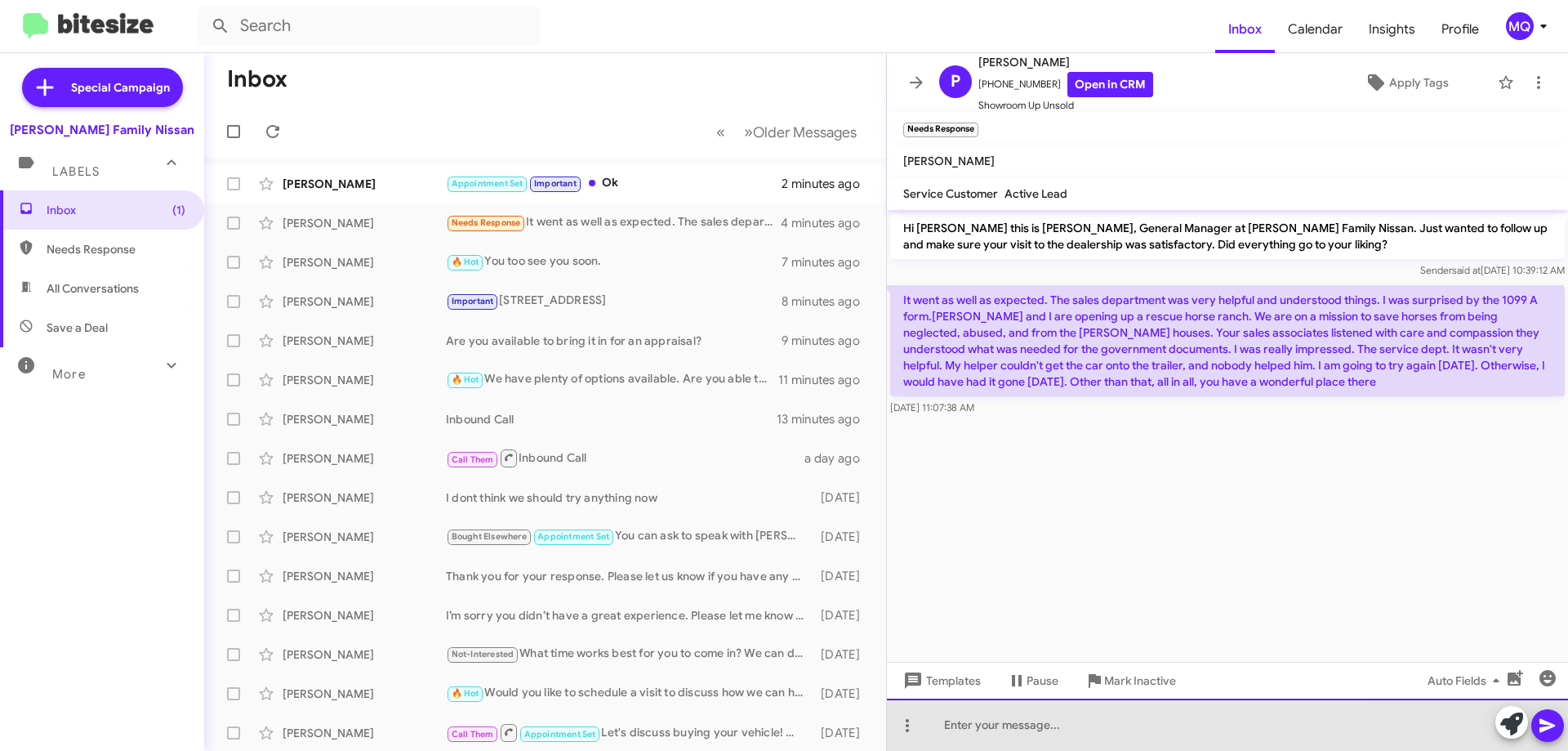
click at [1053, 727] on div at bounding box center [1227, 725] width 681 height 52
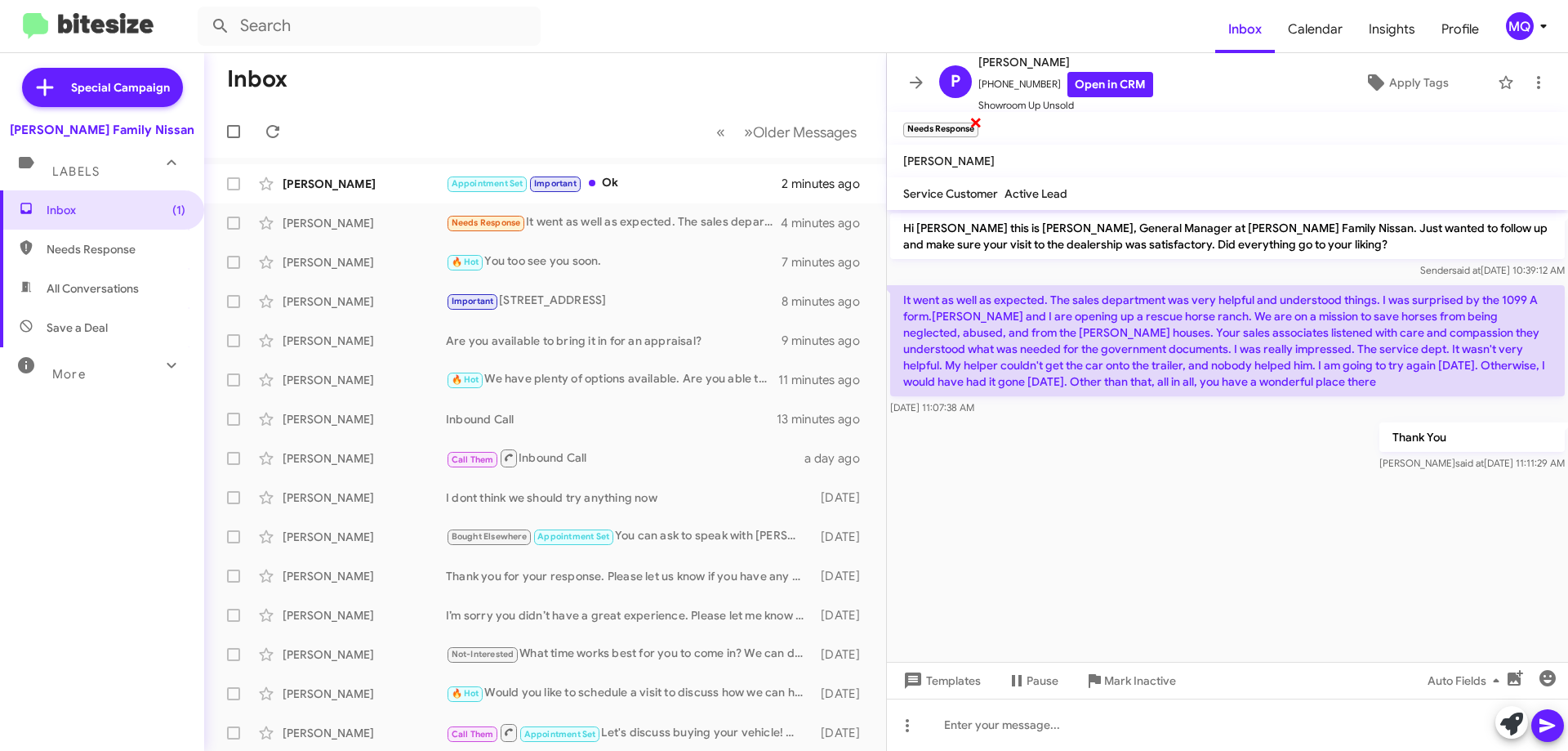
click at [976, 125] on span "×" at bounding box center [976, 122] width 13 height 20
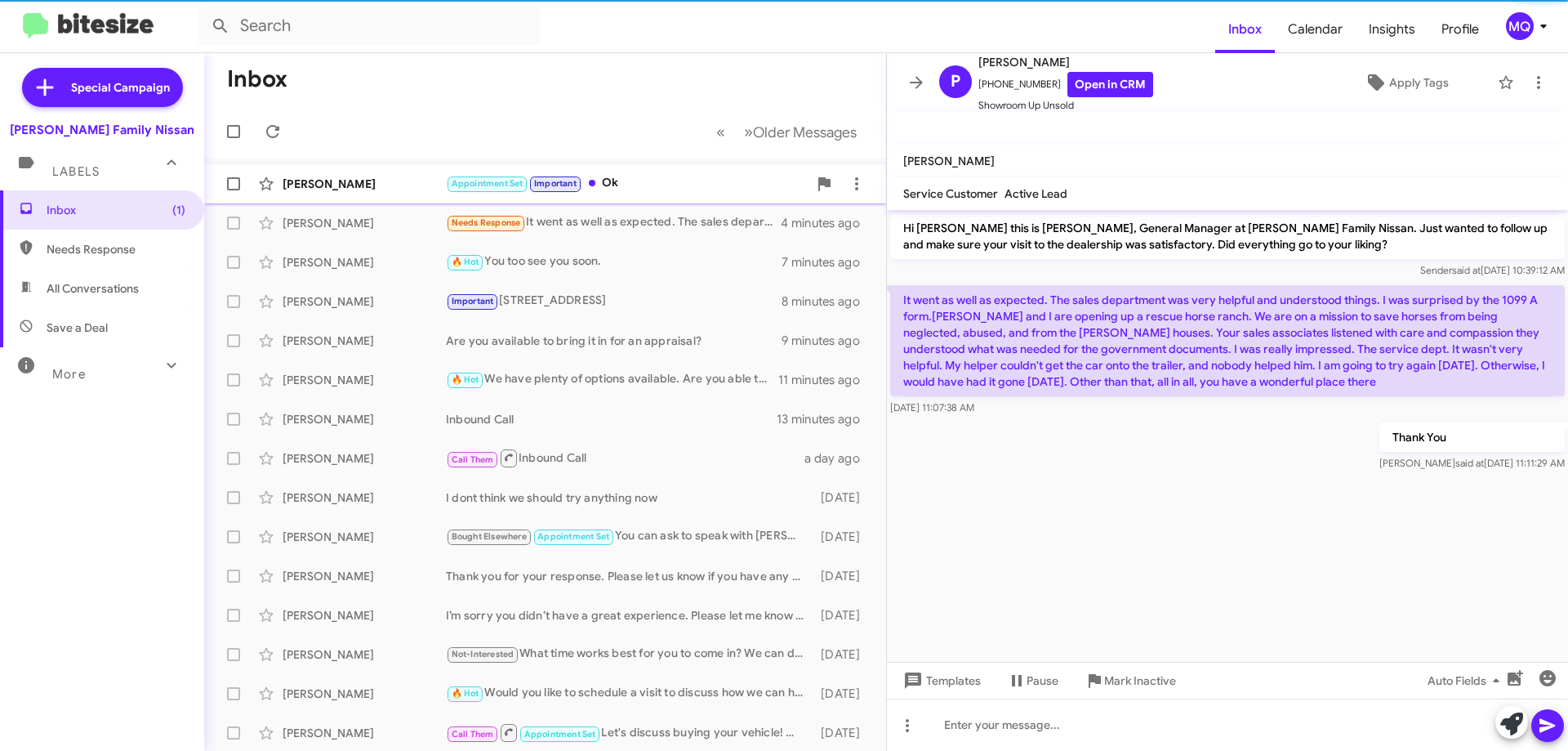
click at [661, 185] on div "Appointment Set Important Ok" at bounding box center [627, 183] width 362 height 19
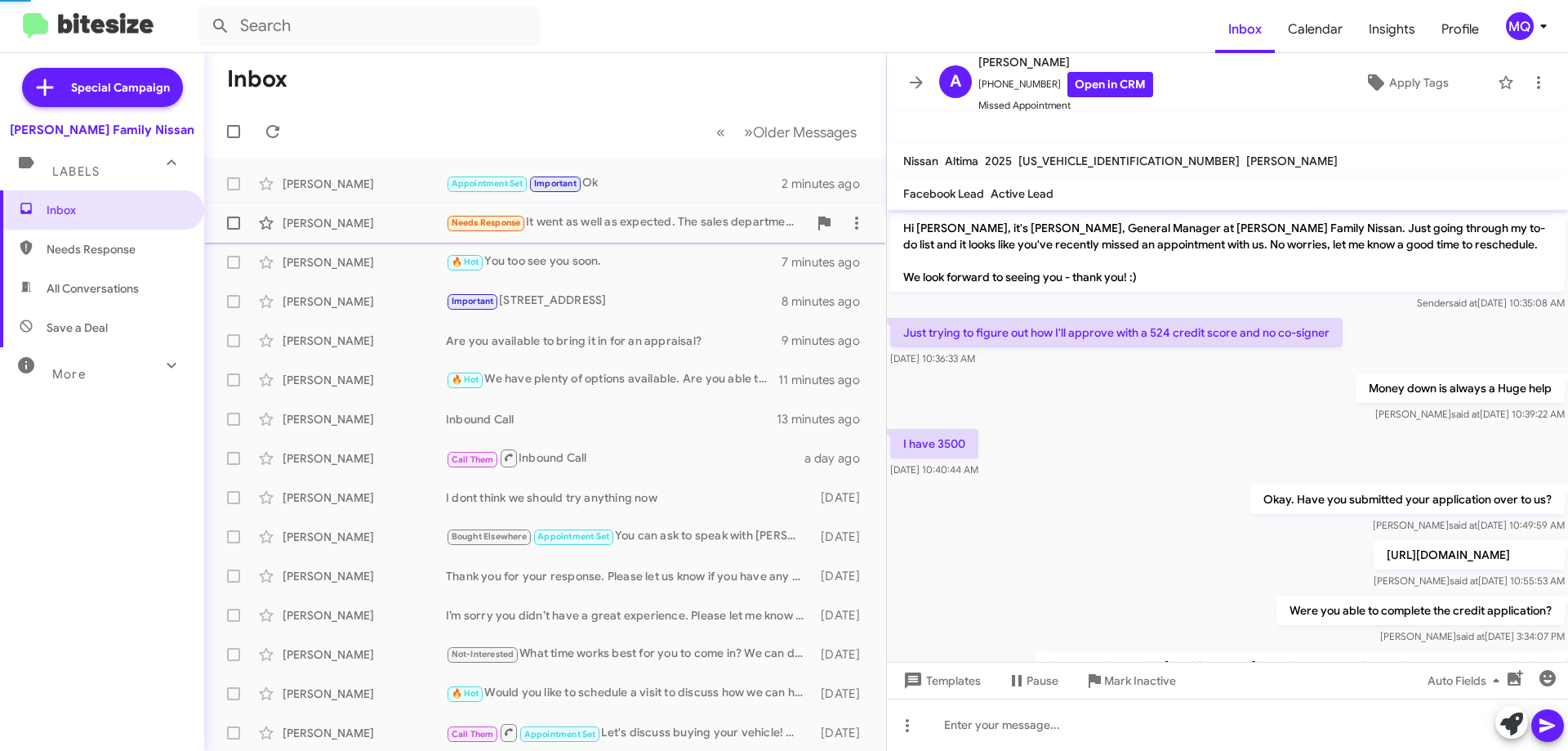
scroll to position [288, 0]
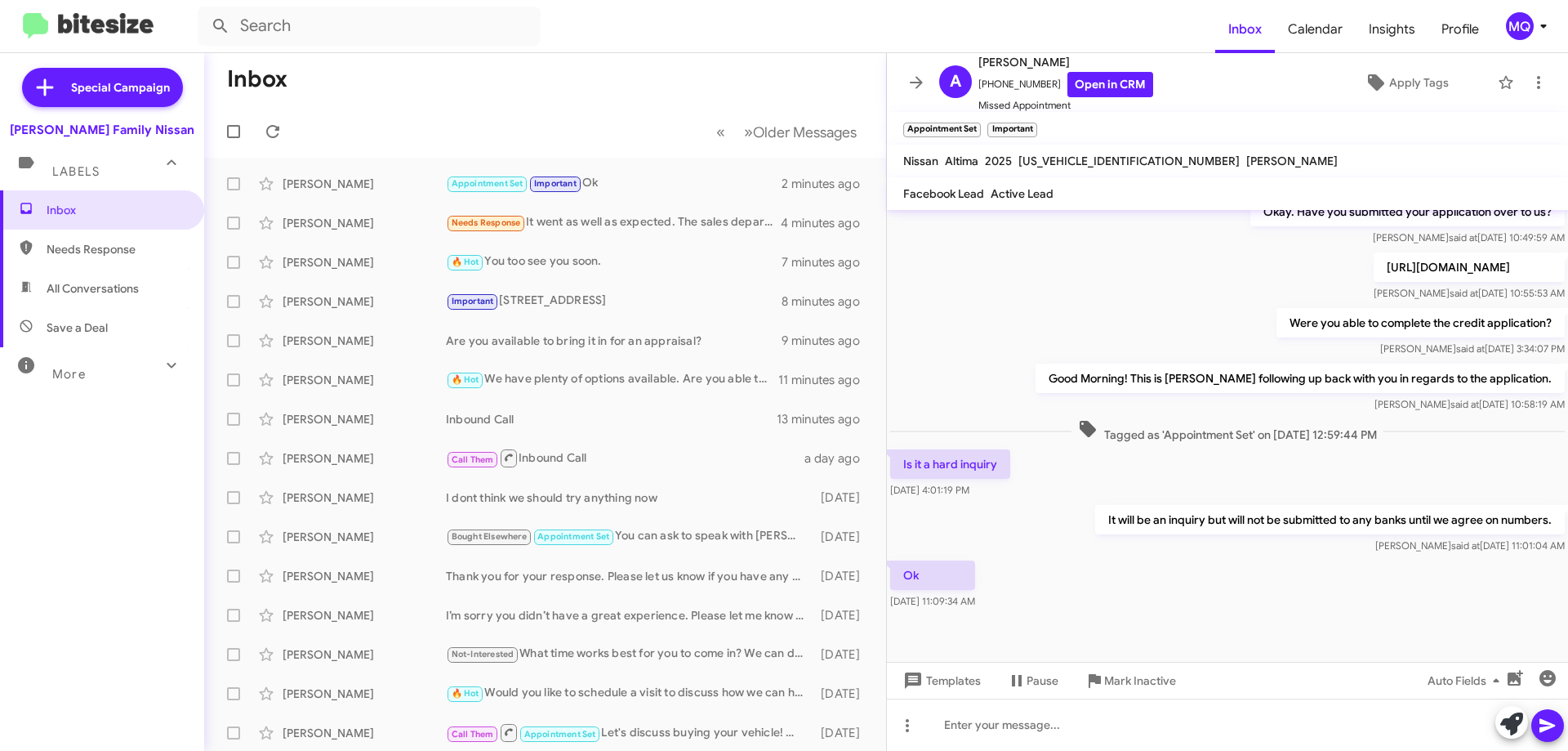
click at [78, 252] on span "Needs Response" at bounding box center [115, 249] width 138 height 16
type input "in:needs-response"
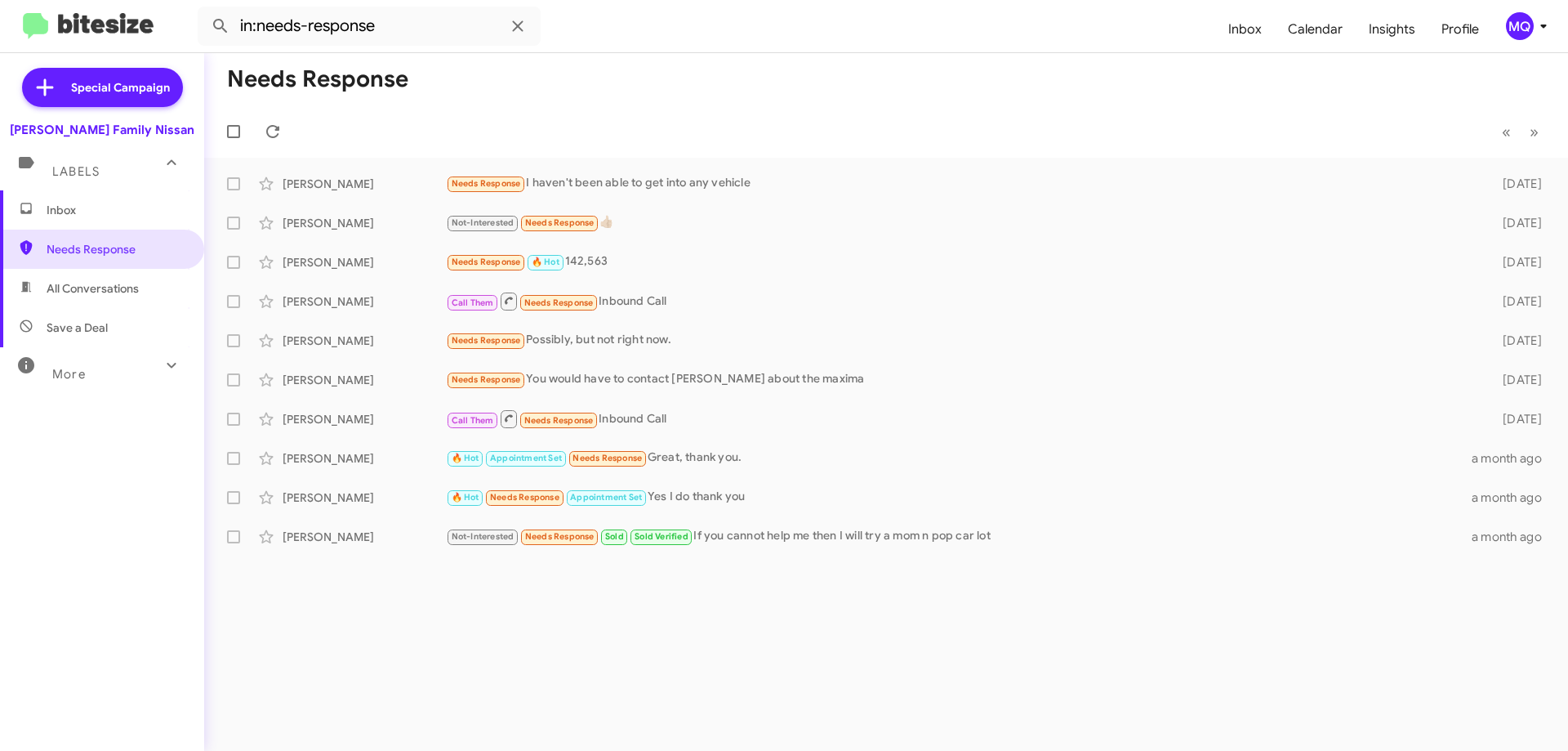
click at [76, 208] on span "Inbox" at bounding box center [115, 210] width 138 height 16
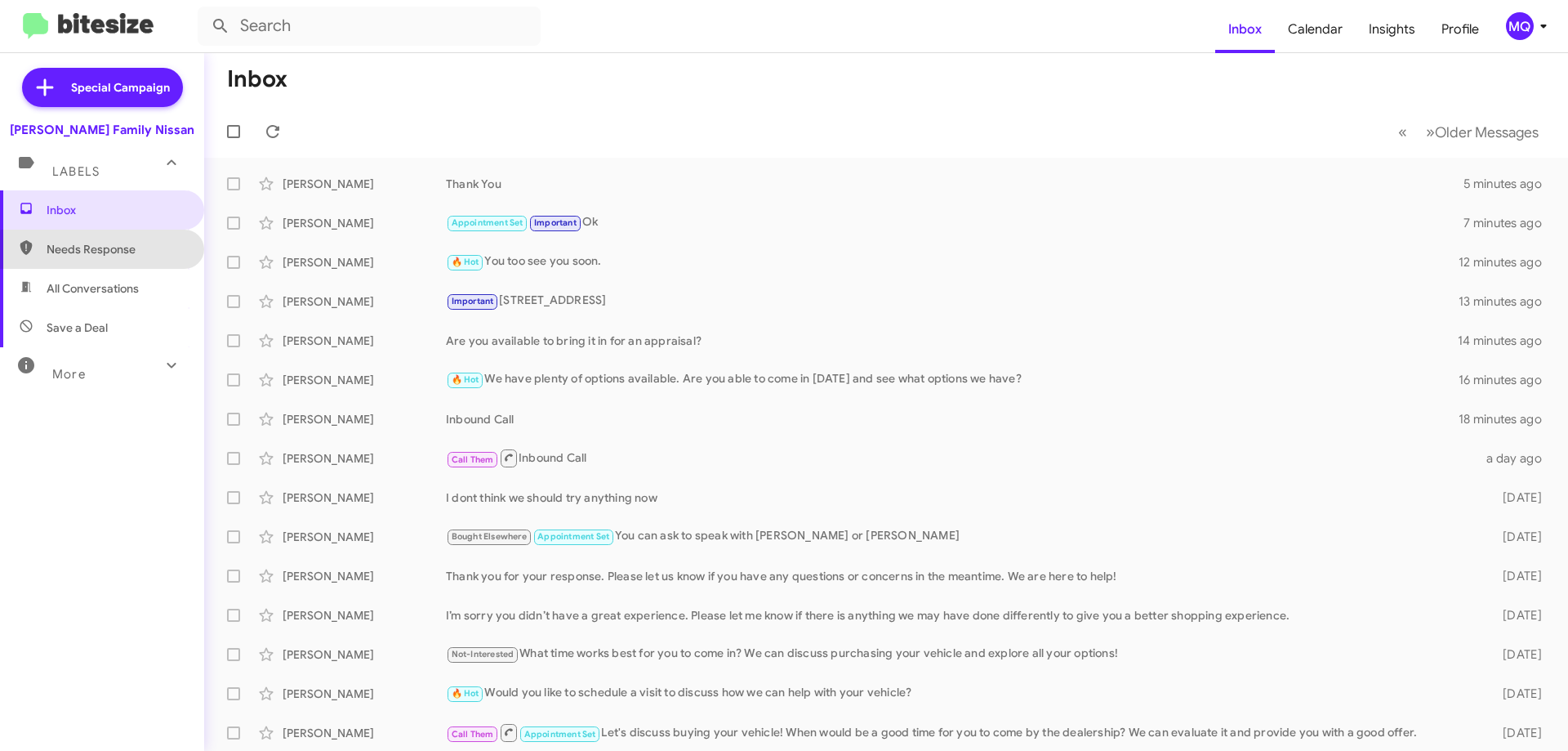
click at [135, 251] on span "Needs Response" at bounding box center [115, 249] width 138 height 16
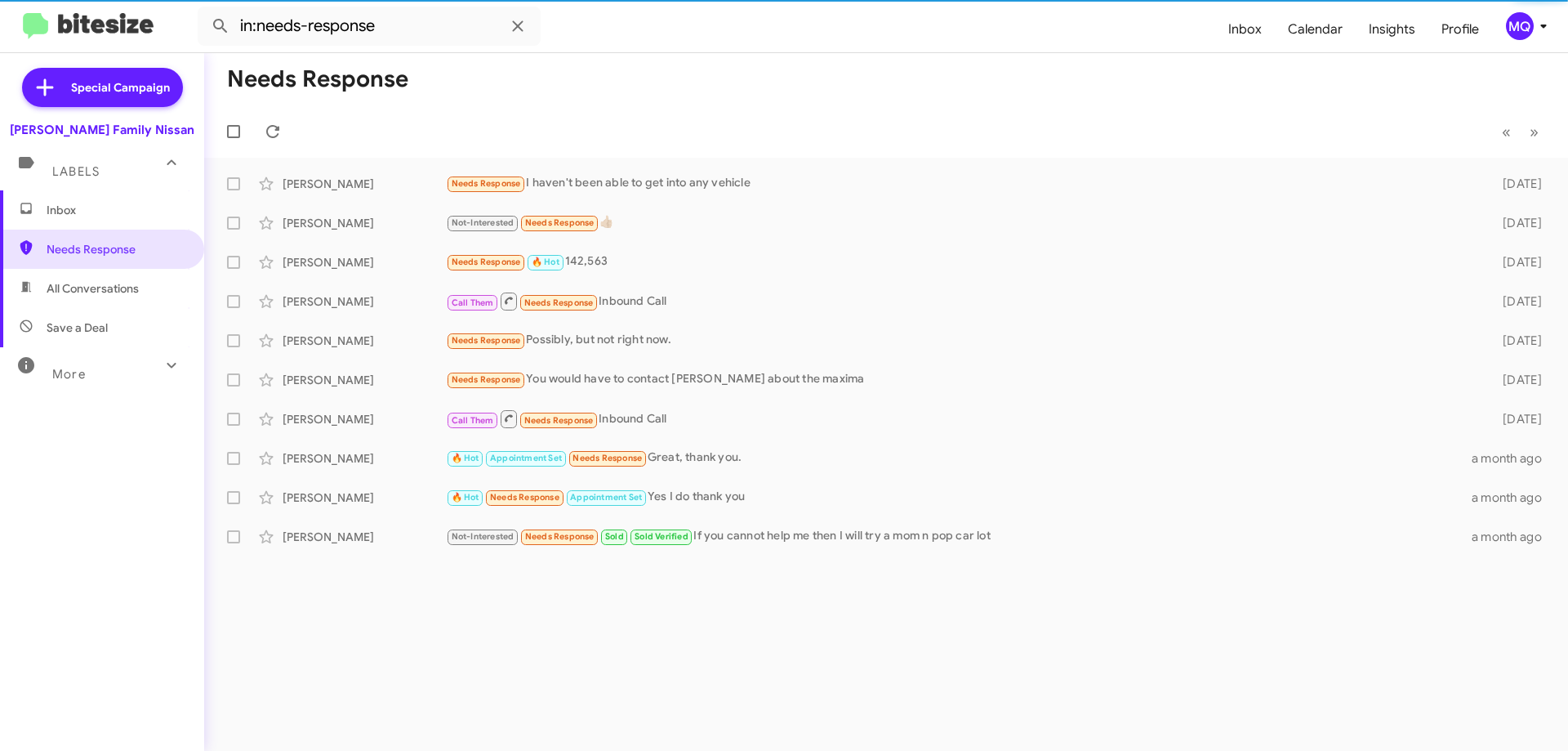
click at [102, 293] on span "All Conversations" at bounding box center [92, 289] width 92 height 16
type input "in:all-conversations"
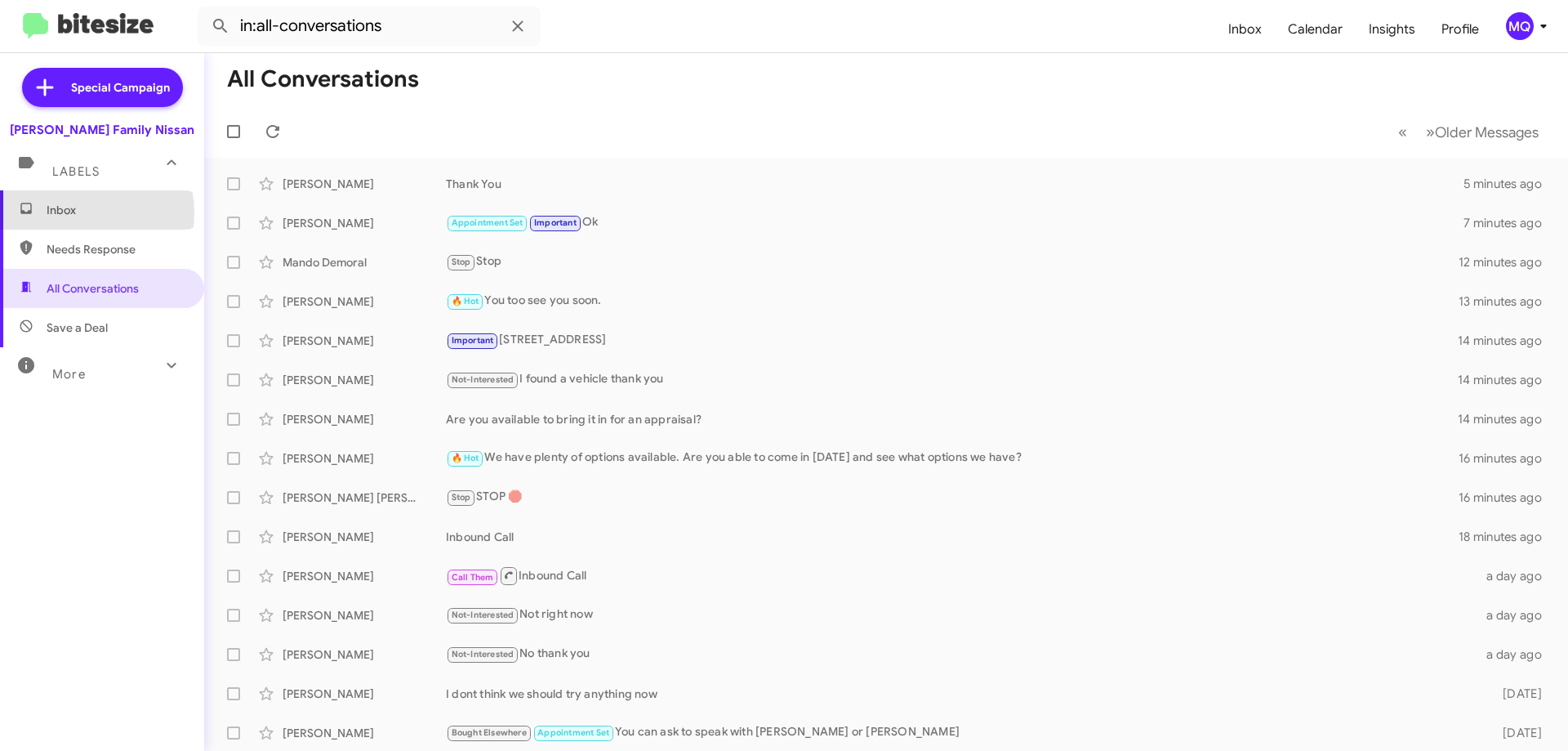
click at [71, 213] on span "Inbox" at bounding box center [115, 210] width 138 height 16
